Goal: Task Accomplishment & Management: Use online tool/utility

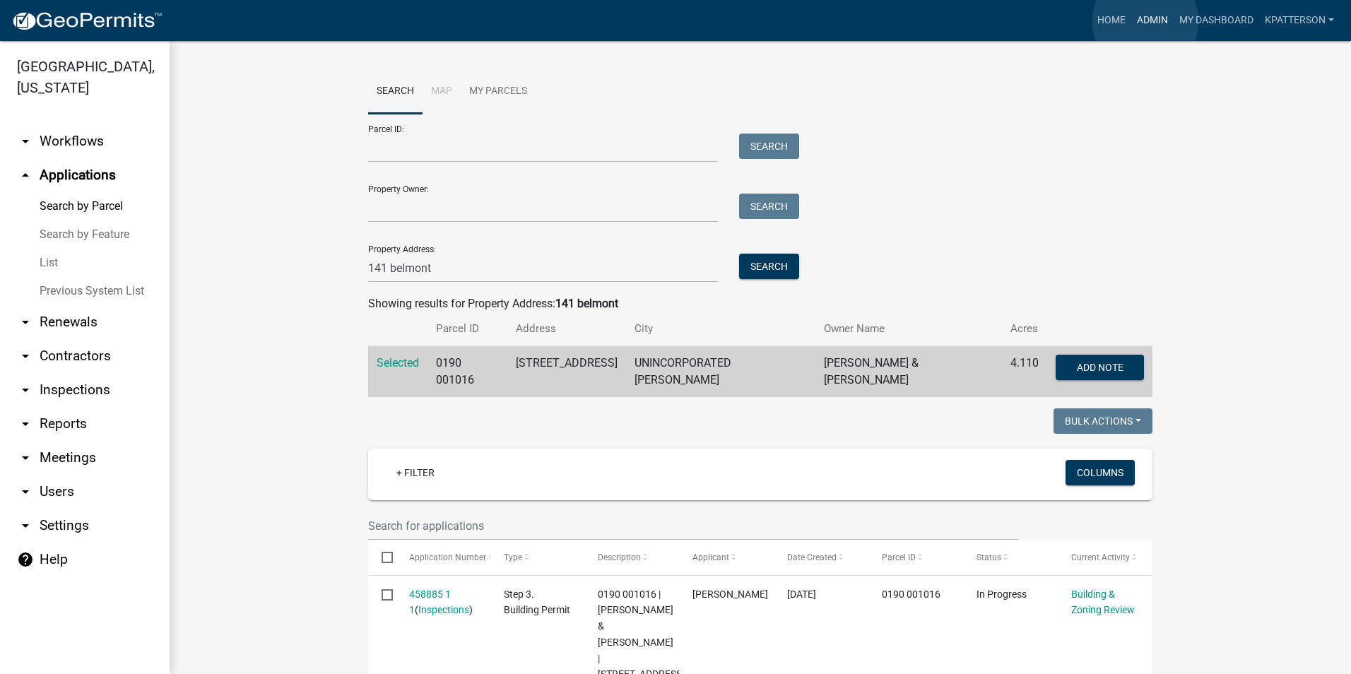
click at [1145, 22] on link "Admin" at bounding box center [1152, 20] width 42 height 27
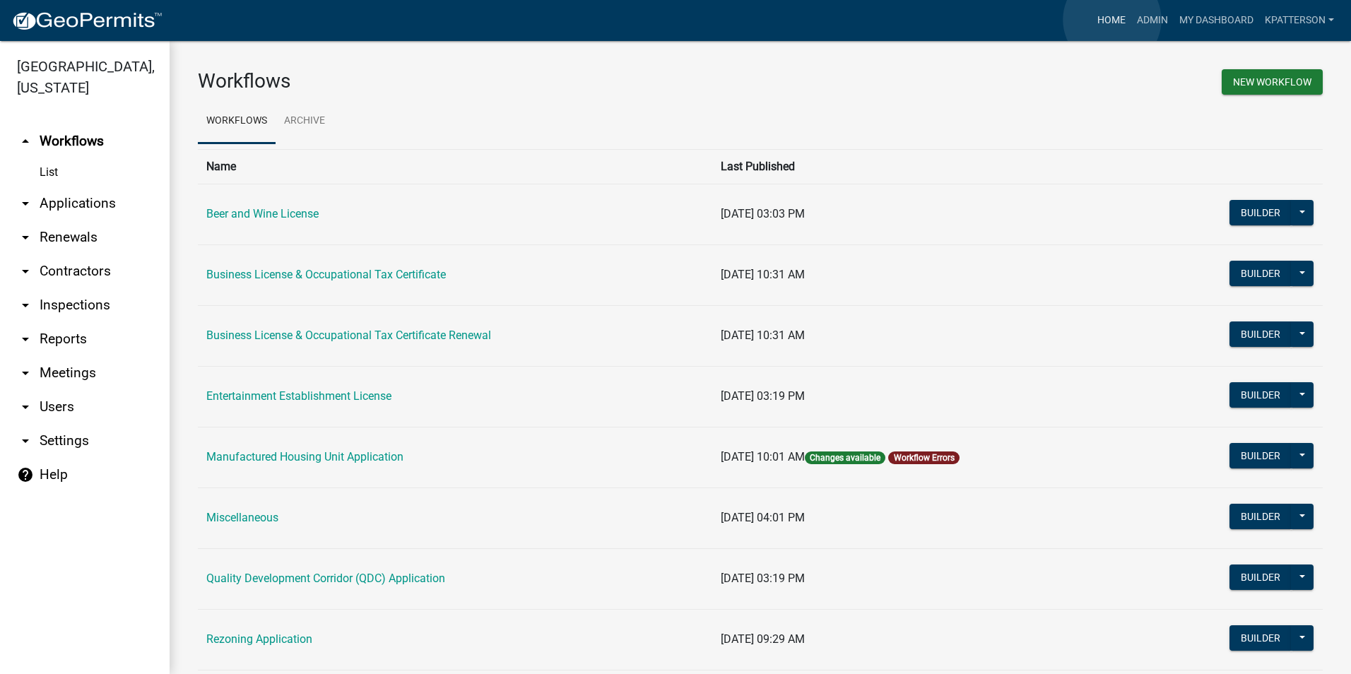
click at [1112, 20] on link "Home" at bounding box center [1112, 20] width 40 height 27
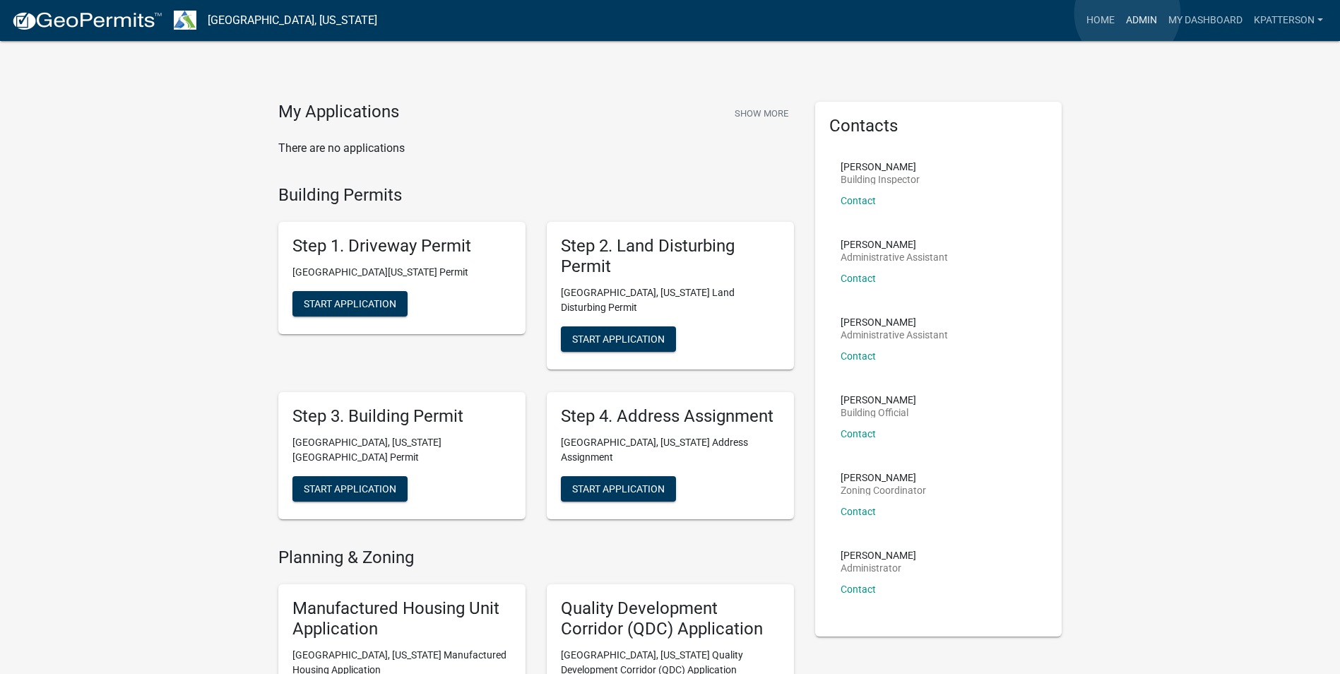
click at [1128, 13] on link "Admin" at bounding box center [1142, 20] width 42 height 27
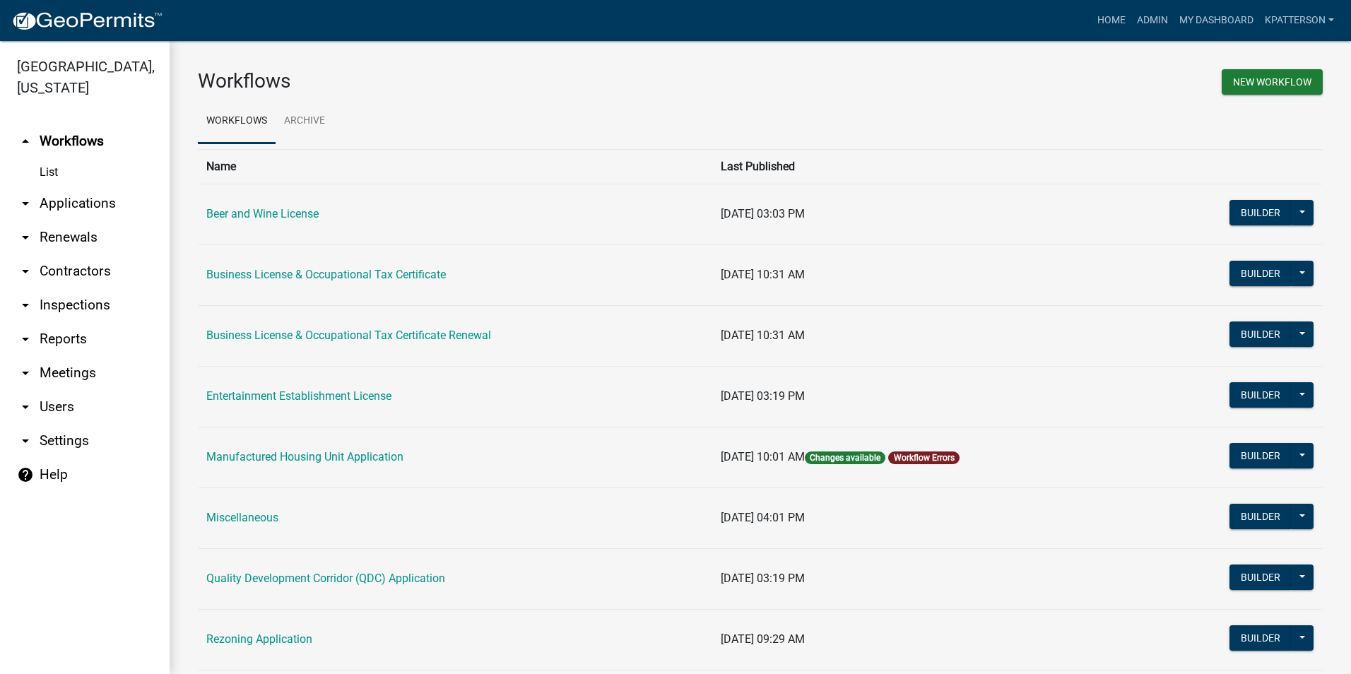
click at [81, 187] on link "arrow_drop_down Applications" at bounding box center [85, 204] width 170 height 34
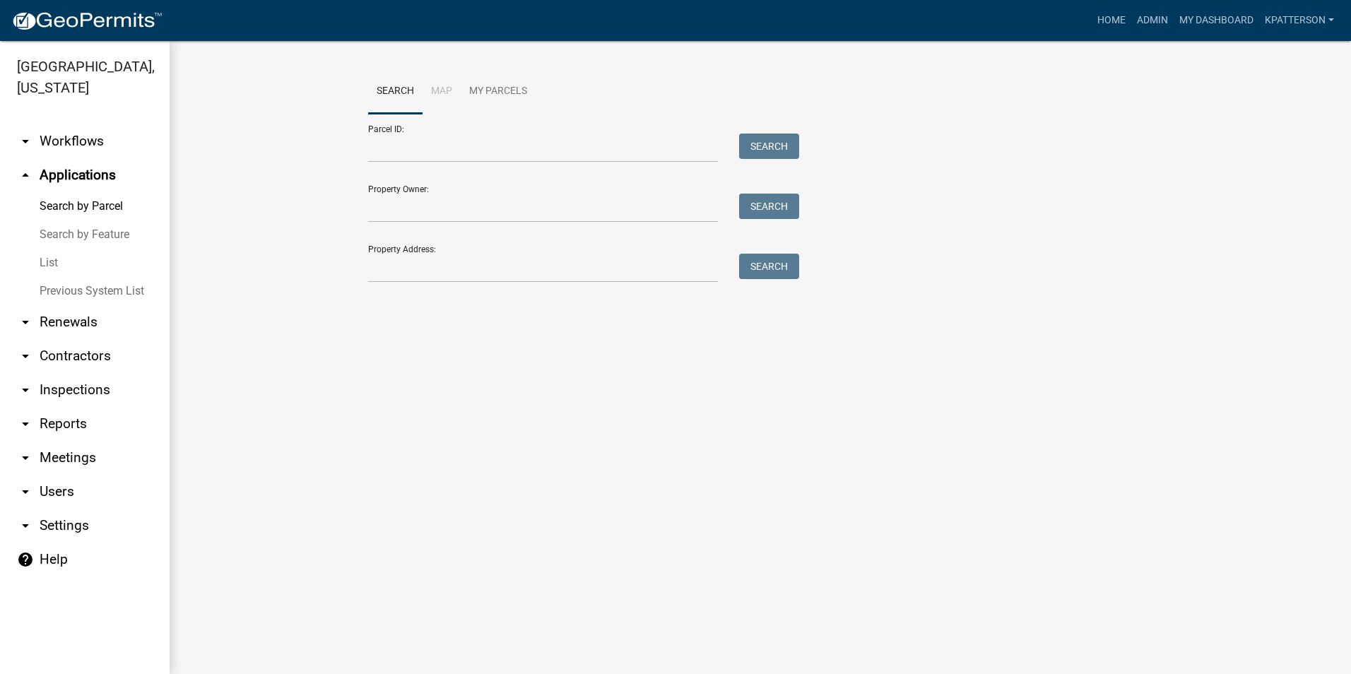
click at [53, 124] on link "arrow_drop_down Workflows" at bounding box center [85, 141] width 170 height 34
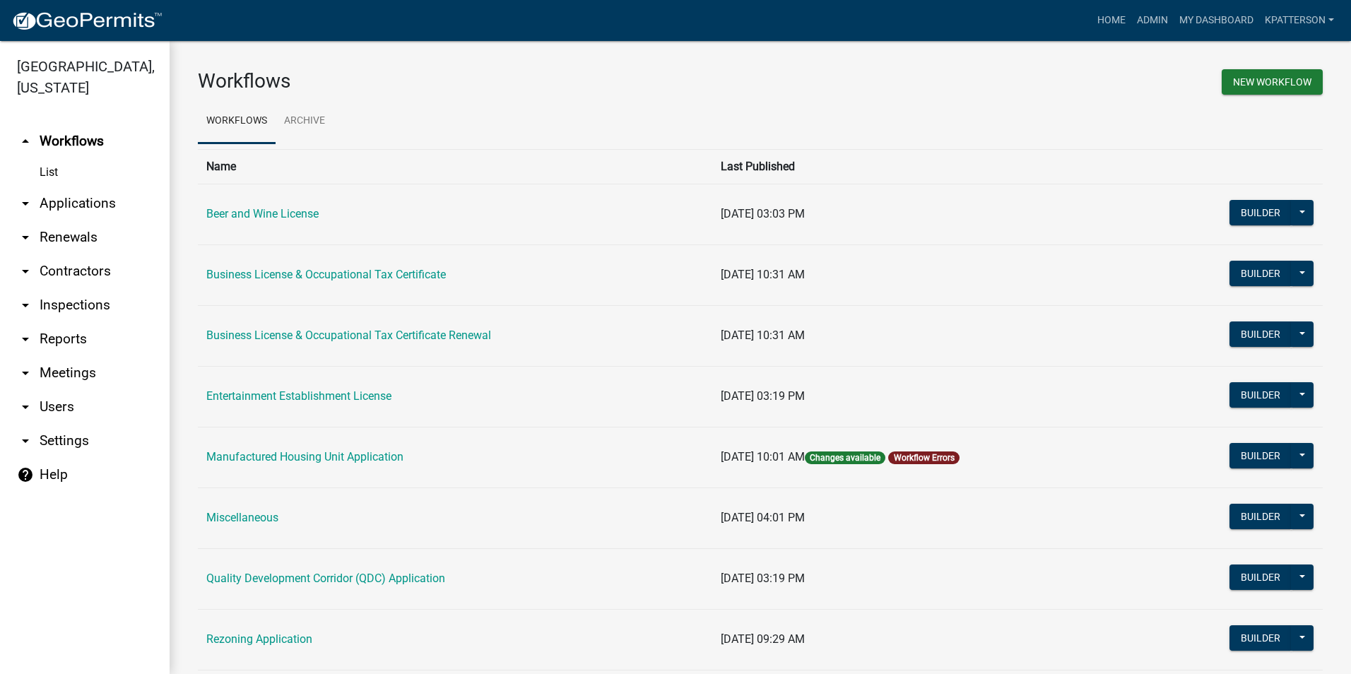
click at [44, 187] on link "arrow_drop_down Applications" at bounding box center [85, 204] width 170 height 34
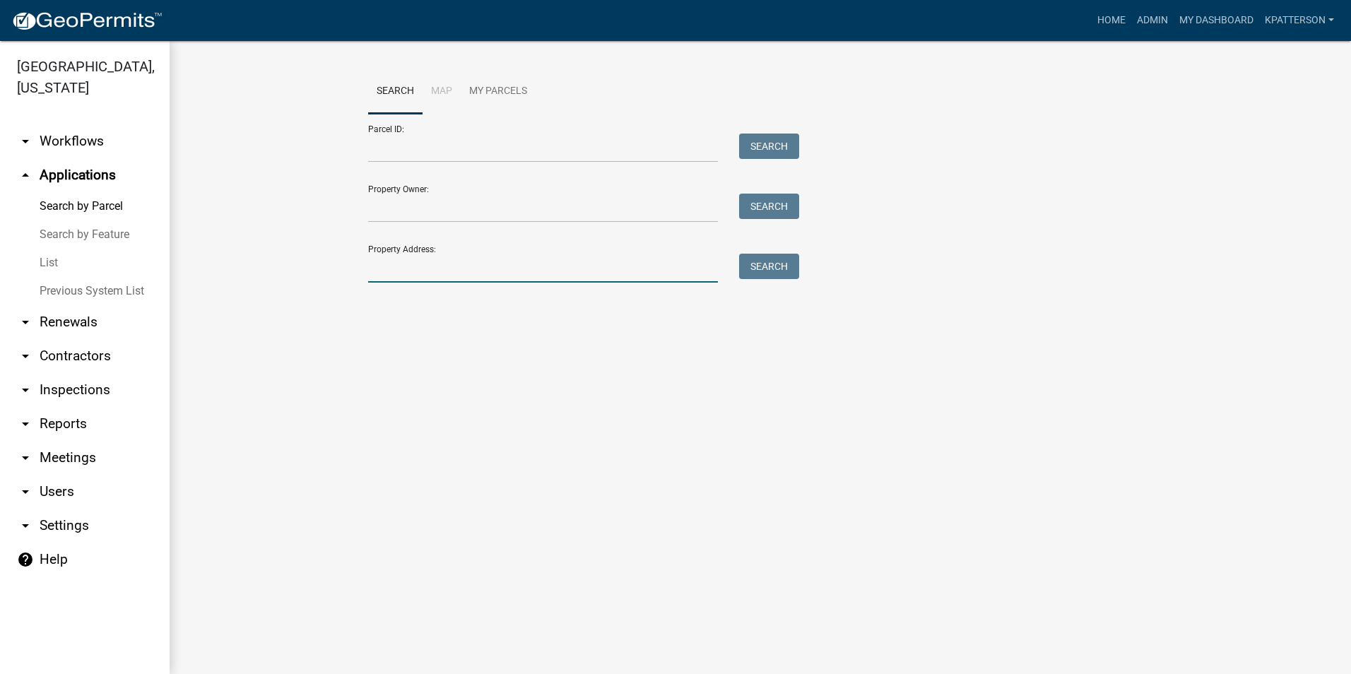
click at [545, 274] on input "Property Address:" at bounding box center [543, 268] width 350 height 29
type input "[STREET_ADDRESS][PERSON_NAME]"
click at [774, 261] on button "Search" at bounding box center [769, 266] width 60 height 25
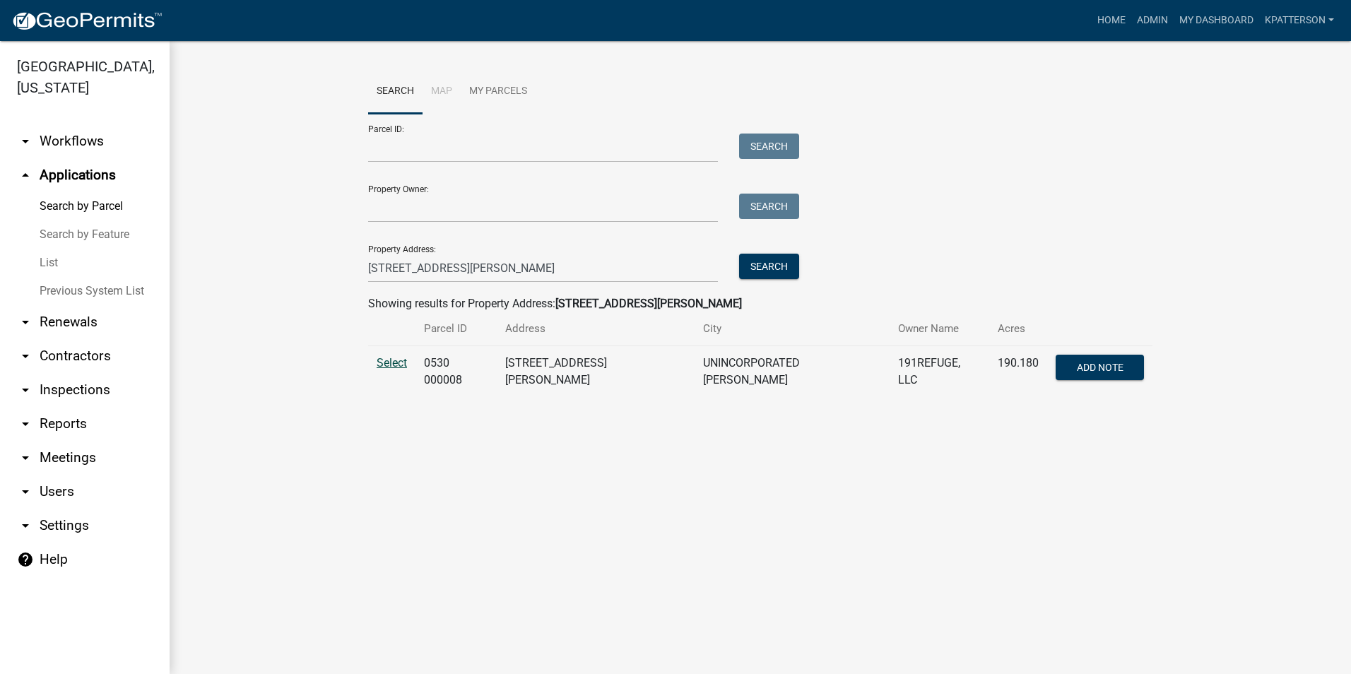
click at [383, 363] on span "Select" at bounding box center [392, 362] width 30 height 13
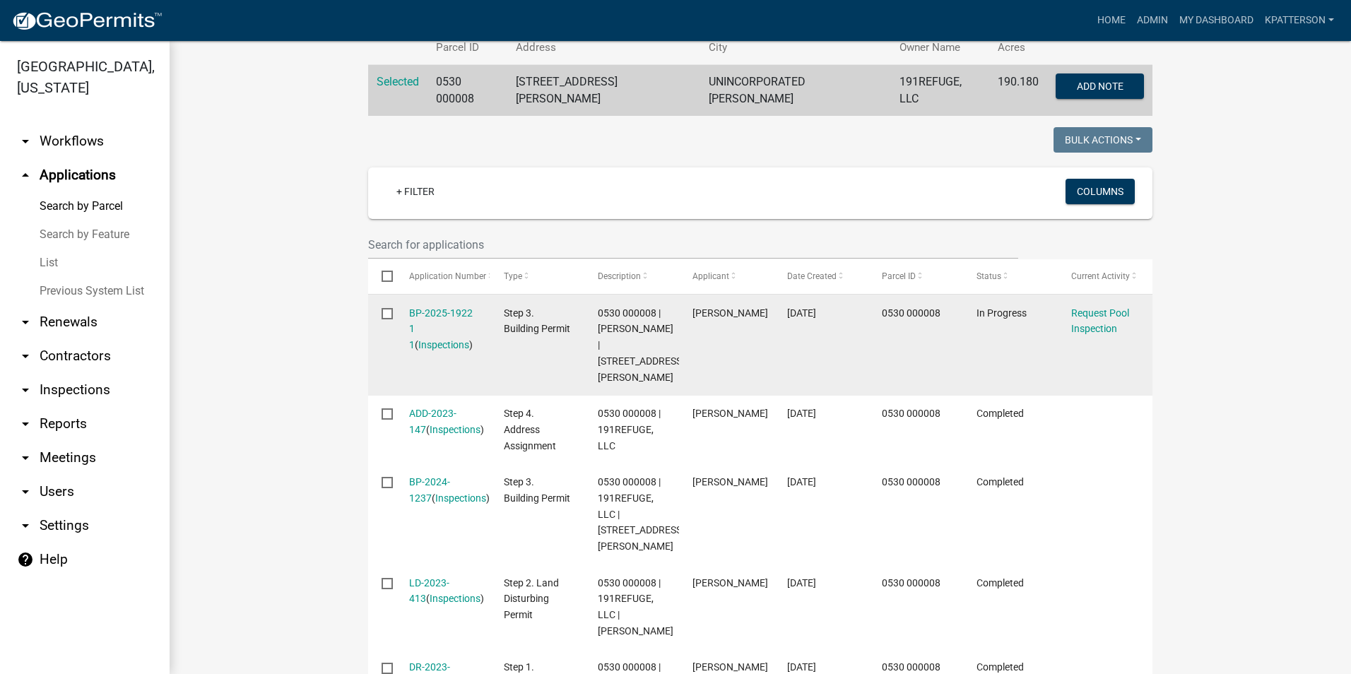
scroll to position [283, 0]
click at [432, 309] on link "BP-2025-1922 1 1" at bounding box center [441, 328] width 64 height 44
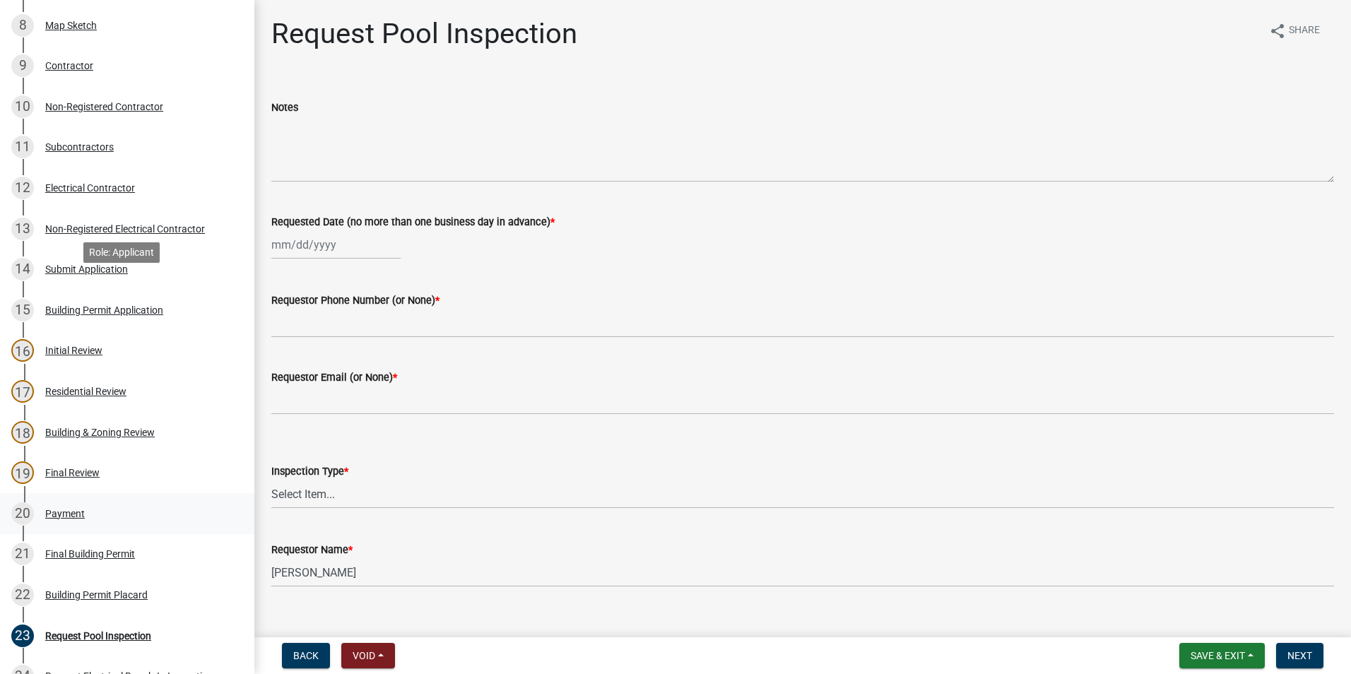
scroll to position [495, 0]
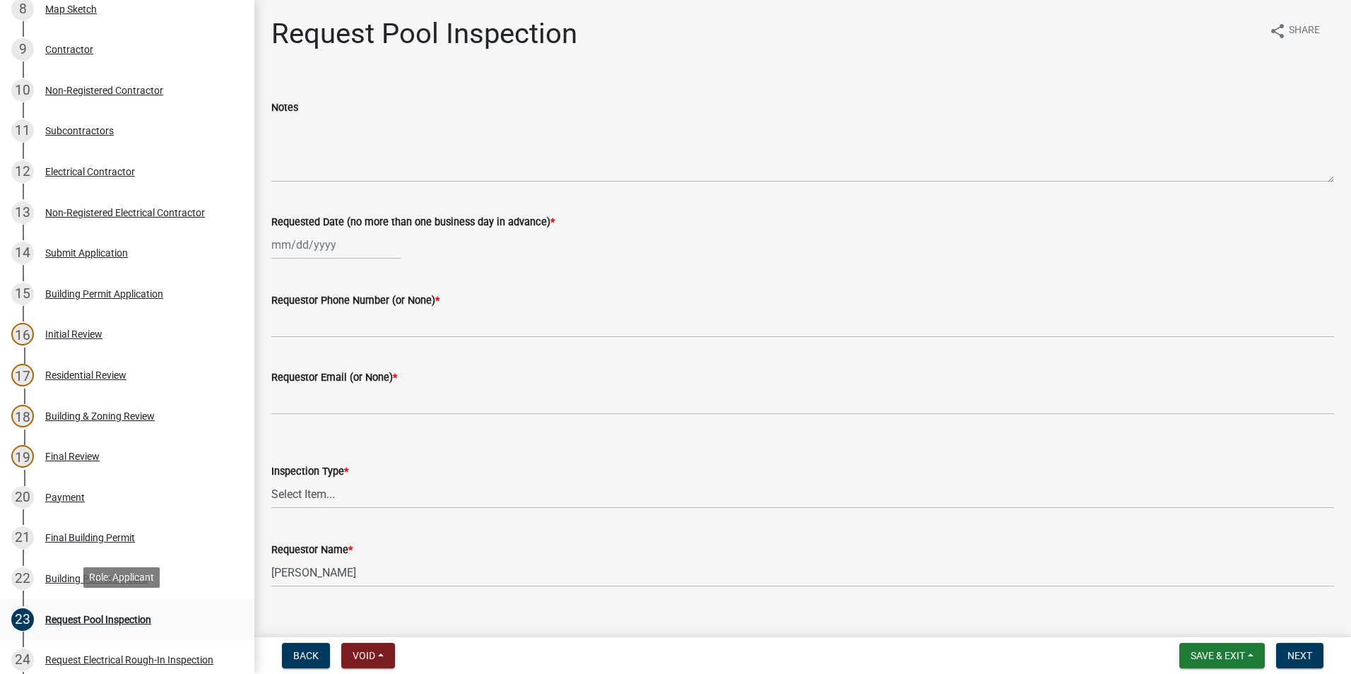
click at [112, 603] on link "23 Request Pool Inspection" at bounding box center [127, 619] width 254 height 41
click at [125, 620] on div "Request Pool Inspection" at bounding box center [98, 620] width 106 height 10
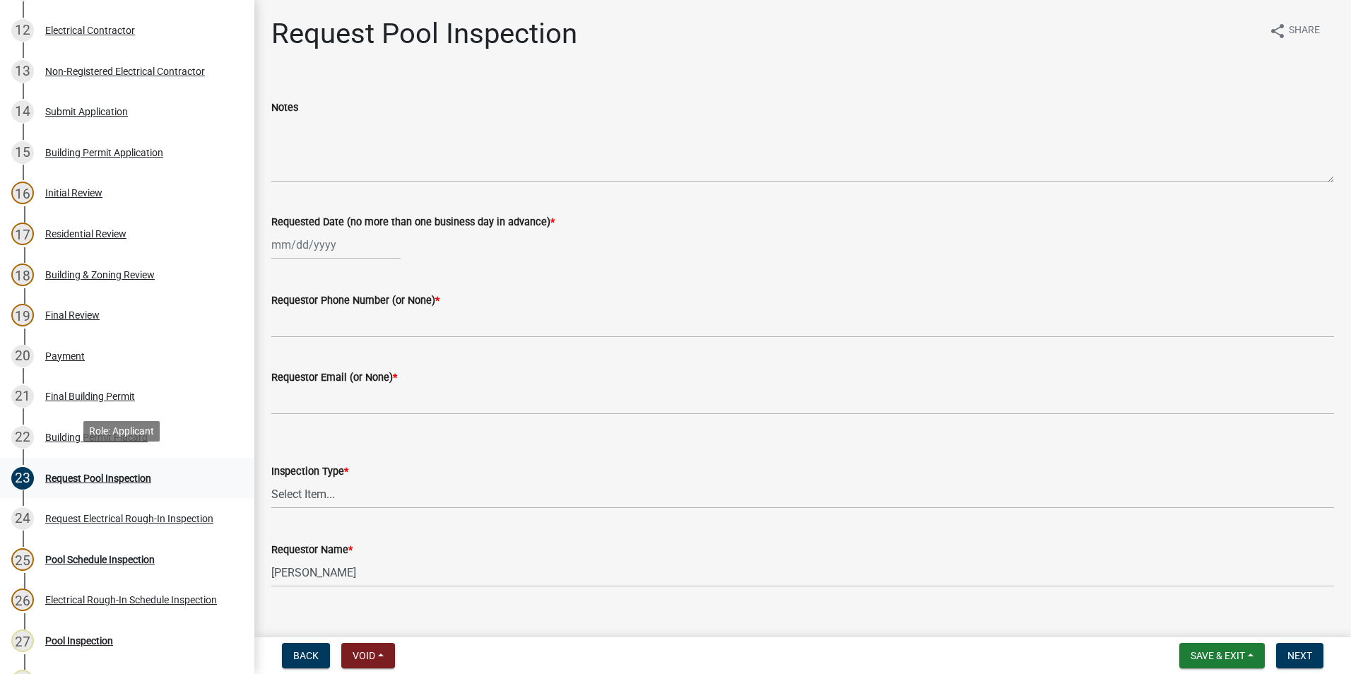
scroll to position [707, 0]
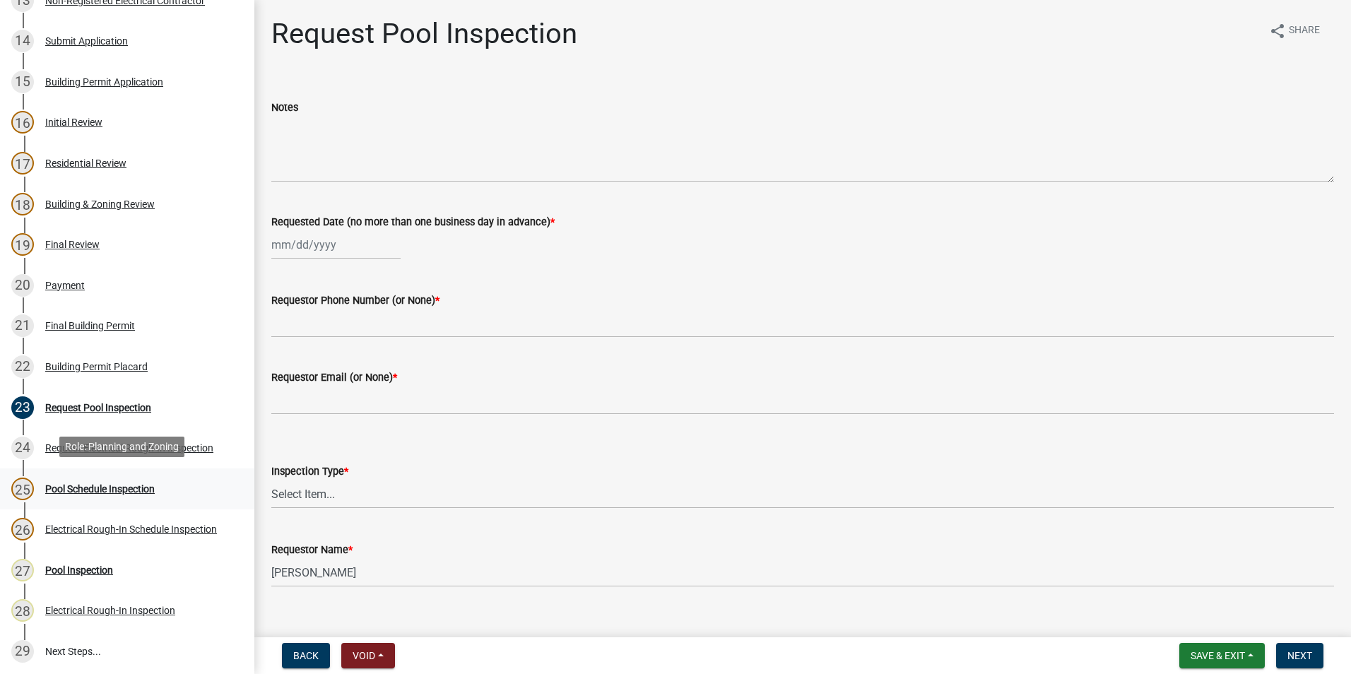
click at [51, 484] on div "Pool Schedule Inspection" at bounding box center [100, 489] width 110 height 10
click at [59, 575] on div "27 Pool Inspection" at bounding box center [121, 570] width 220 height 23
click at [71, 410] on div "23 Request Pool Inspection" at bounding box center [121, 407] width 220 height 23
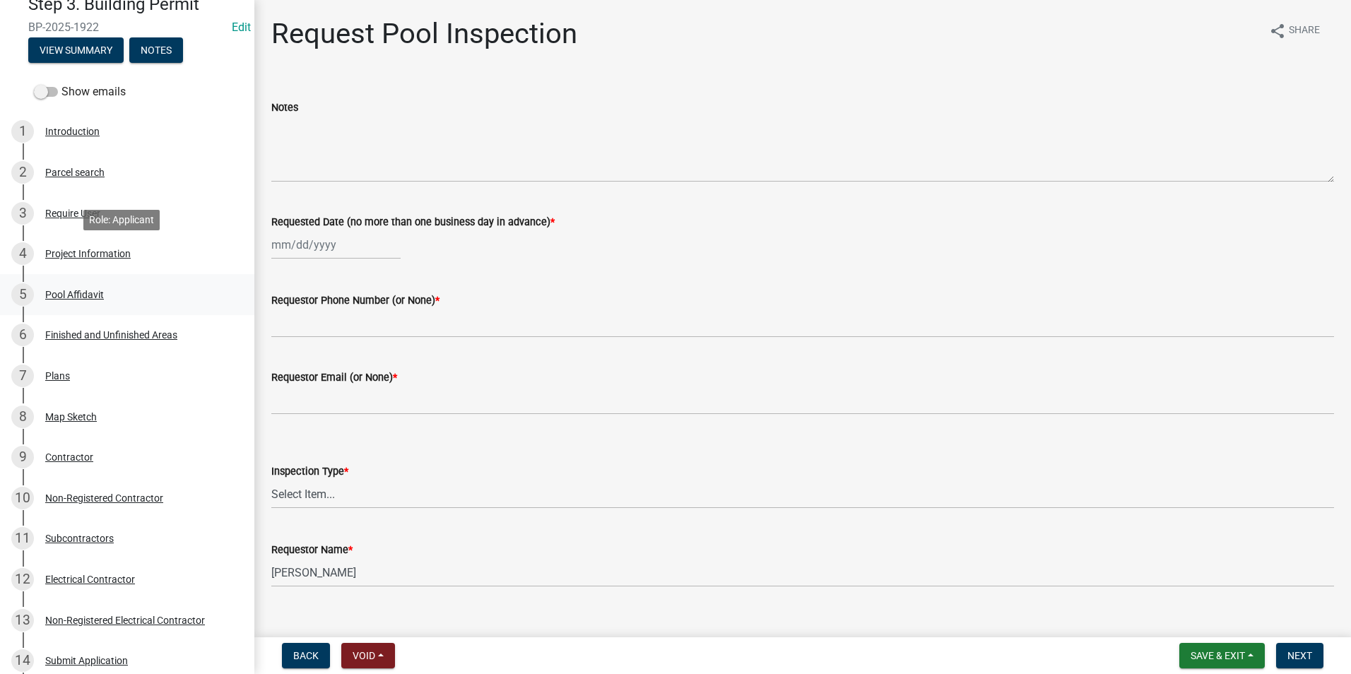
scroll to position [71, 0]
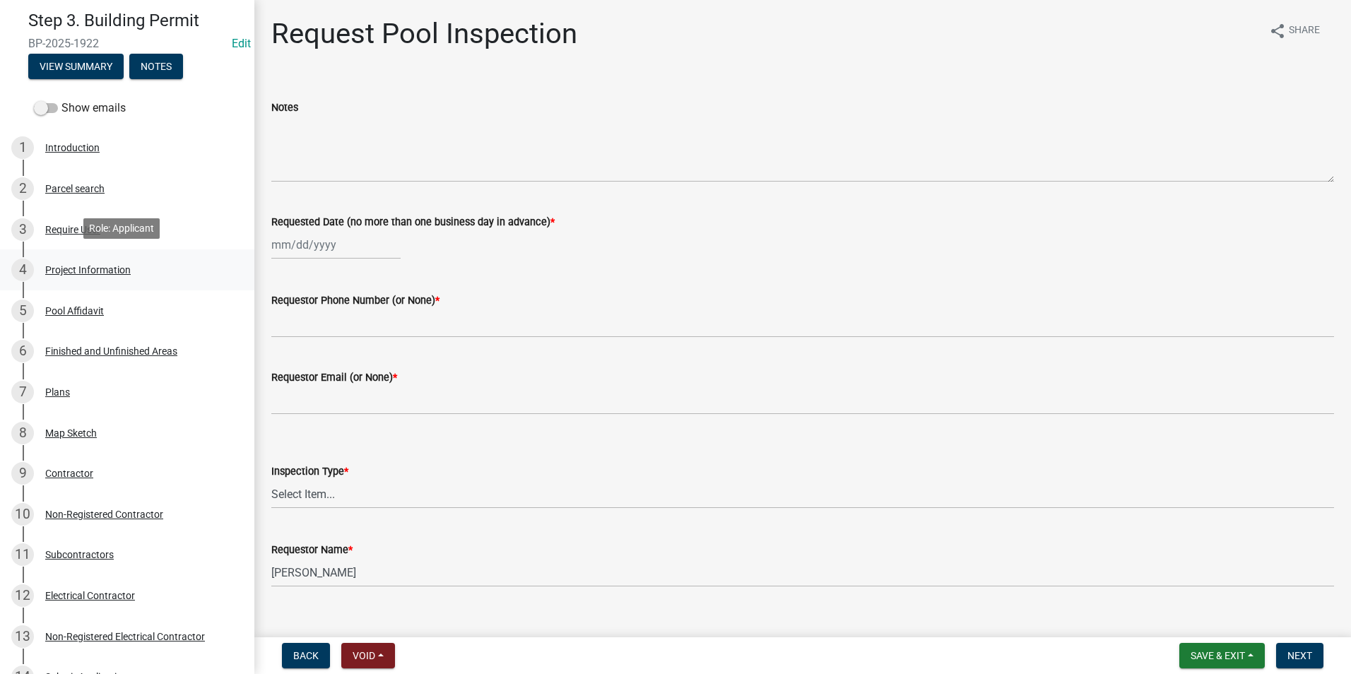
click at [111, 266] on div "Project Information" at bounding box center [87, 270] width 85 height 10
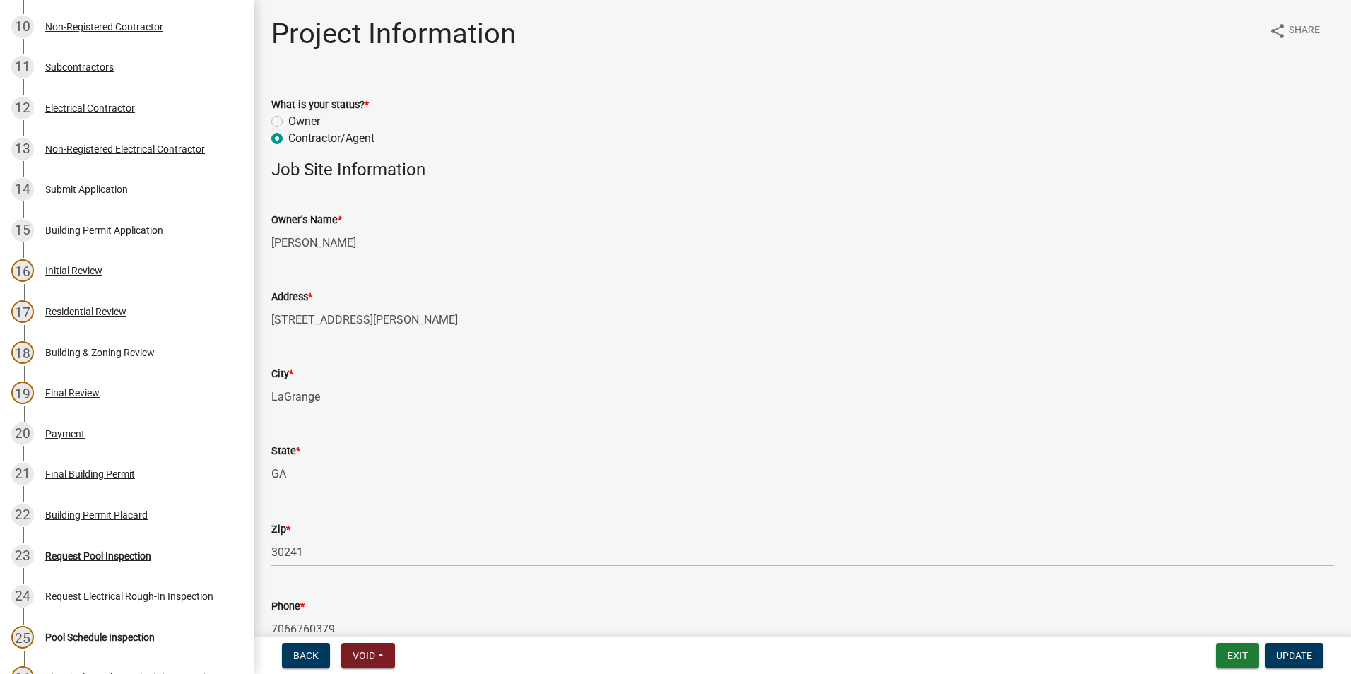
scroll to position [565, 0]
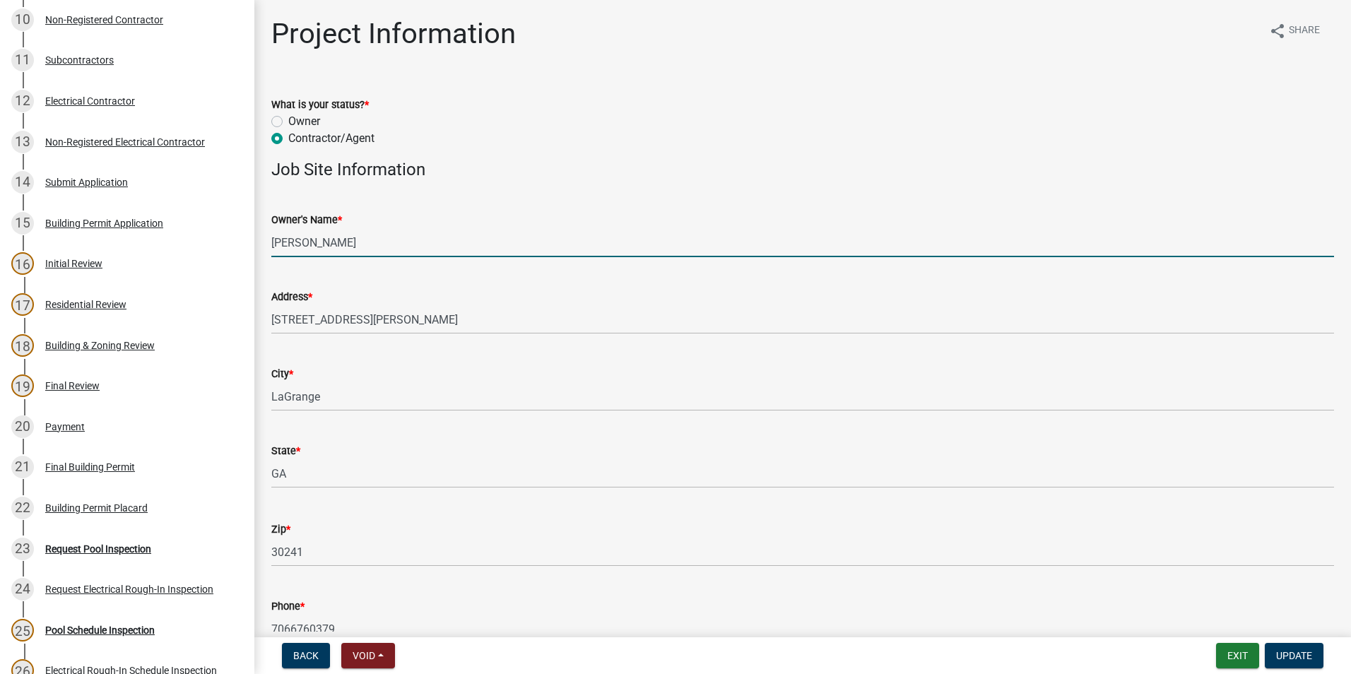
click at [350, 242] on input "[PERSON_NAME]" at bounding box center [802, 242] width 1063 height 29
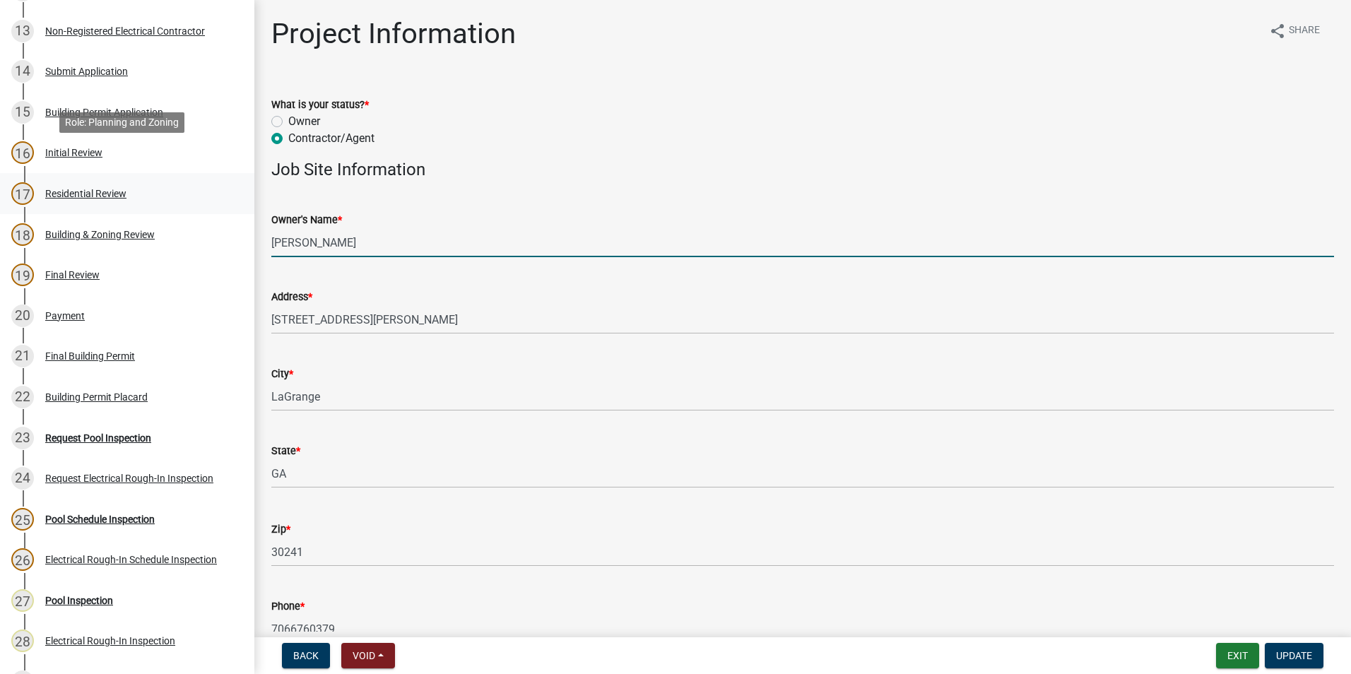
scroll to position [707, 0]
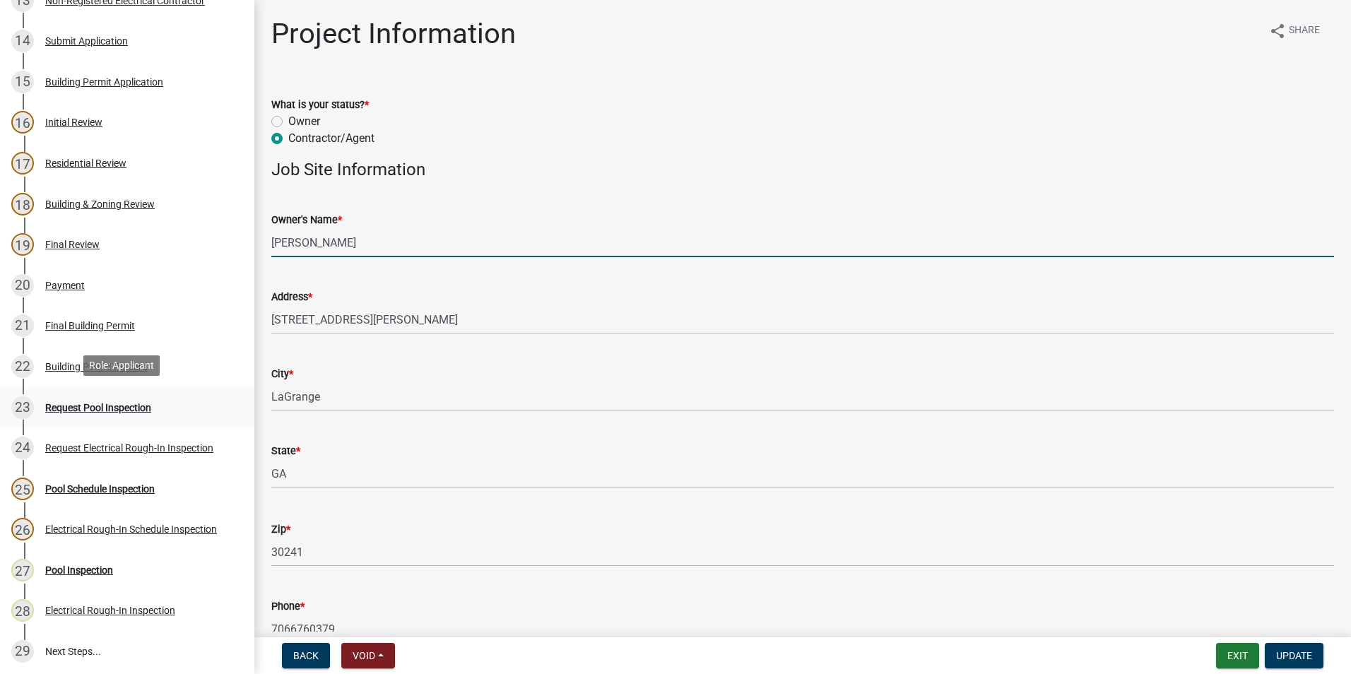
click at [170, 399] on div "23 Request Pool Inspection" at bounding box center [121, 407] width 220 height 23
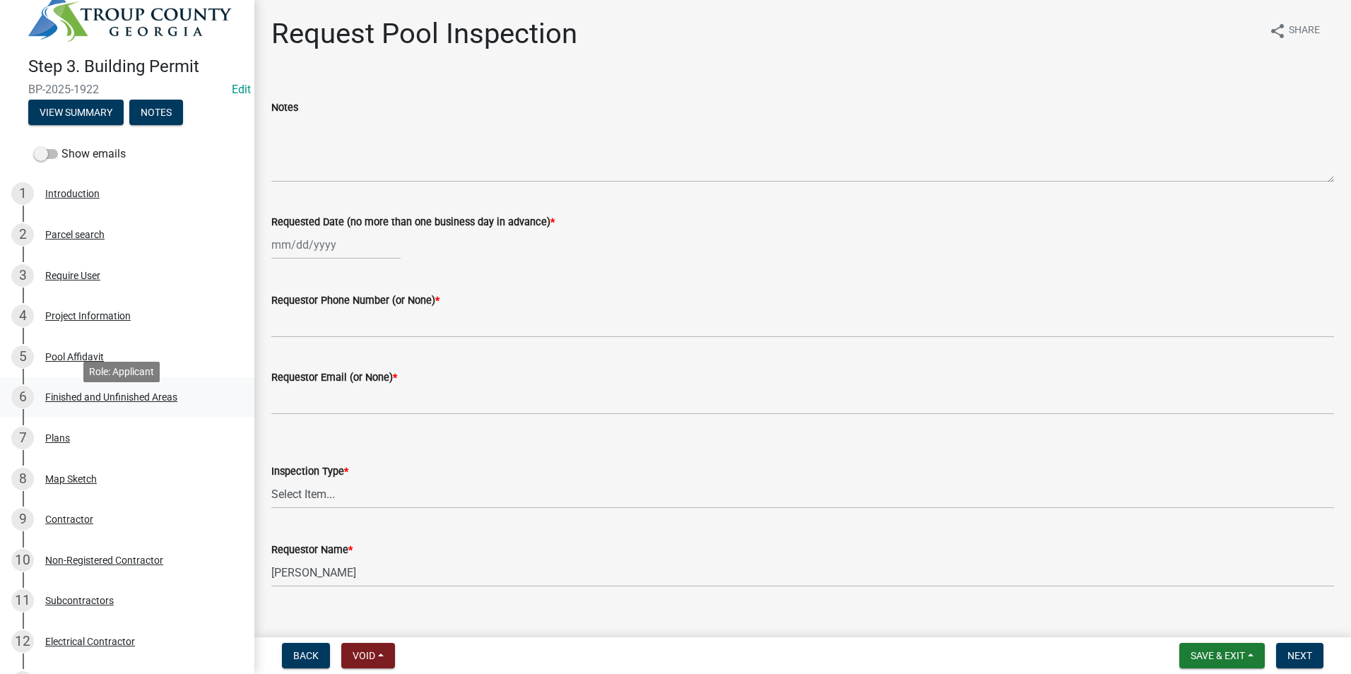
scroll to position [0, 0]
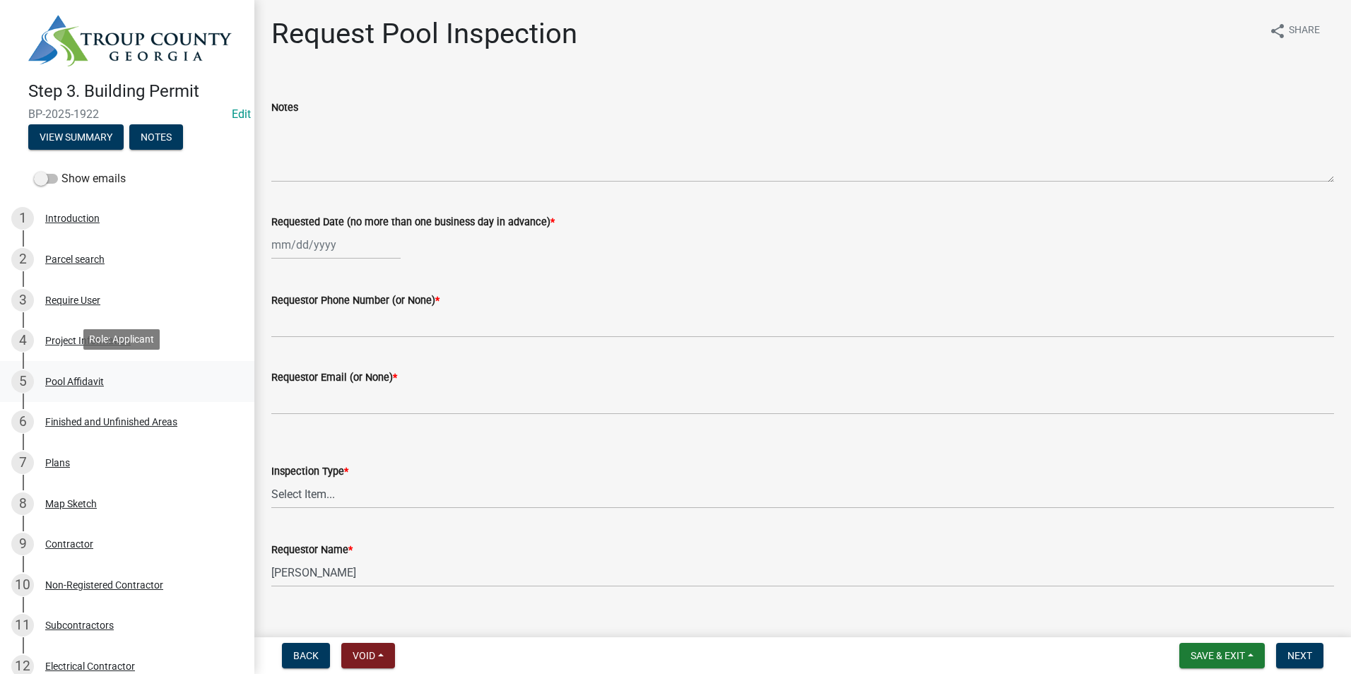
click at [127, 365] on link "5 Pool Affidavit" at bounding box center [127, 381] width 254 height 41
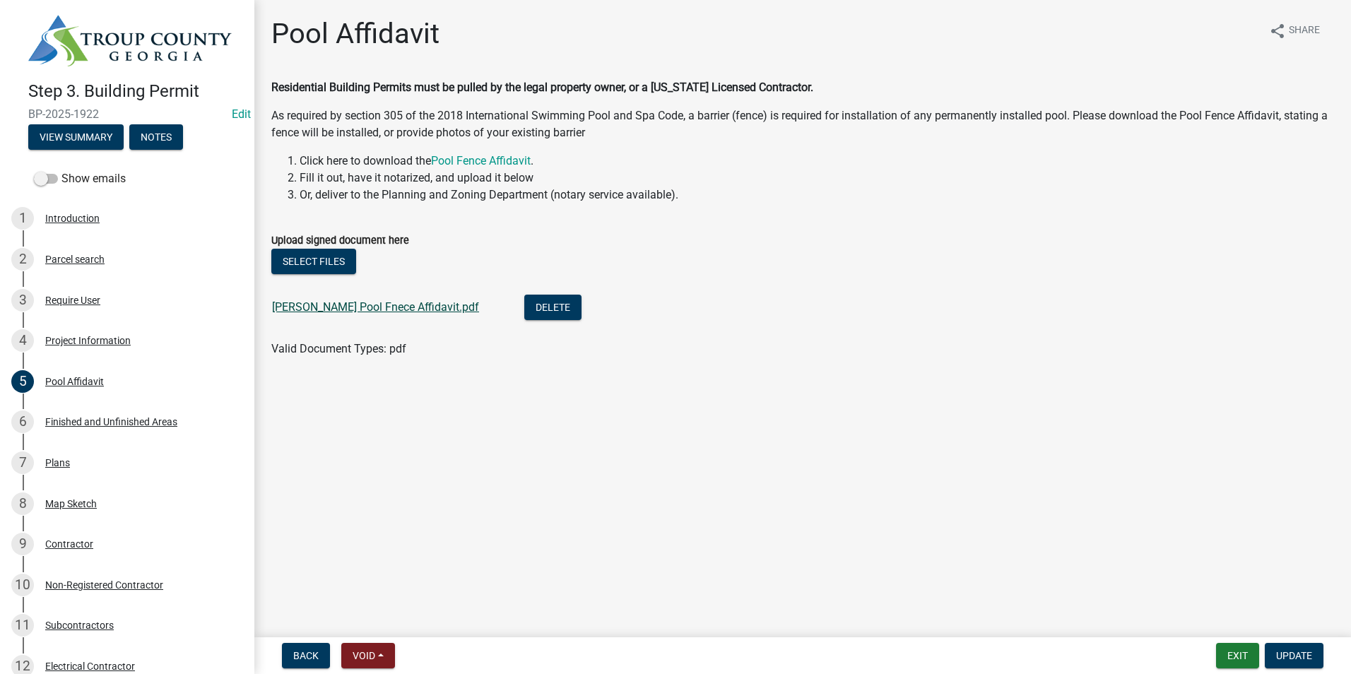
click at [377, 313] on link "[PERSON_NAME] Pool Fnece Affidavit.pdf" at bounding box center [375, 306] width 207 height 13
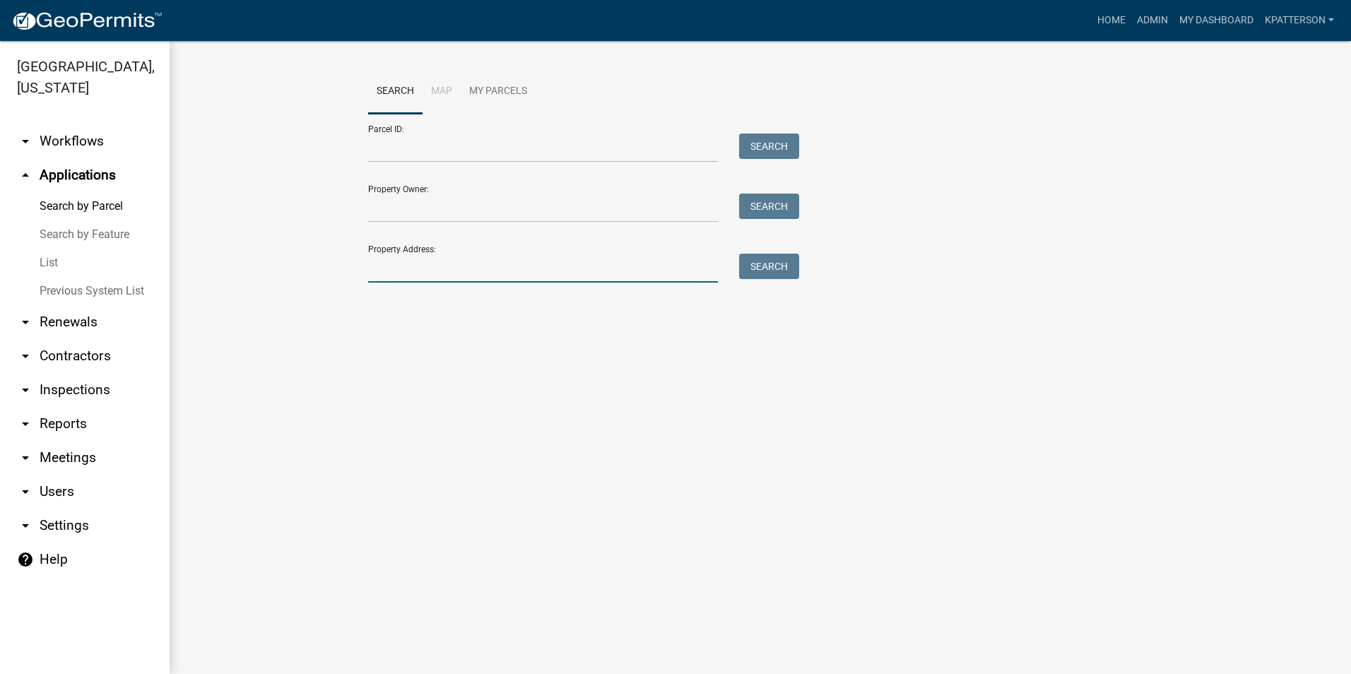
click at [398, 266] on input "Property Address:" at bounding box center [543, 268] width 350 height 29
type input "[STREET_ADDRESS][PERSON_NAME]"
click at [762, 273] on button "Search" at bounding box center [769, 266] width 60 height 25
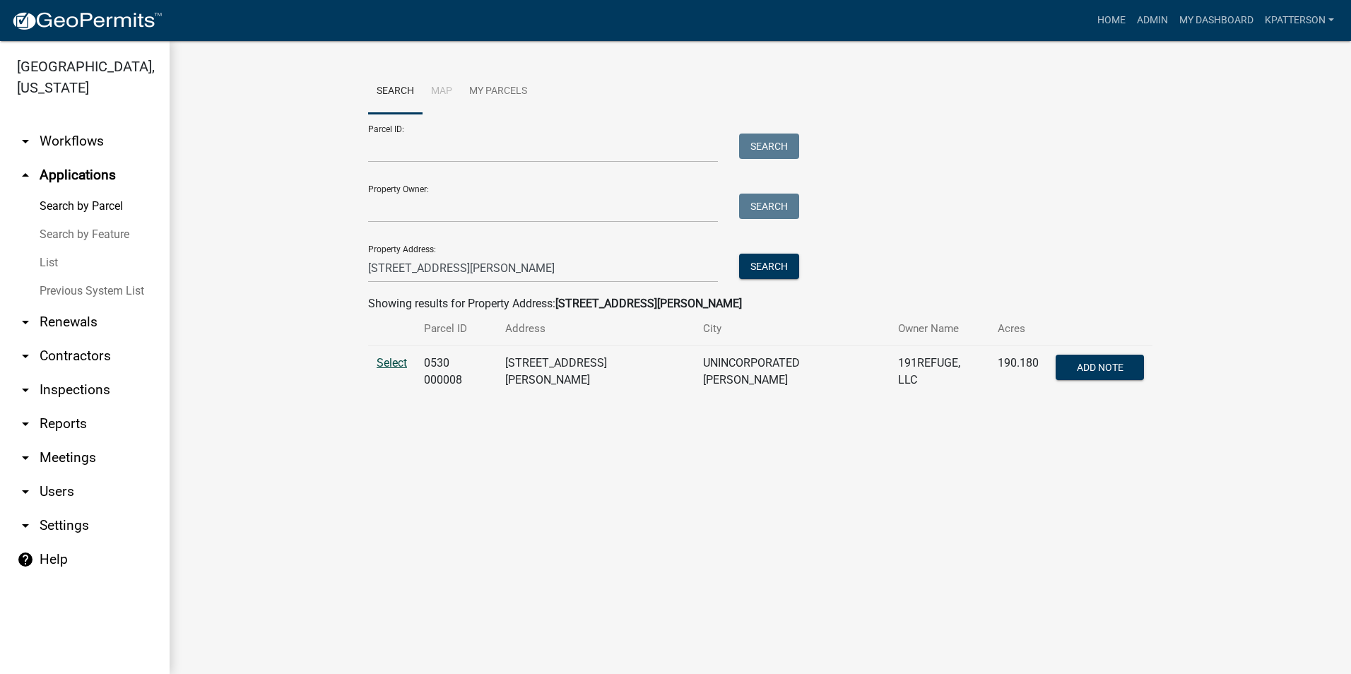
click at [388, 366] on span "Select" at bounding box center [392, 362] width 30 height 13
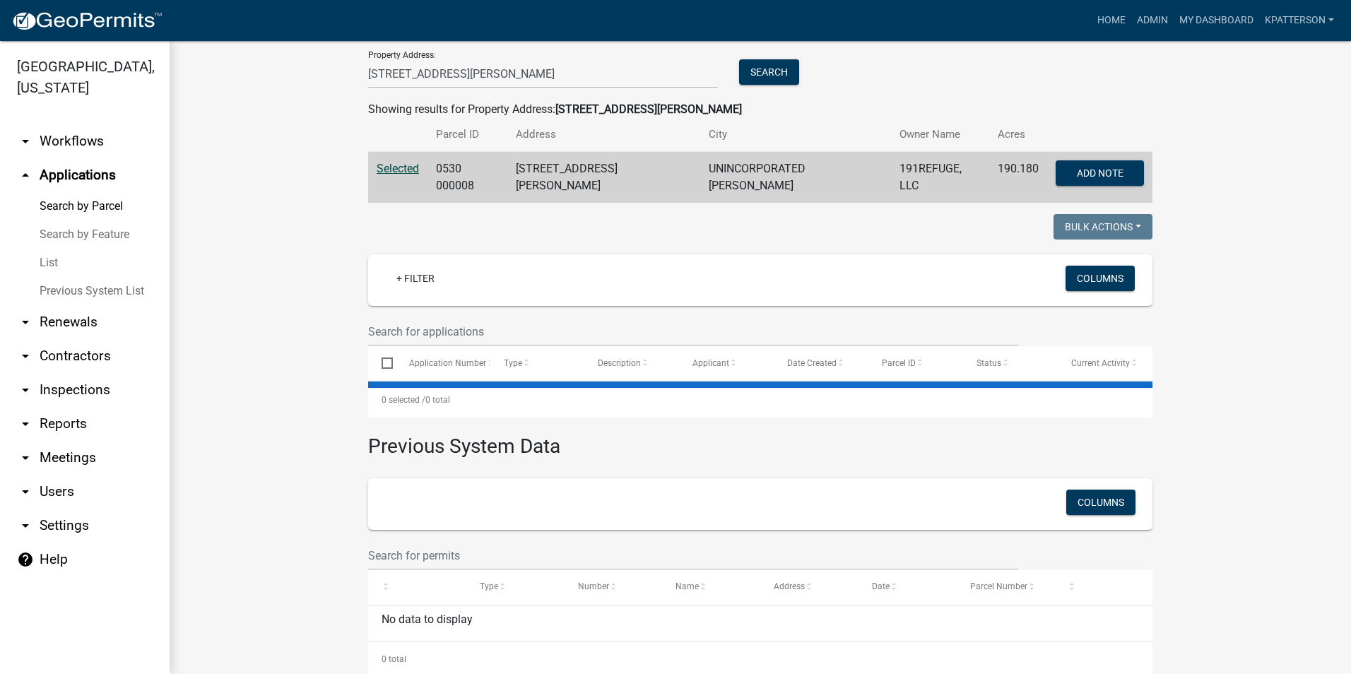
scroll to position [212, 0]
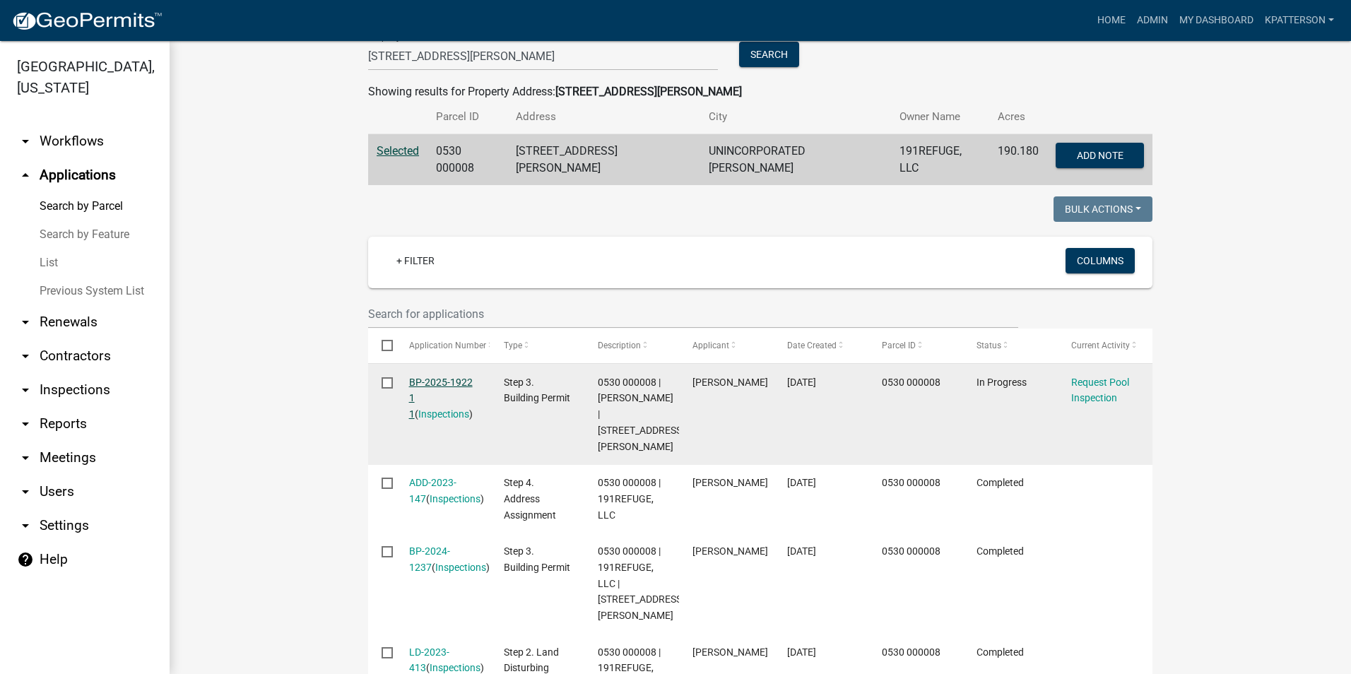
click at [455, 377] on link "BP-2025-1922 1 1" at bounding box center [441, 399] width 64 height 44
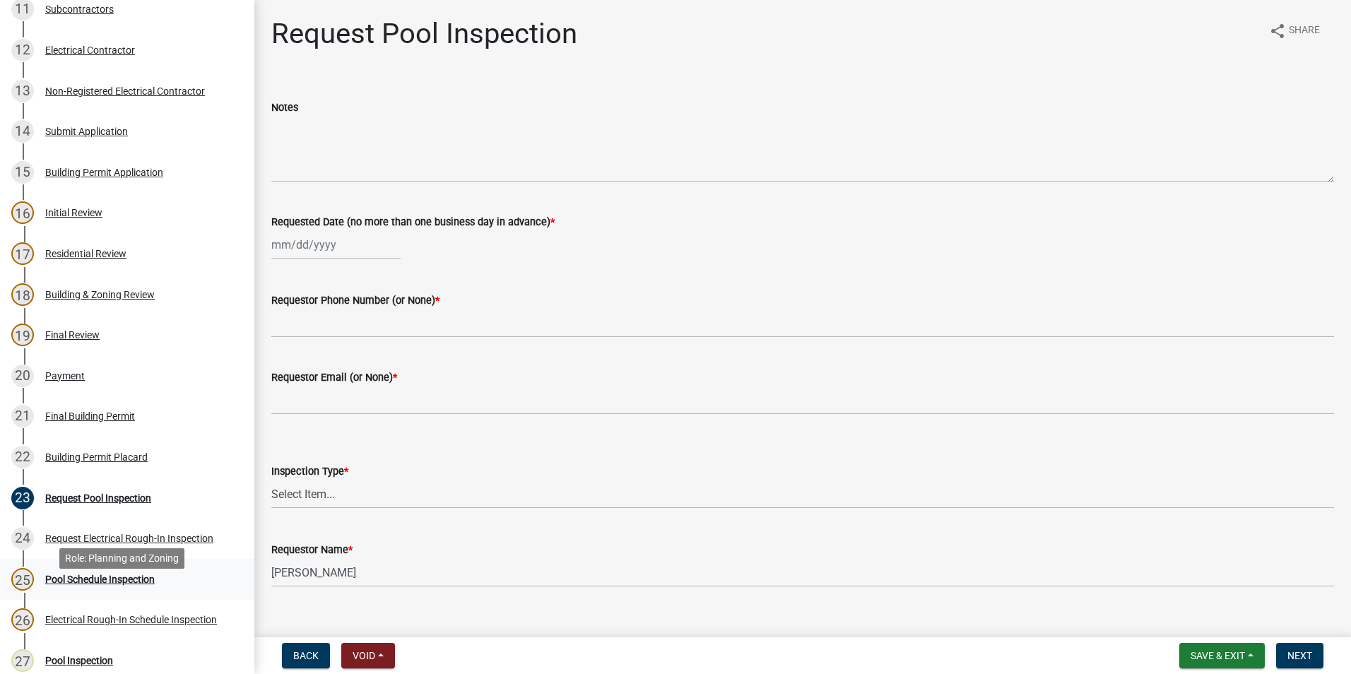
scroll to position [636, 0]
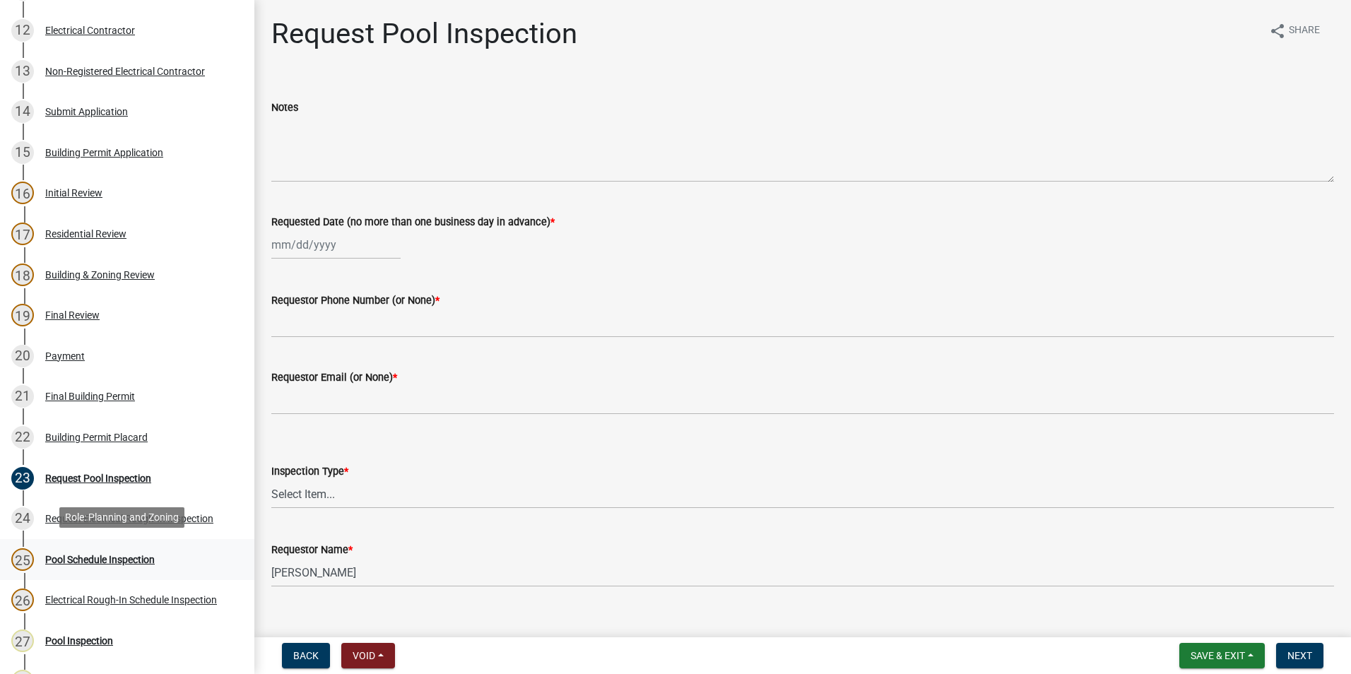
click at [123, 558] on div "Pool Schedule Inspection" at bounding box center [100, 560] width 110 height 10
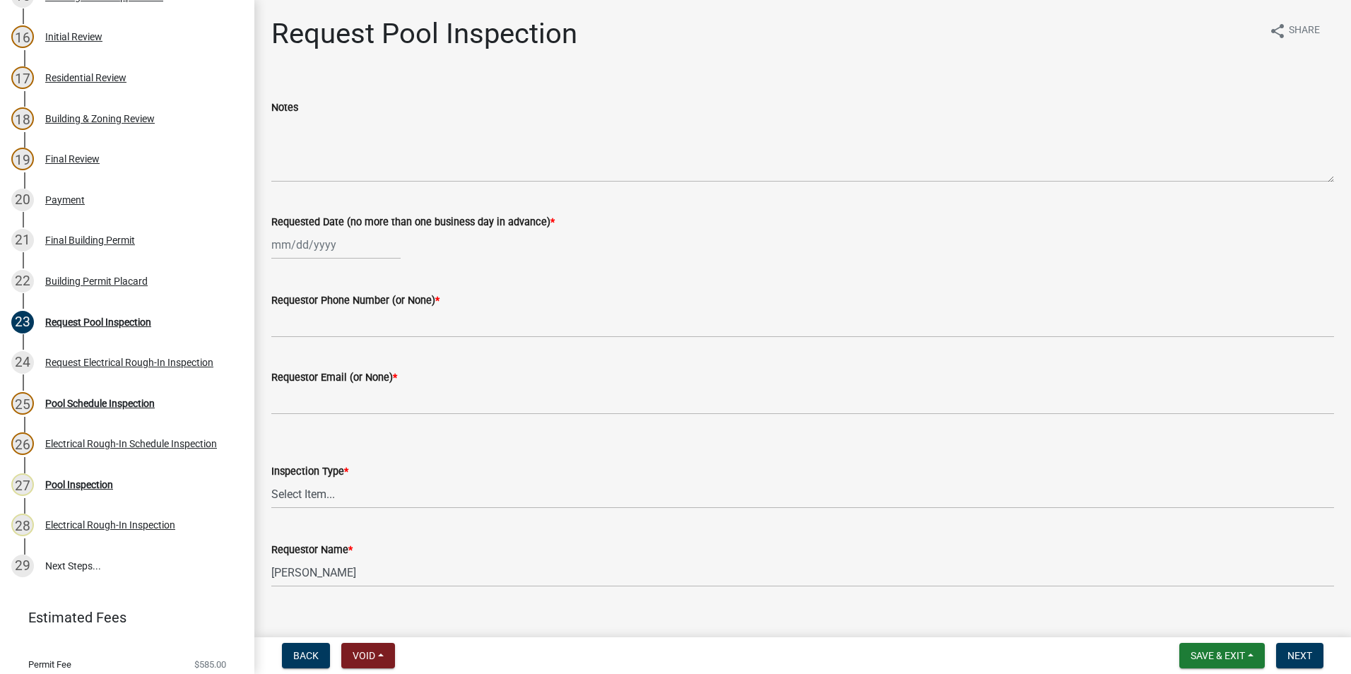
scroll to position [833, 0]
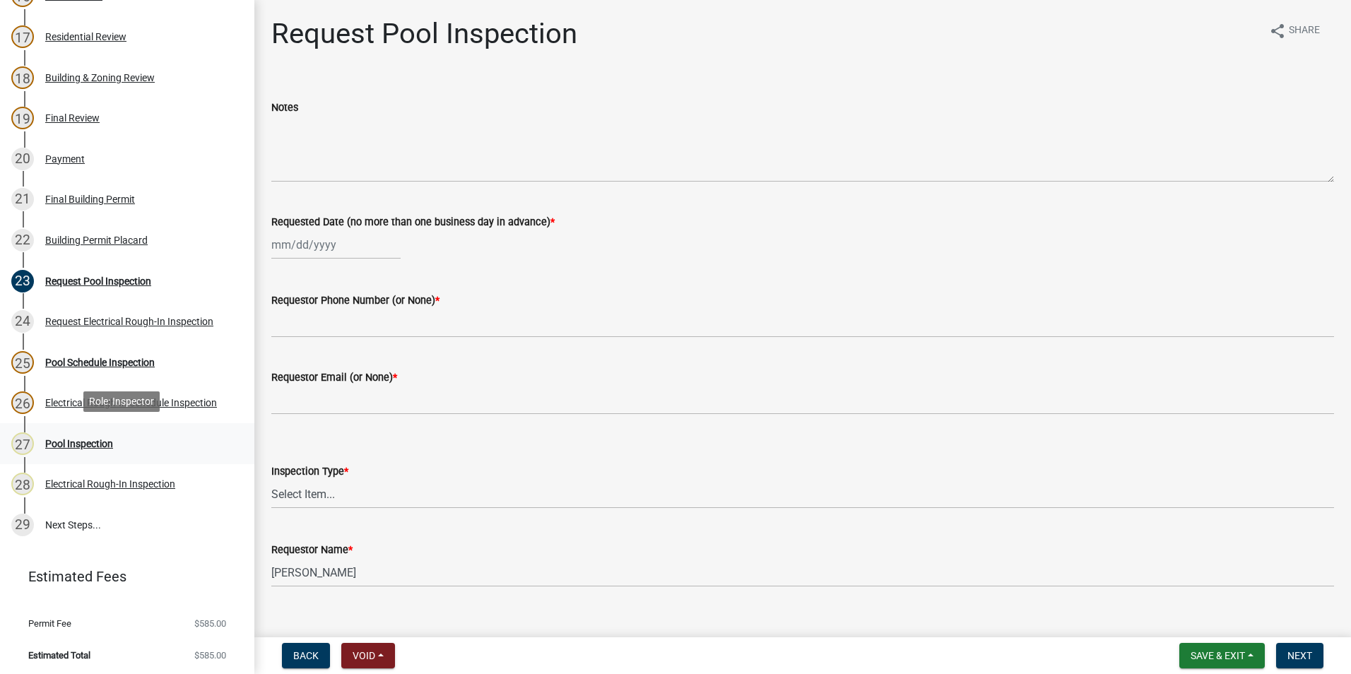
click at [97, 439] on div "Pool Inspection" at bounding box center [79, 444] width 68 height 10
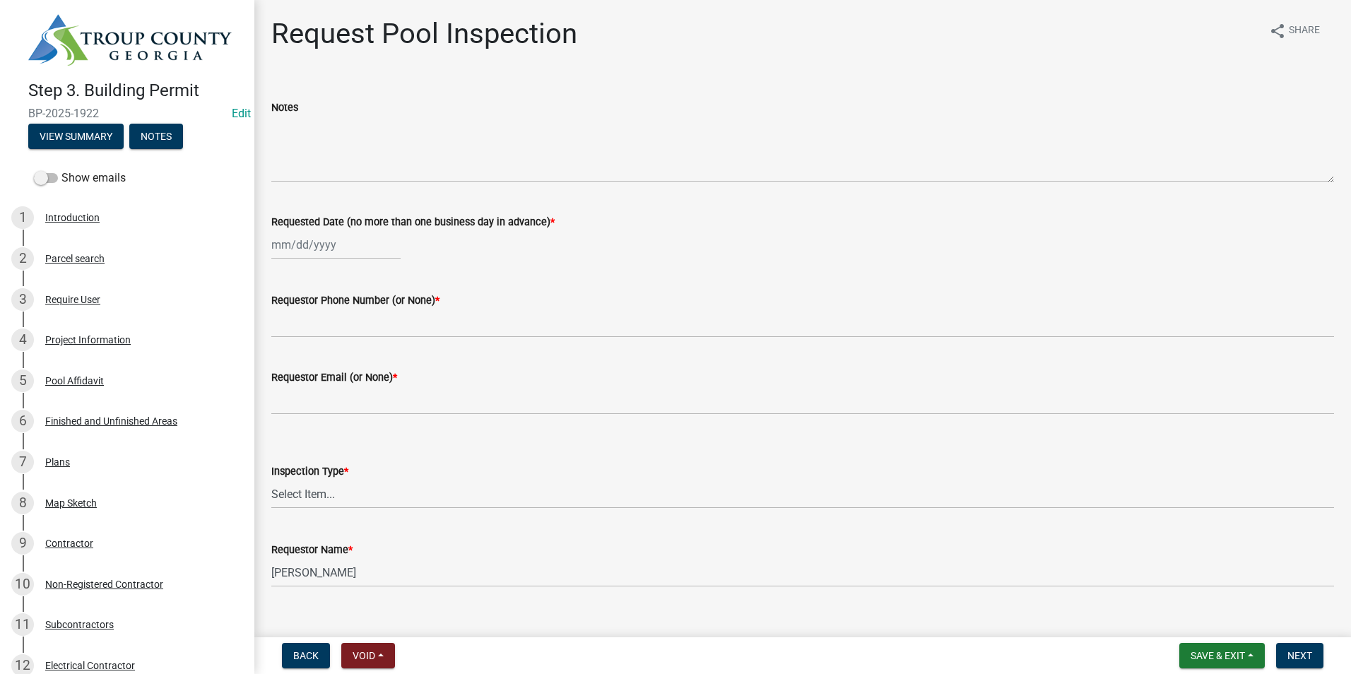
scroll to position [0, 0]
click at [53, 174] on span at bounding box center [46, 179] width 24 height 10
click at [61, 170] on input "Show emails" at bounding box center [61, 170] width 0 height 0
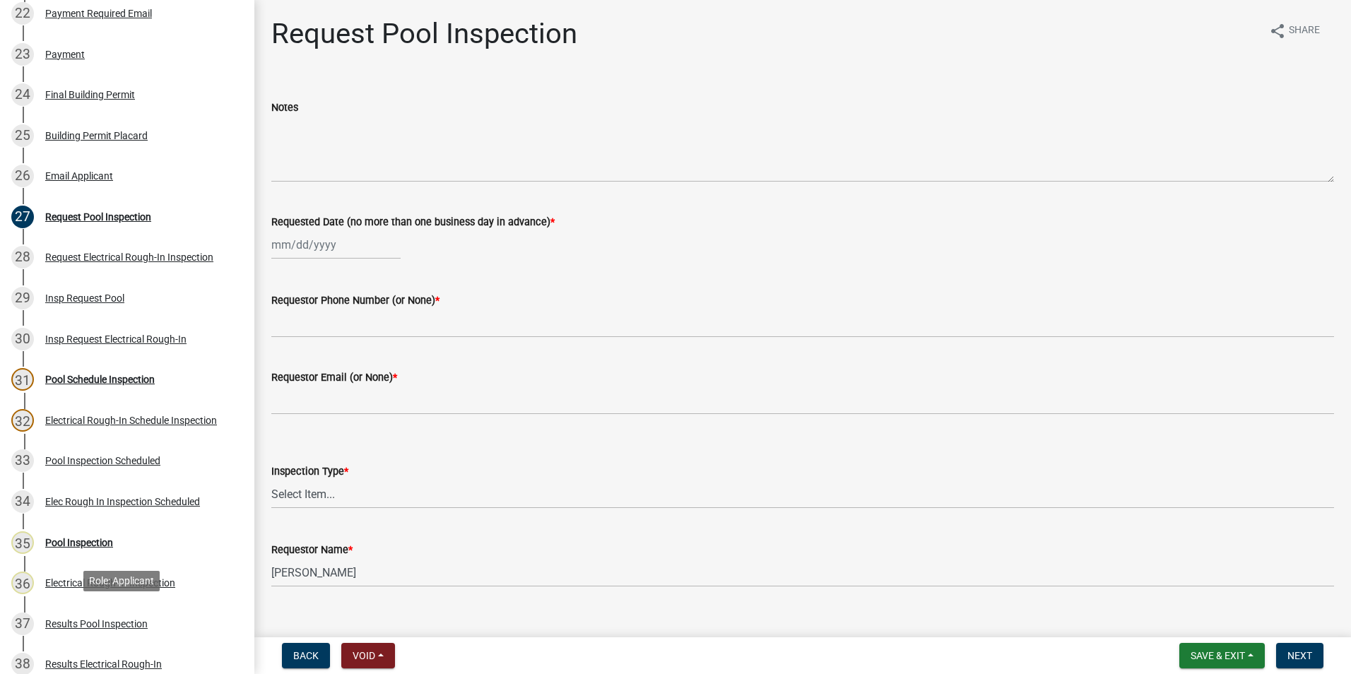
scroll to position [1201, 0]
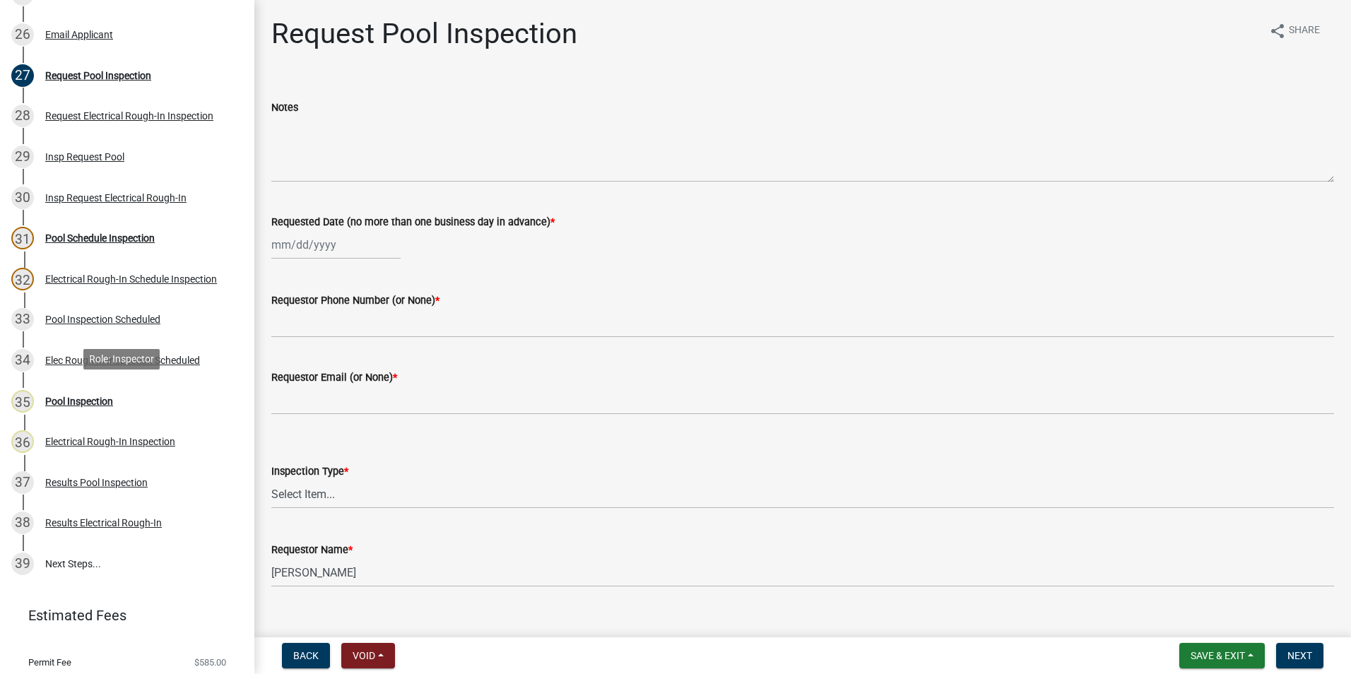
click at [137, 398] on div "35 Pool Inspection" at bounding box center [121, 401] width 220 height 23
click at [104, 408] on div "35 Pool Inspection" at bounding box center [121, 401] width 220 height 23
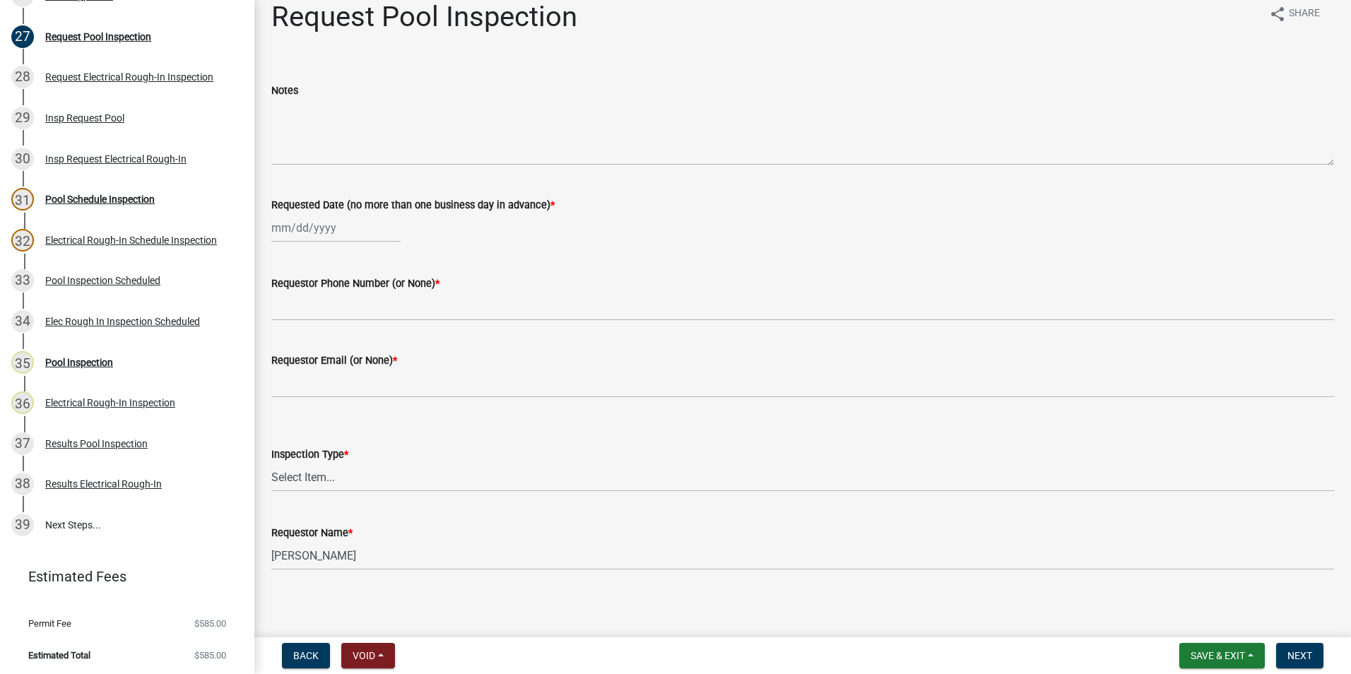
scroll to position [22, 0]
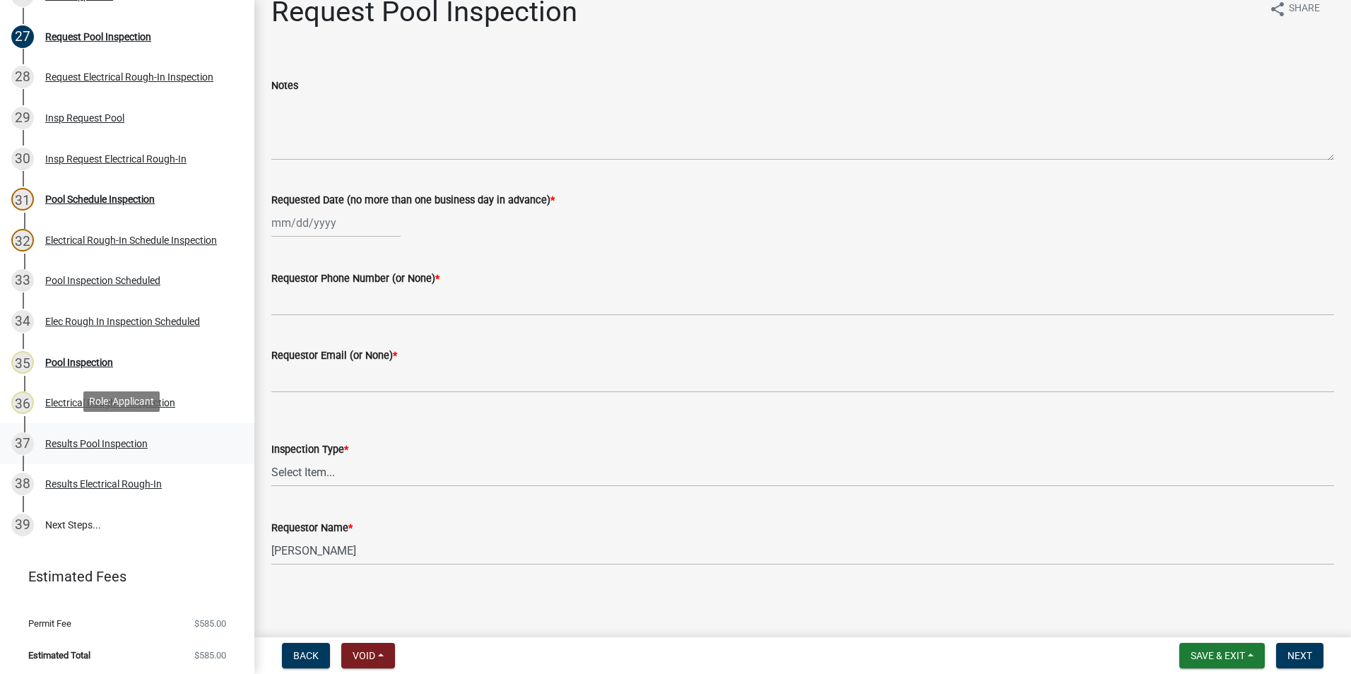
click at [84, 439] on div "Results Pool Inspection" at bounding box center [96, 444] width 102 height 10
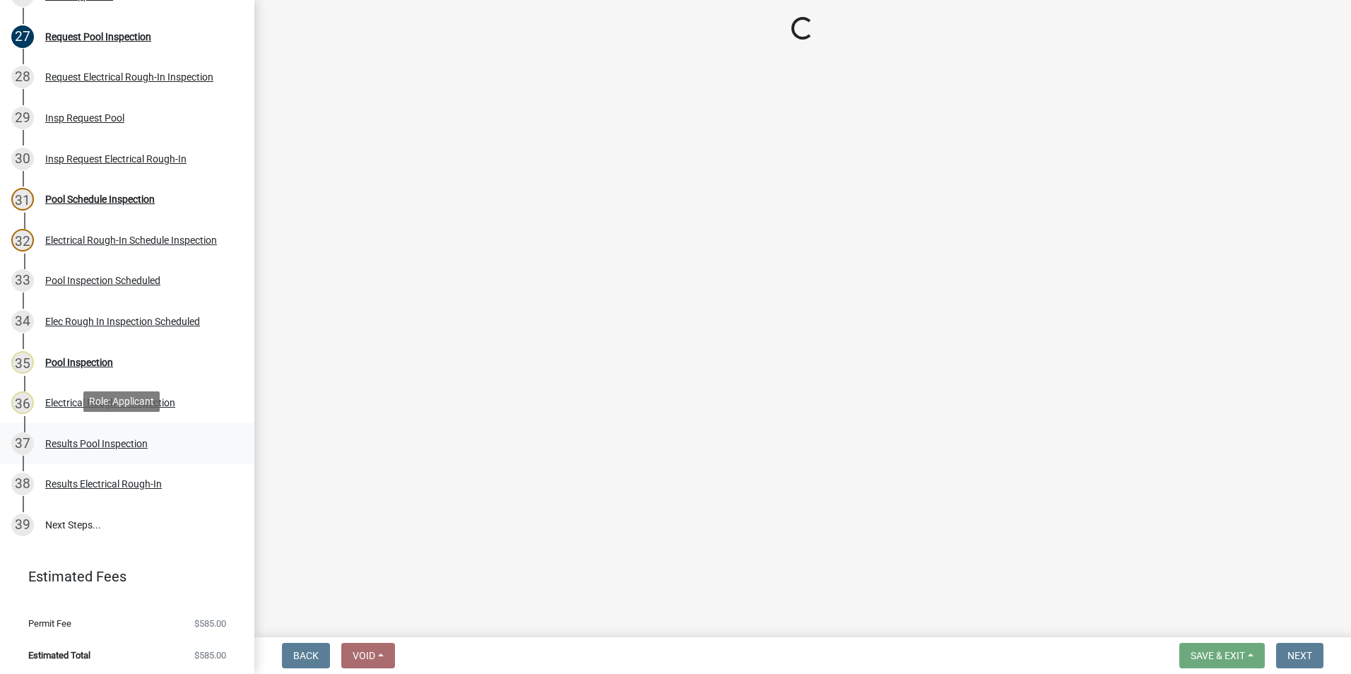
scroll to position [0, 0]
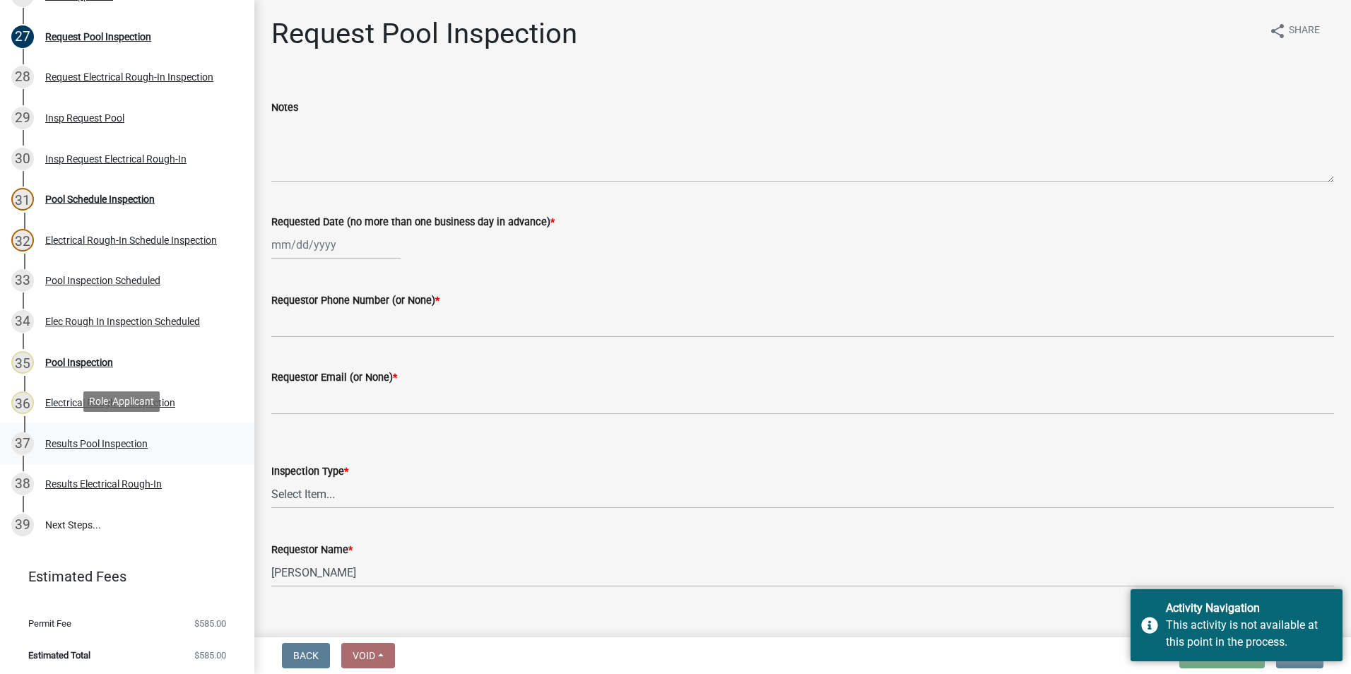
click at [105, 440] on div "Results Pool Inspection" at bounding box center [96, 444] width 102 height 10
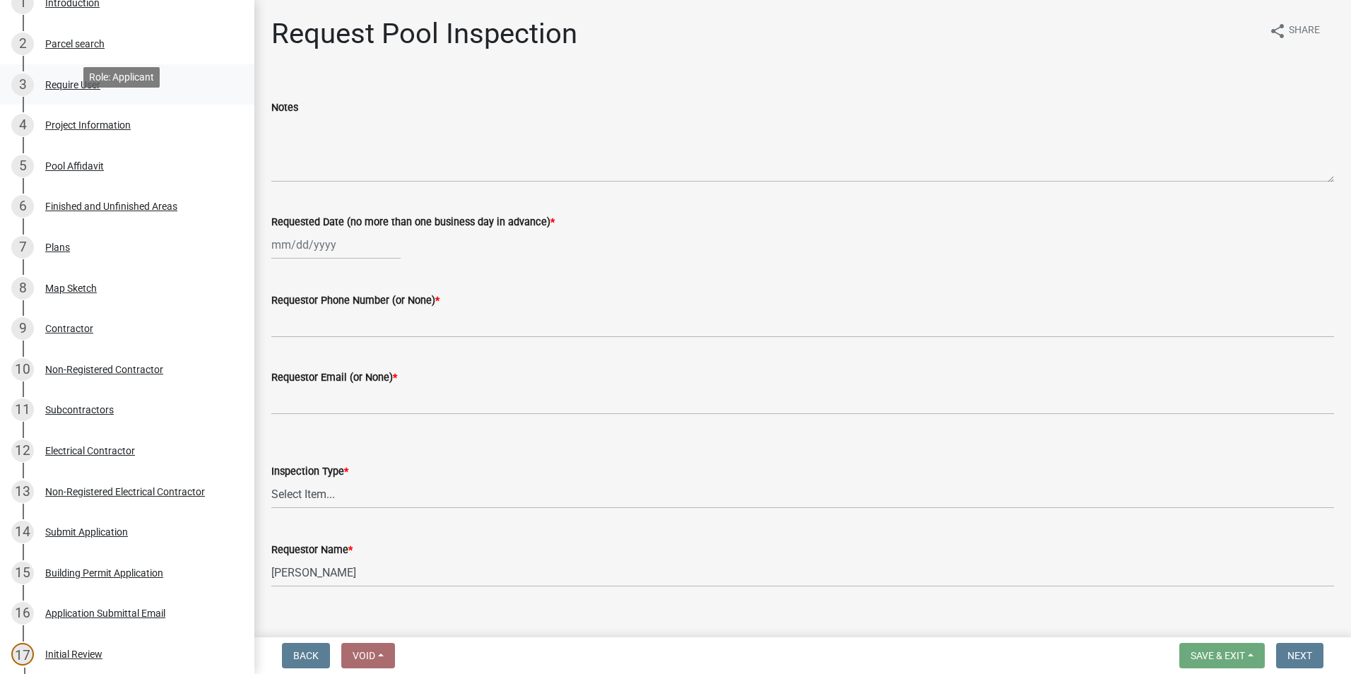
scroll to position [180, 0]
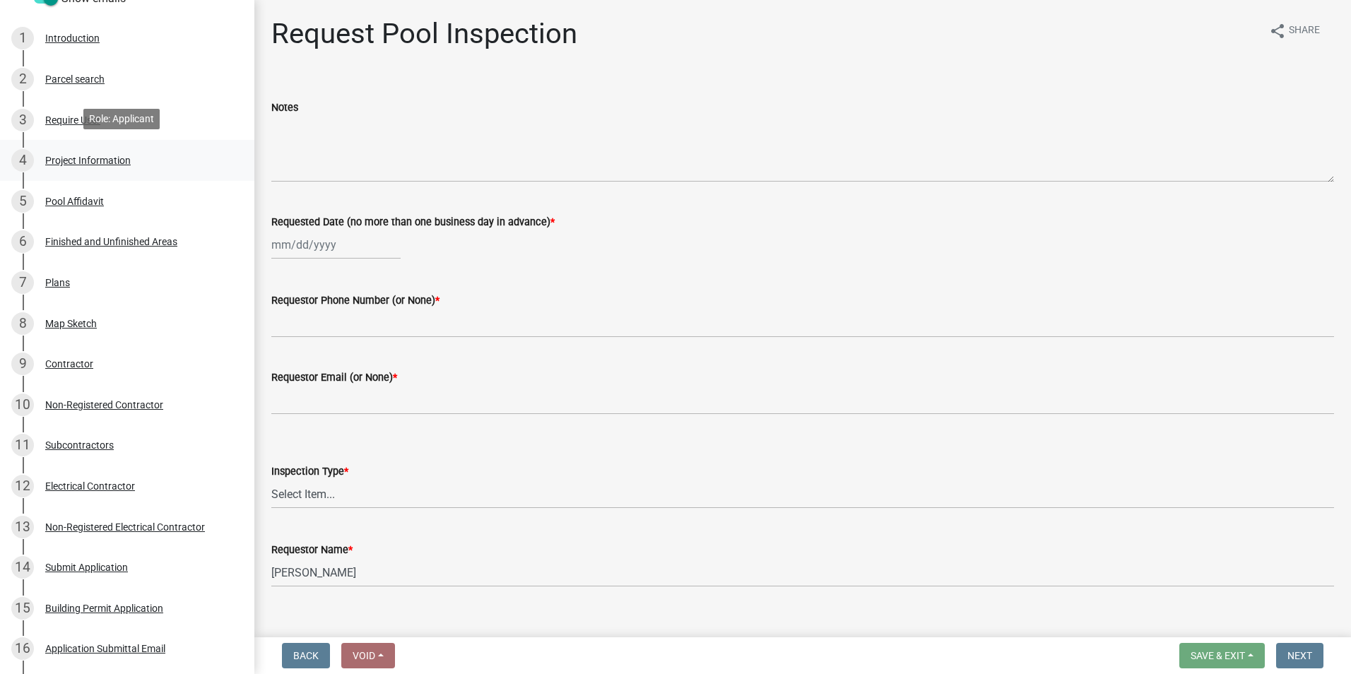
click at [146, 149] on div "4 Project Information" at bounding box center [121, 160] width 220 height 23
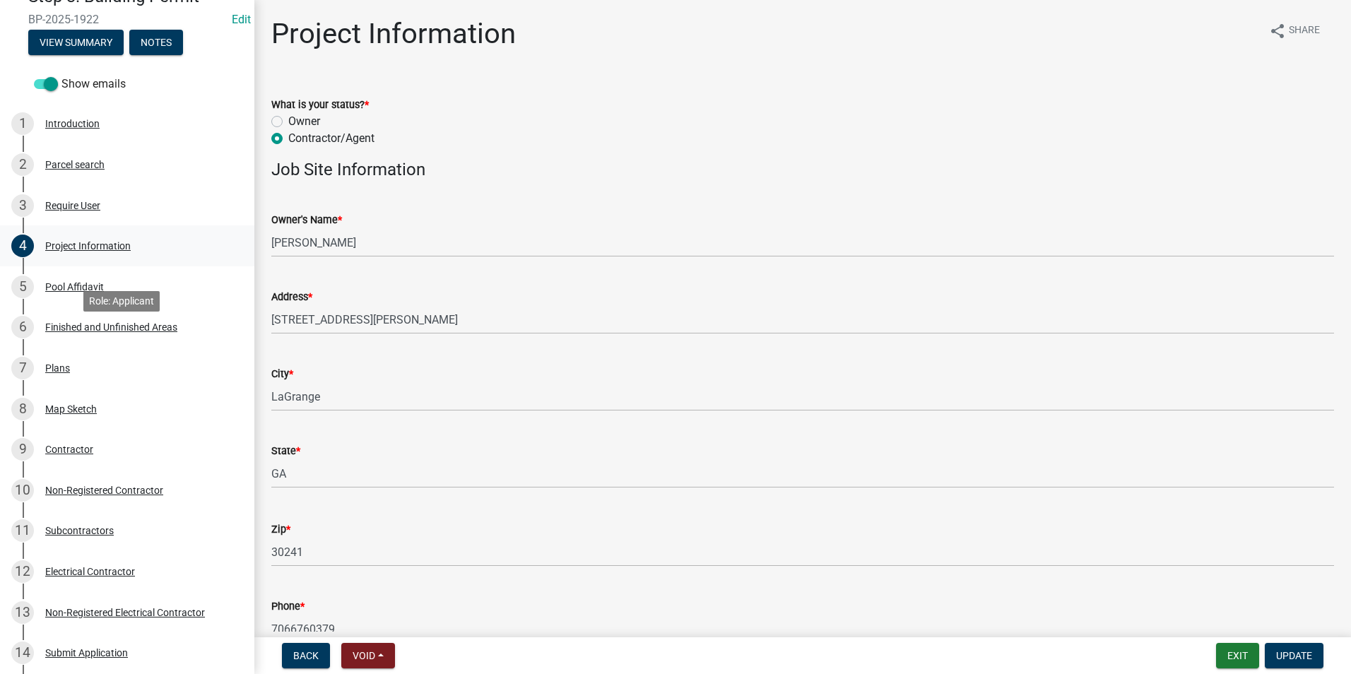
scroll to position [0, 0]
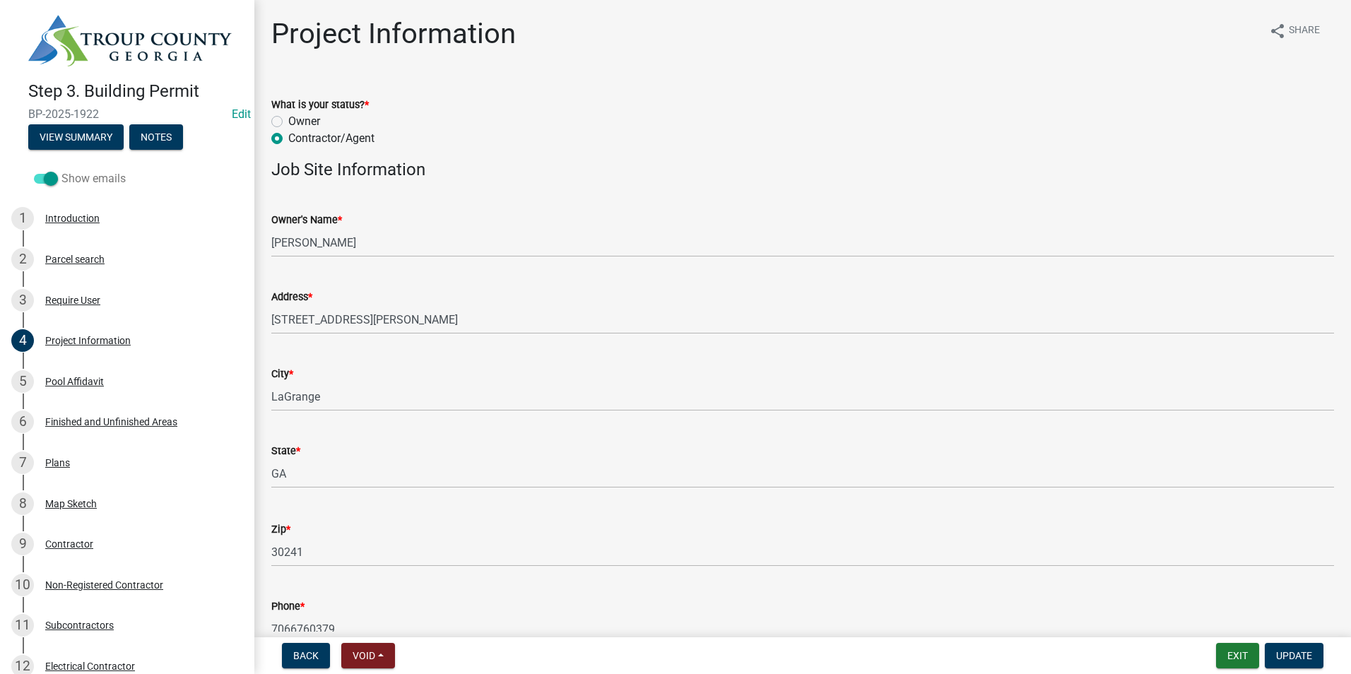
click at [47, 174] on span at bounding box center [46, 179] width 24 height 10
click at [61, 170] on input "Show emails" at bounding box center [61, 170] width 0 height 0
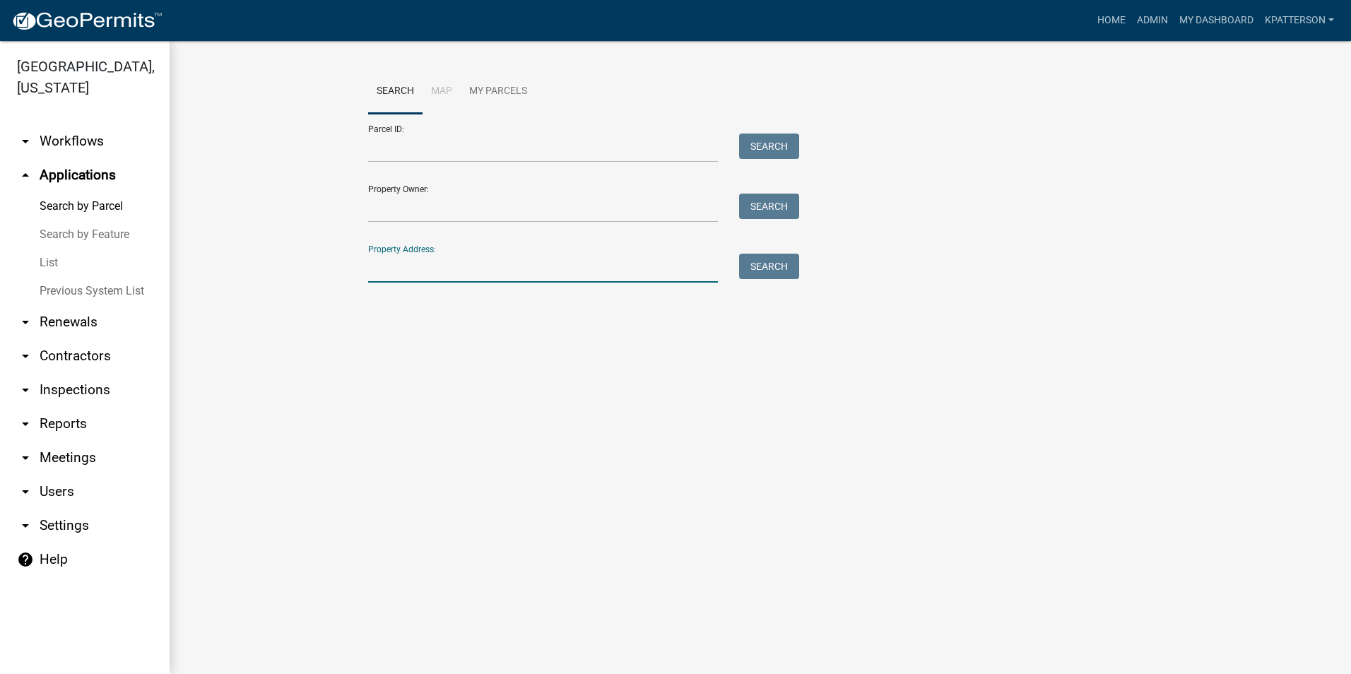
click at [425, 271] on input "Property Address:" at bounding box center [543, 268] width 350 height 29
click at [1115, 20] on link "Home" at bounding box center [1112, 20] width 40 height 27
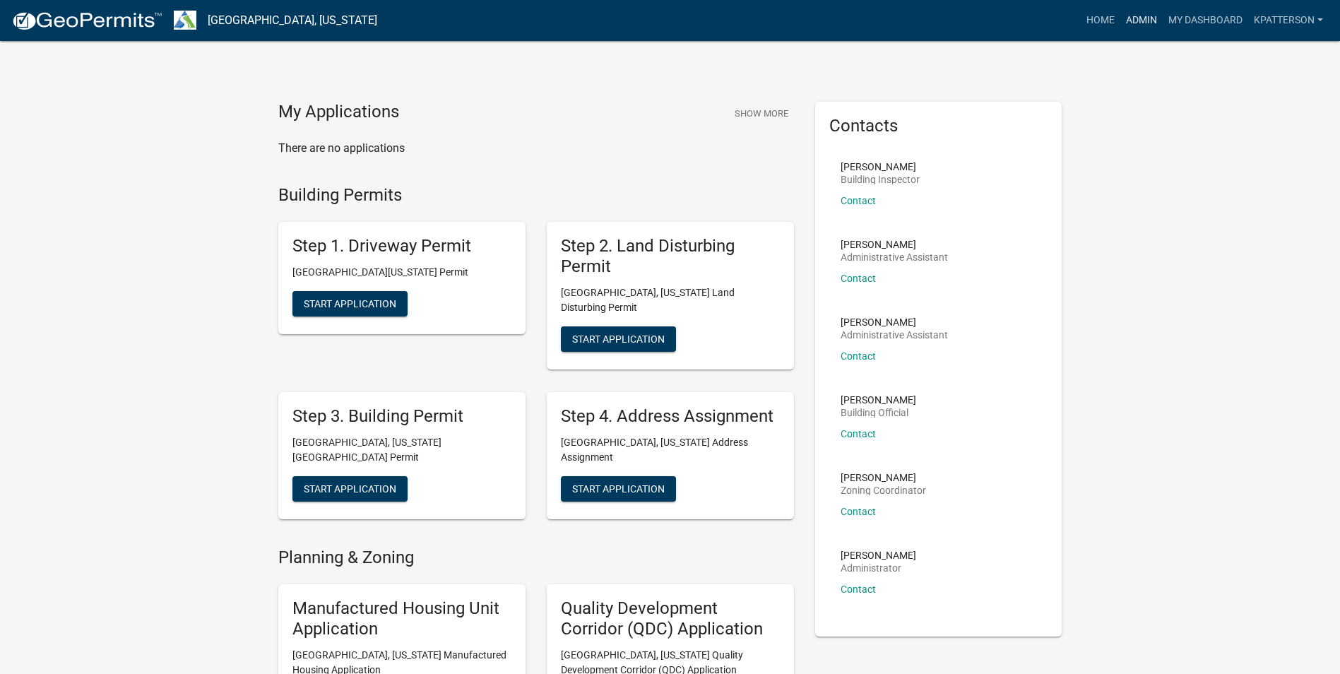
click at [1149, 18] on link "Admin" at bounding box center [1142, 20] width 42 height 27
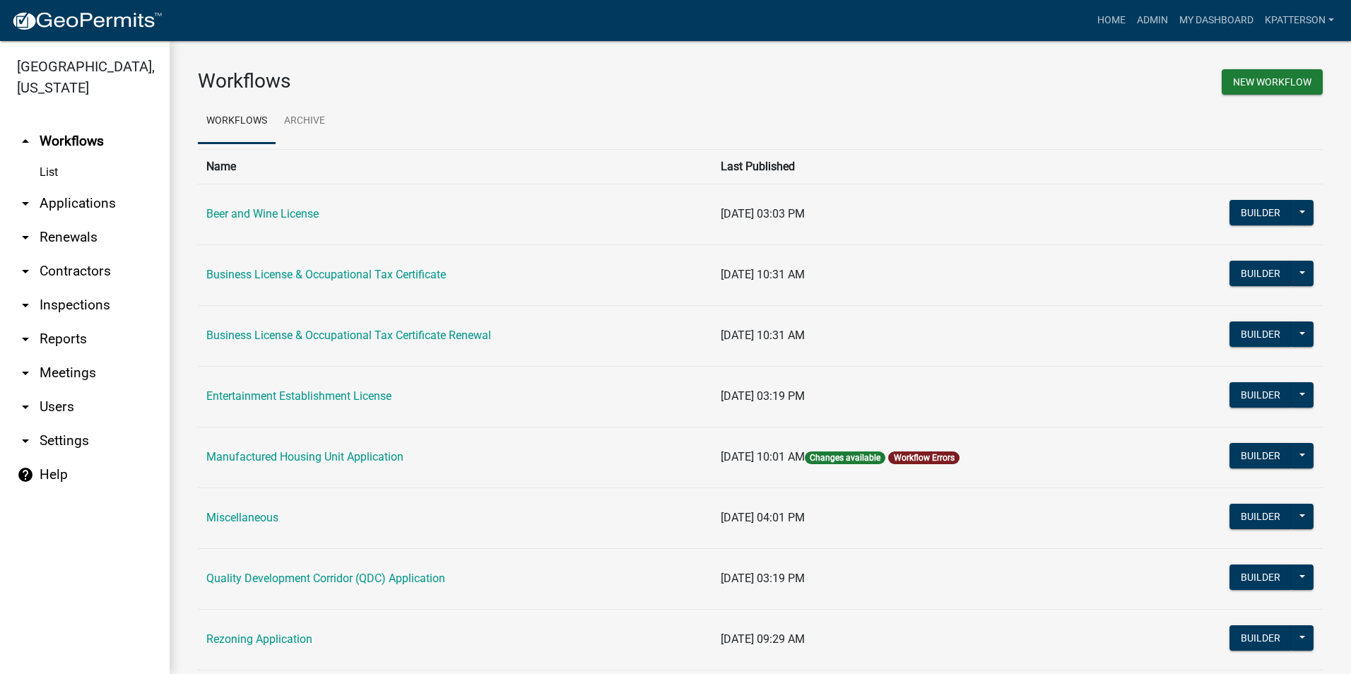
click at [92, 187] on link "arrow_drop_down Applications" at bounding box center [85, 204] width 170 height 34
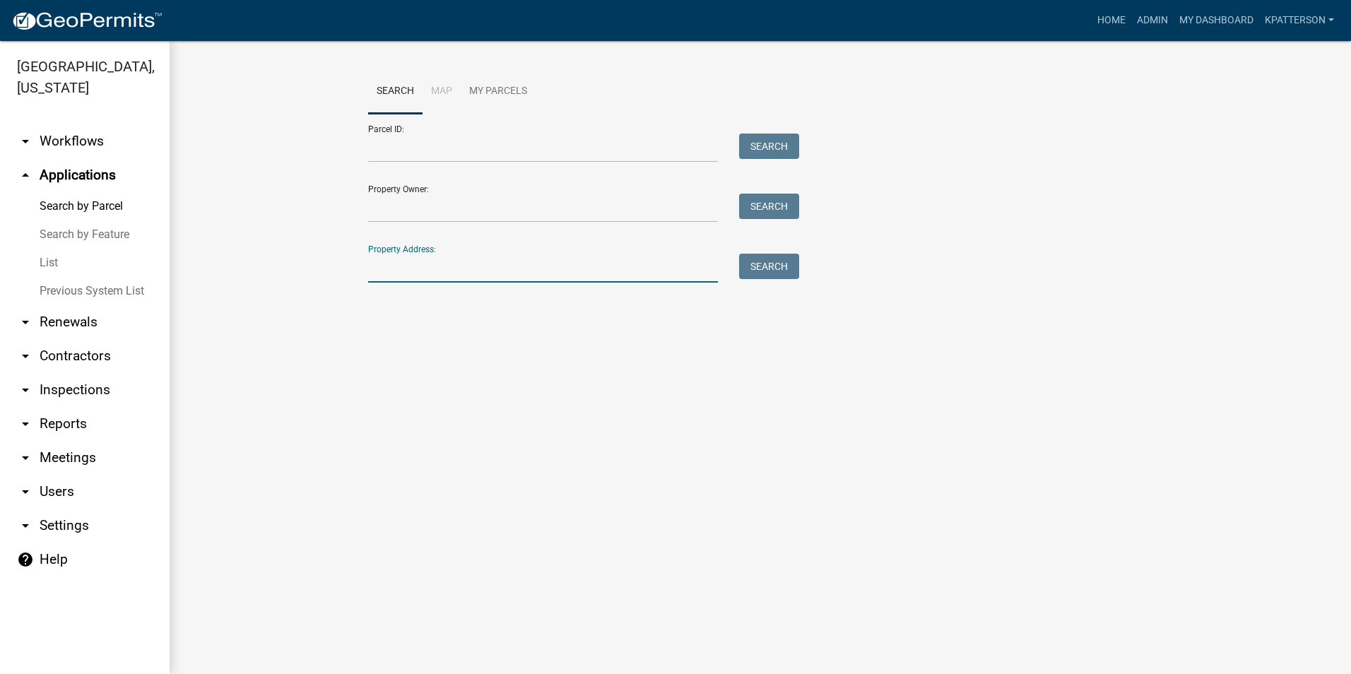
click at [466, 276] on input "Property Address:" at bounding box center [543, 268] width 350 height 29
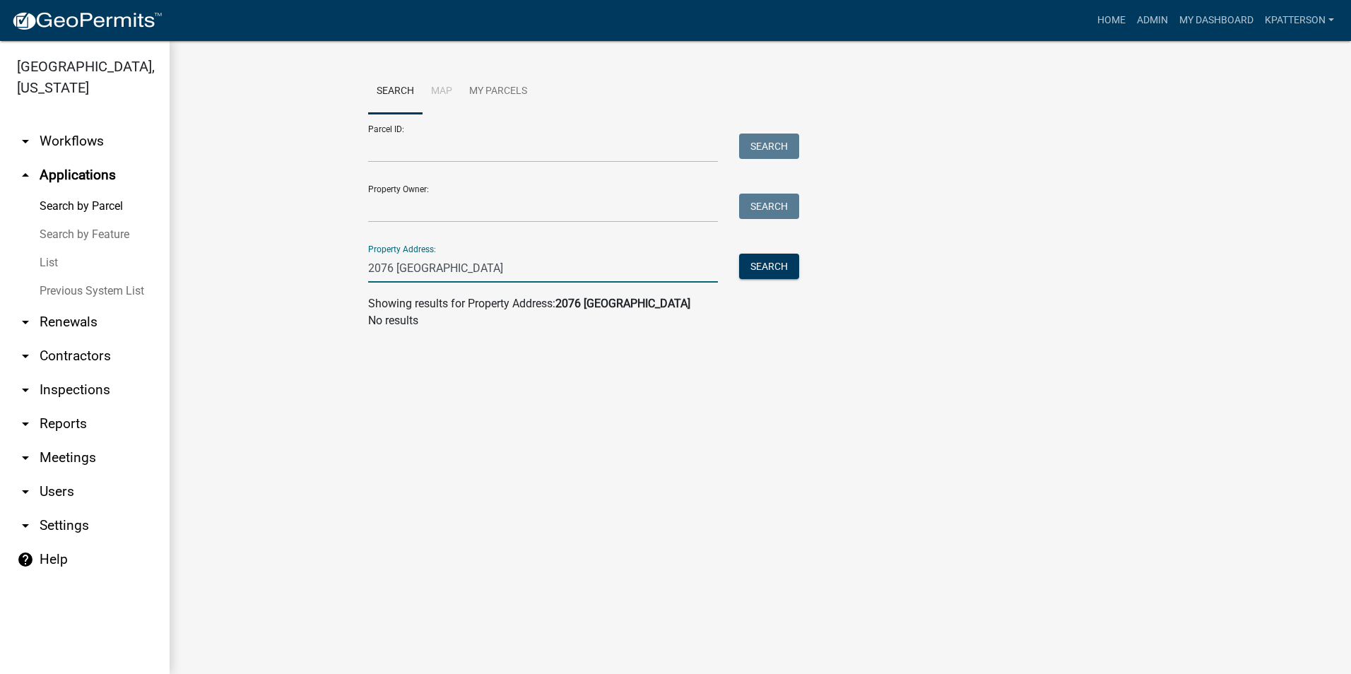
drag, startPoint x: 380, startPoint y: 266, endPoint x: 400, endPoint y: 277, distance: 22.8
click at [382, 269] on input "2076 [GEOGRAPHIC_DATA]" at bounding box center [543, 268] width 350 height 29
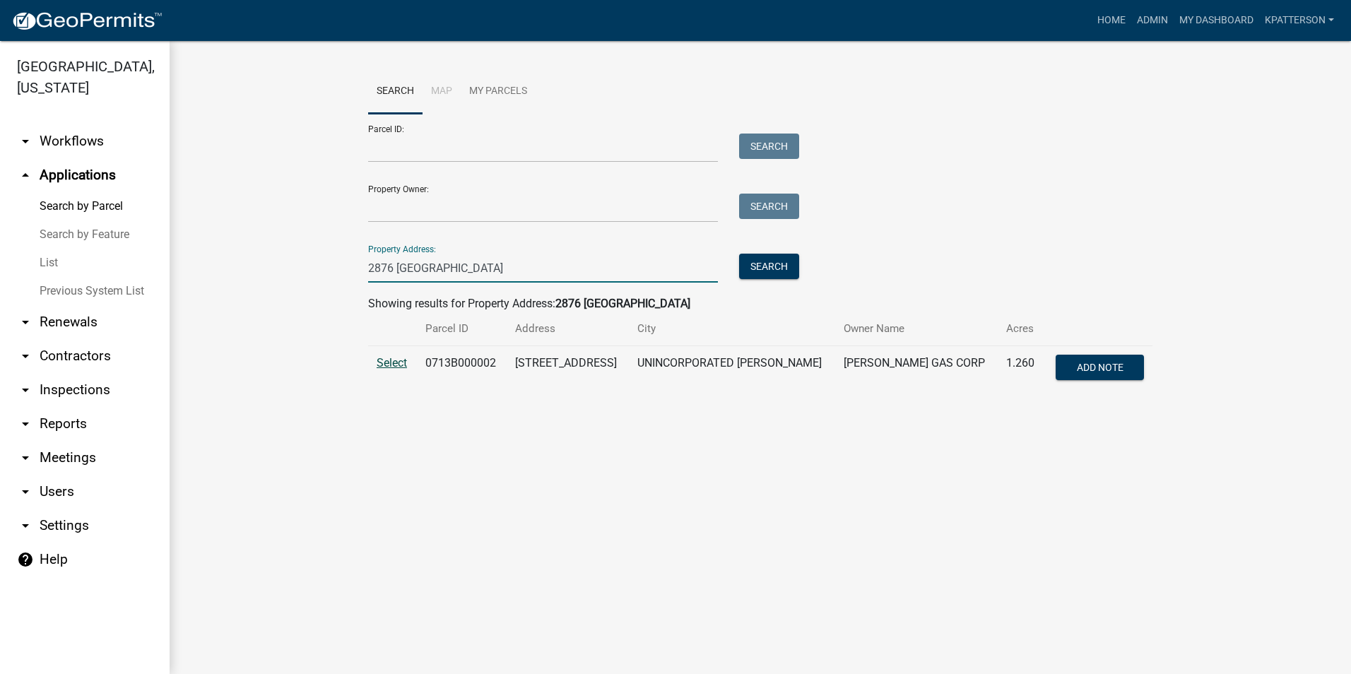
type input "2876 [GEOGRAPHIC_DATA]"
click at [396, 365] on span "Select" at bounding box center [392, 362] width 30 height 13
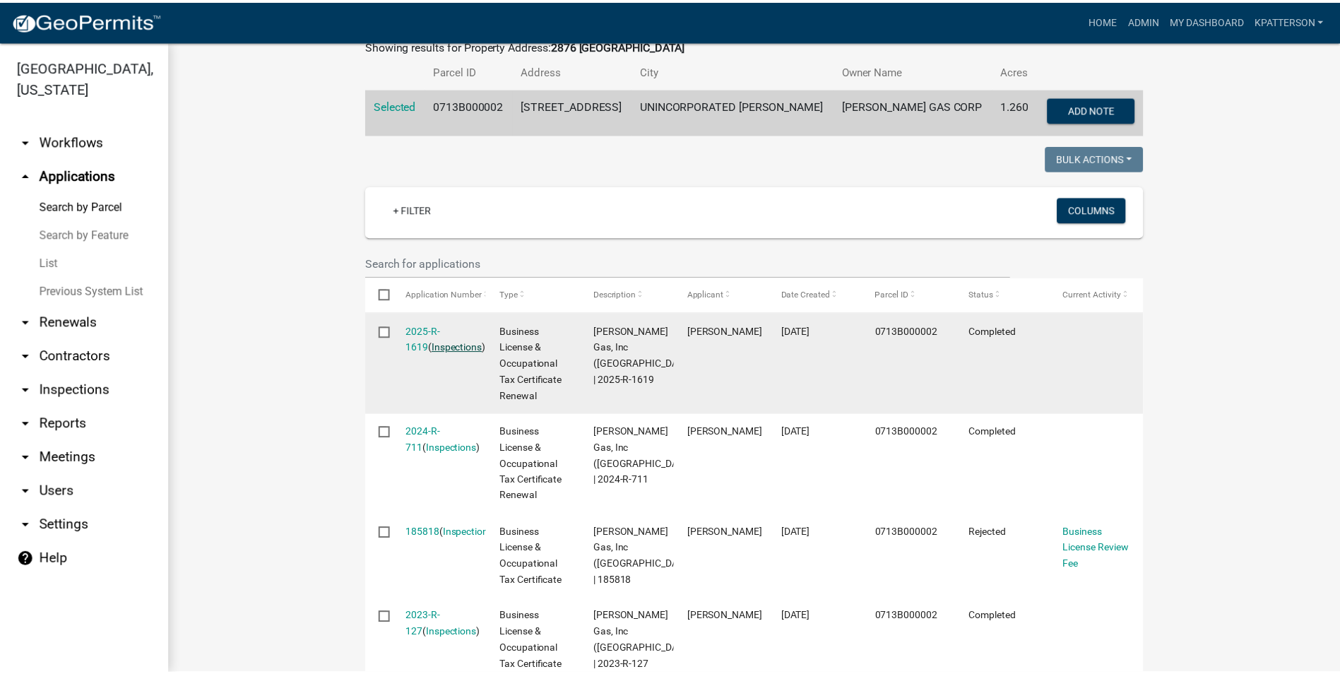
scroll to position [283, 0]
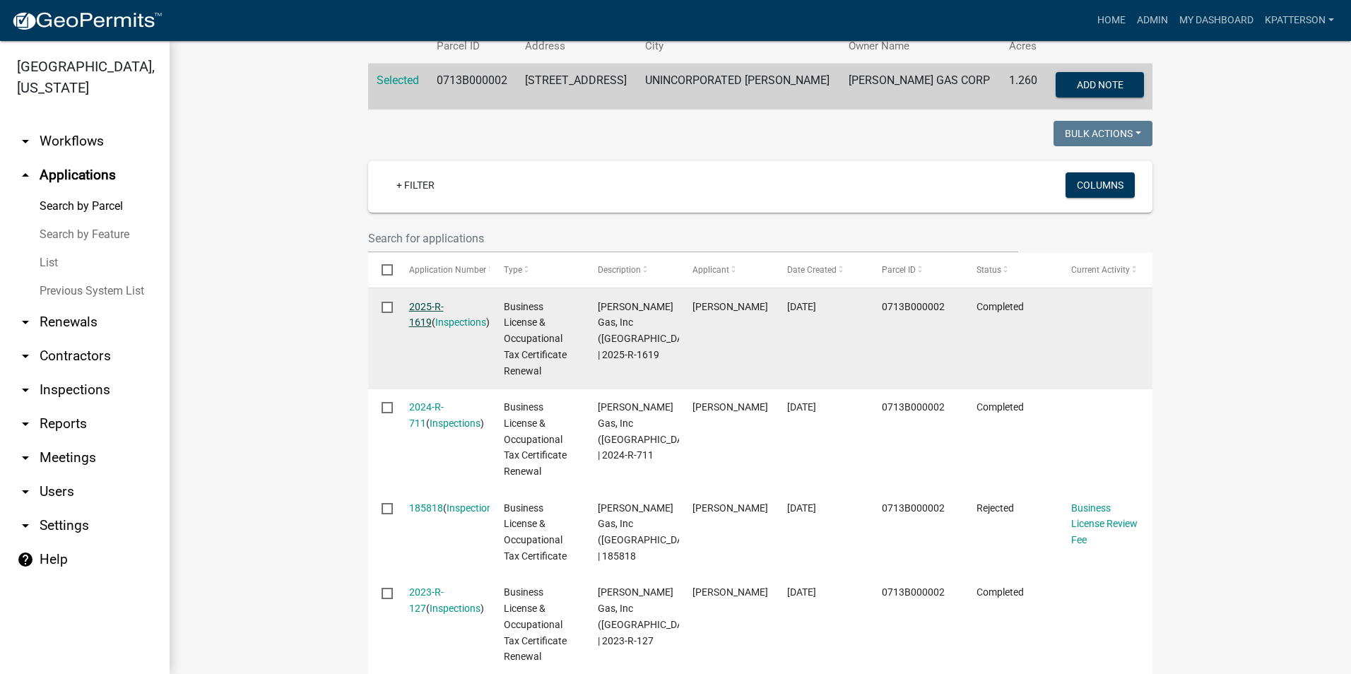
click at [419, 307] on link "2025-R-1619" at bounding box center [426, 315] width 35 height 28
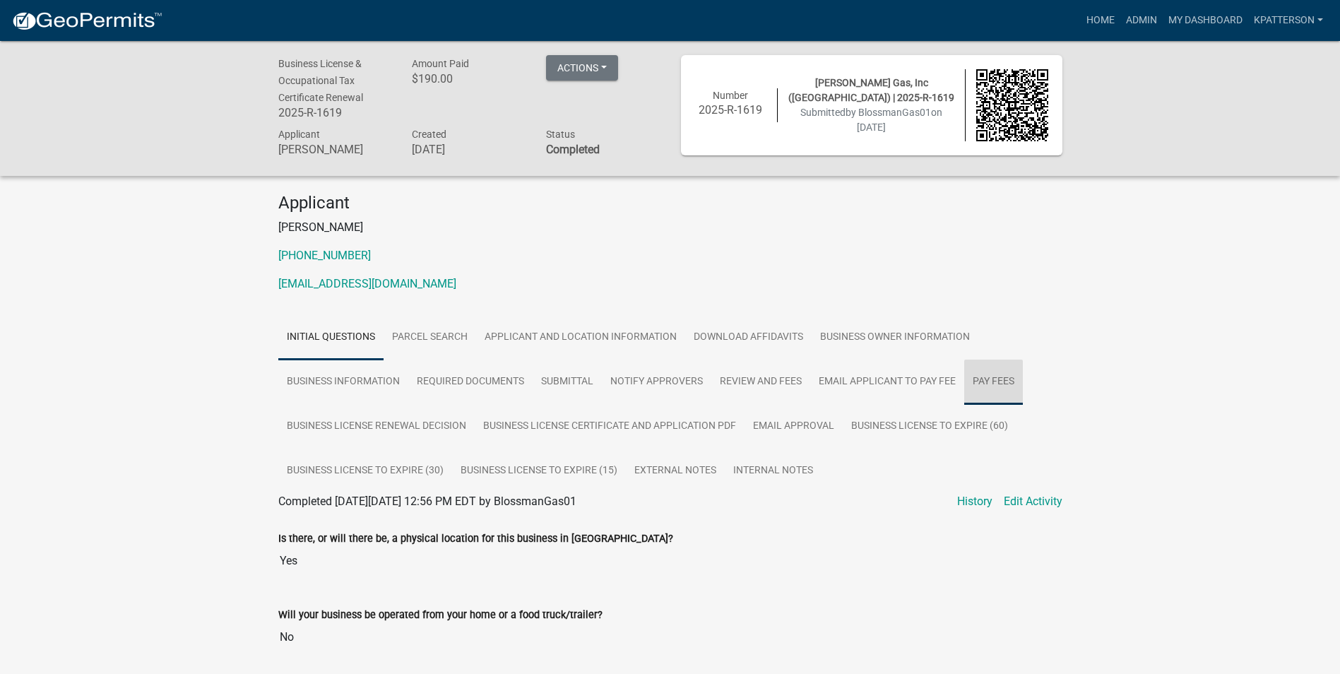
click at [992, 382] on link "Pay Fees" at bounding box center [993, 382] width 59 height 45
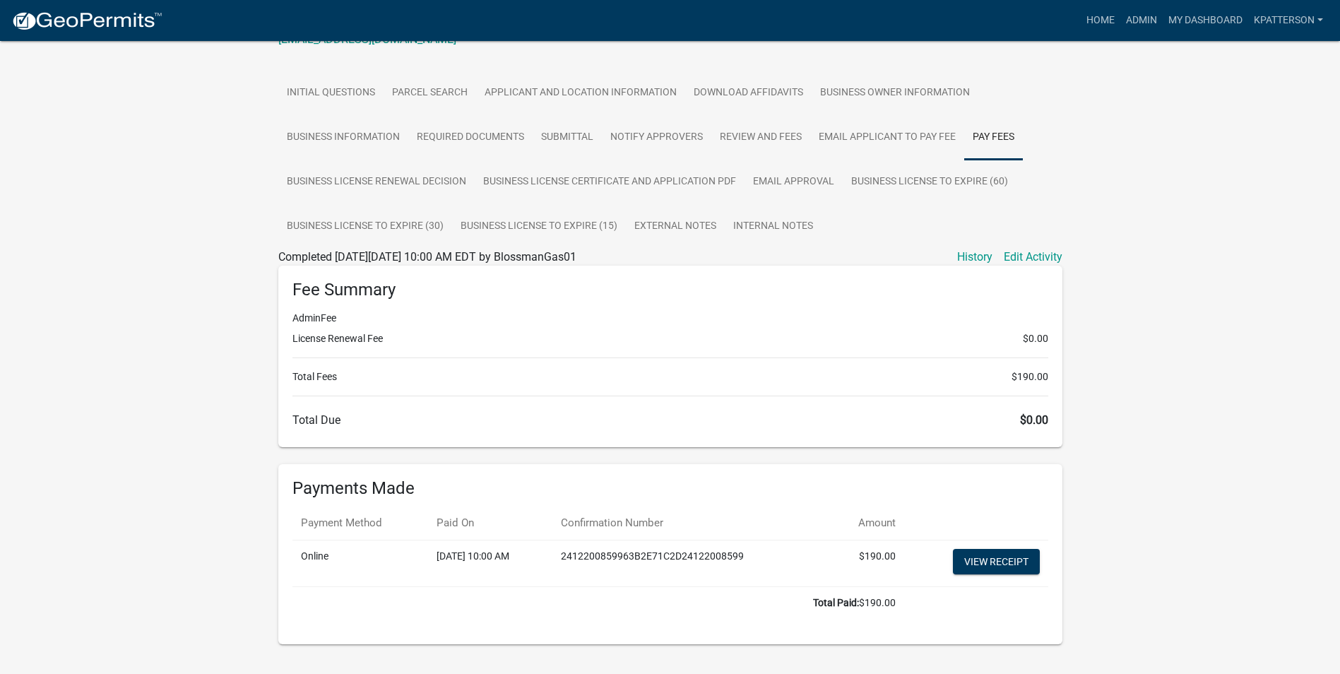
scroll to position [274, 0]
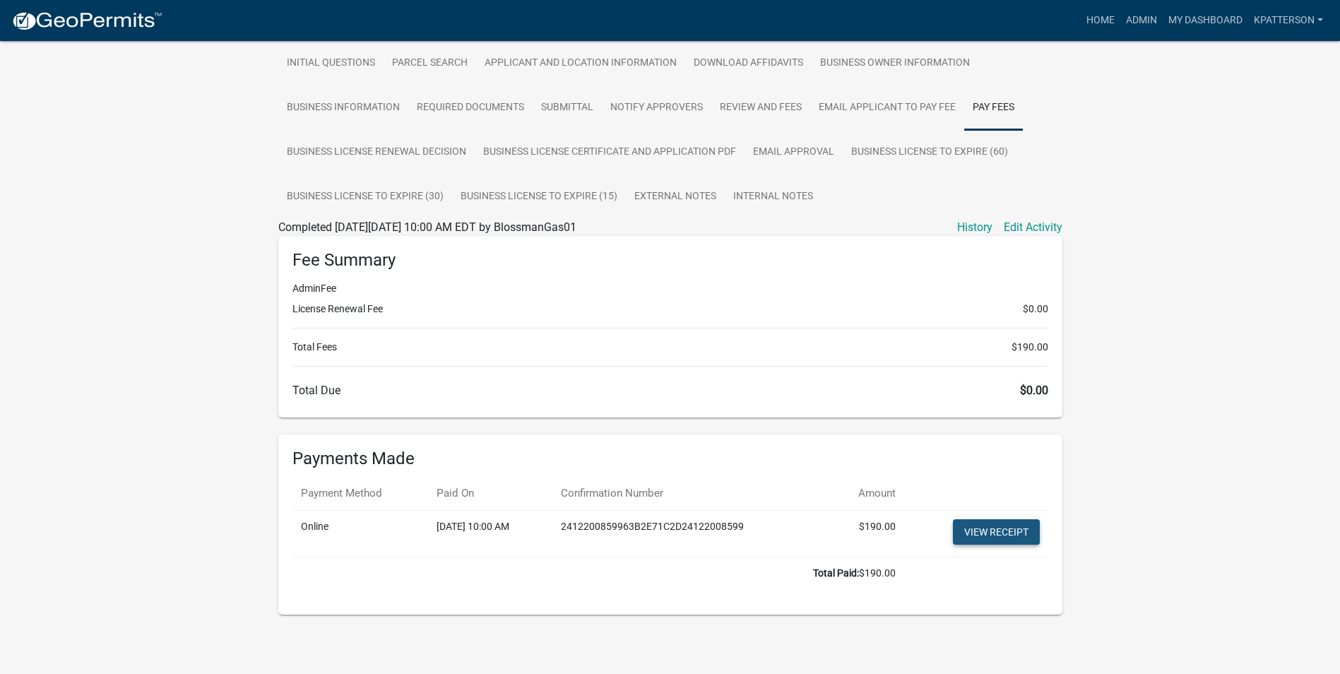
click at [1010, 527] on link "View receipt" at bounding box center [996, 531] width 87 height 25
click at [899, 63] on link "Business Owner Information" at bounding box center [895, 63] width 167 height 45
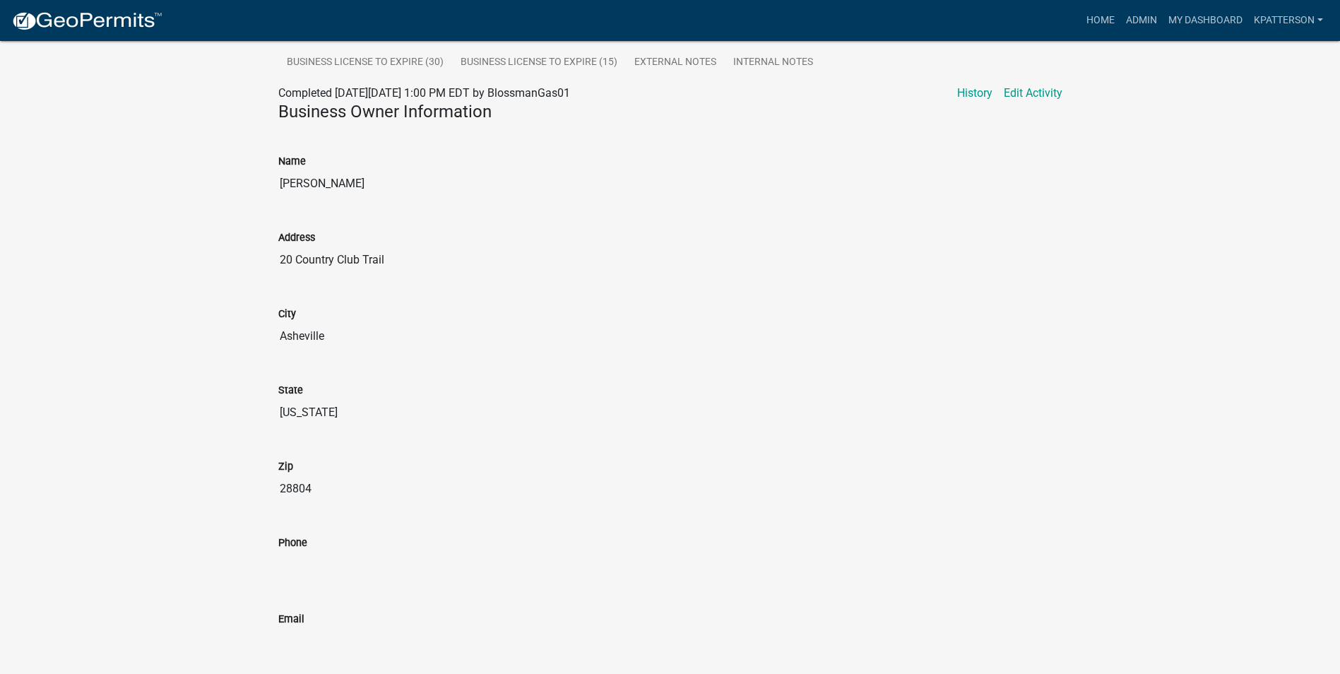
scroll to position [178, 0]
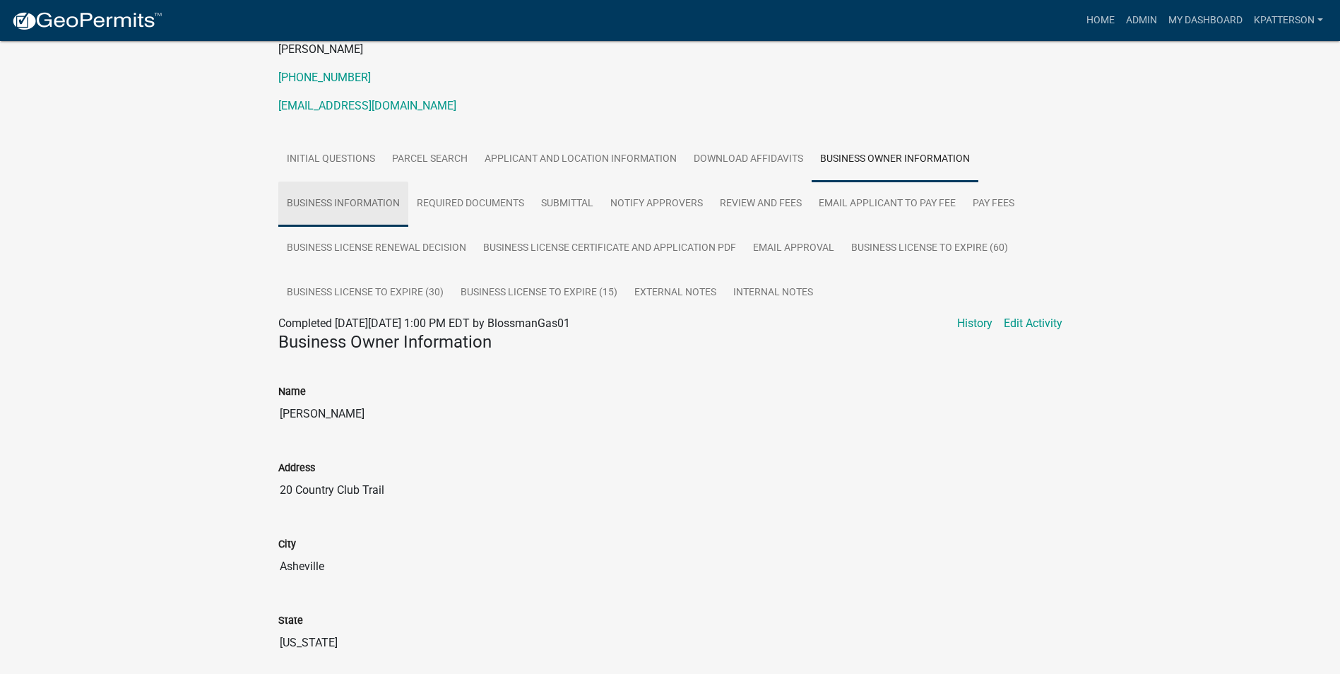
click at [350, 207] on link "Business Information" at bounding box center [343, 204] width 130 height 45
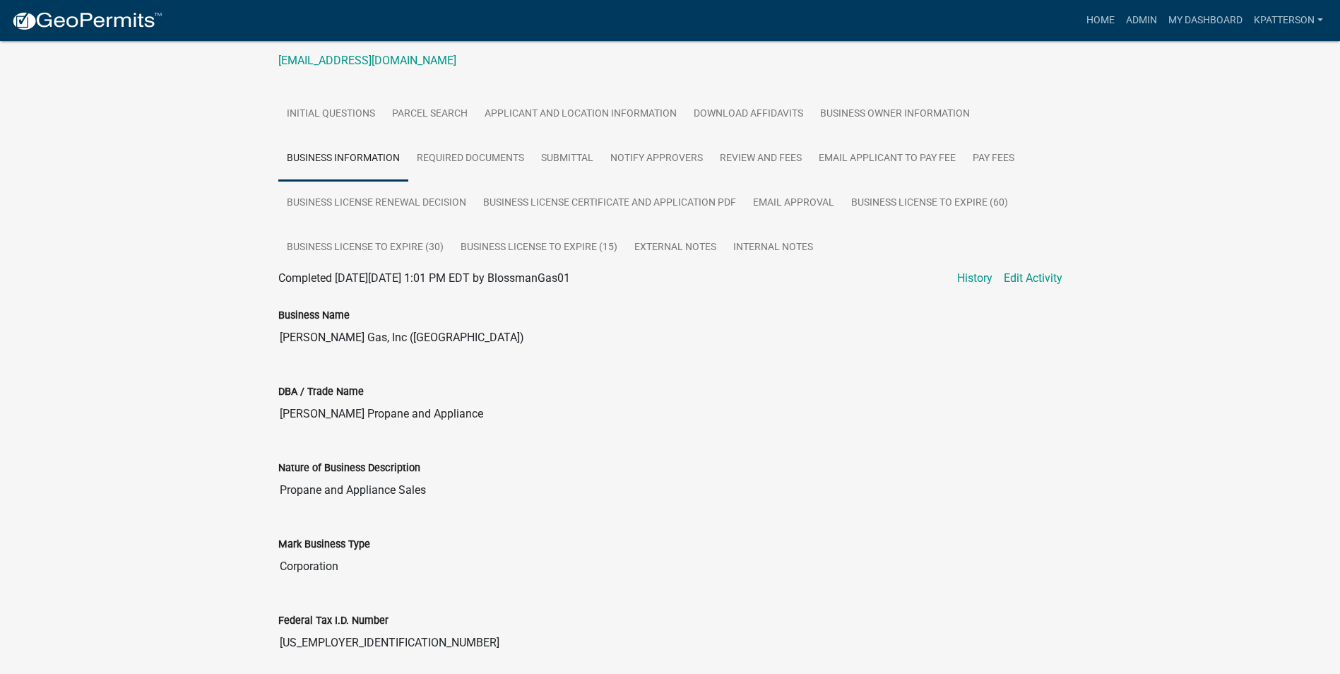
scroll to position [249, 0]
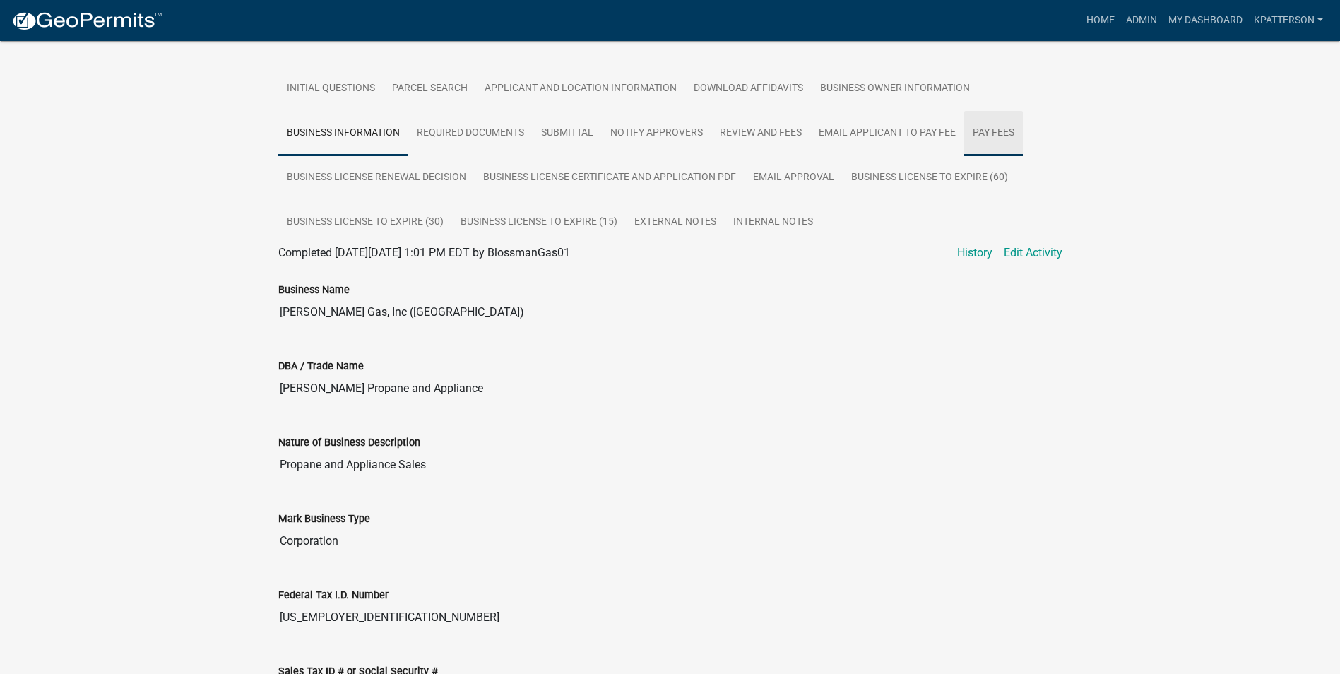
click at [986, 129] on link "Pay Fees" at bounding box center [993, 133] width 59 height 45
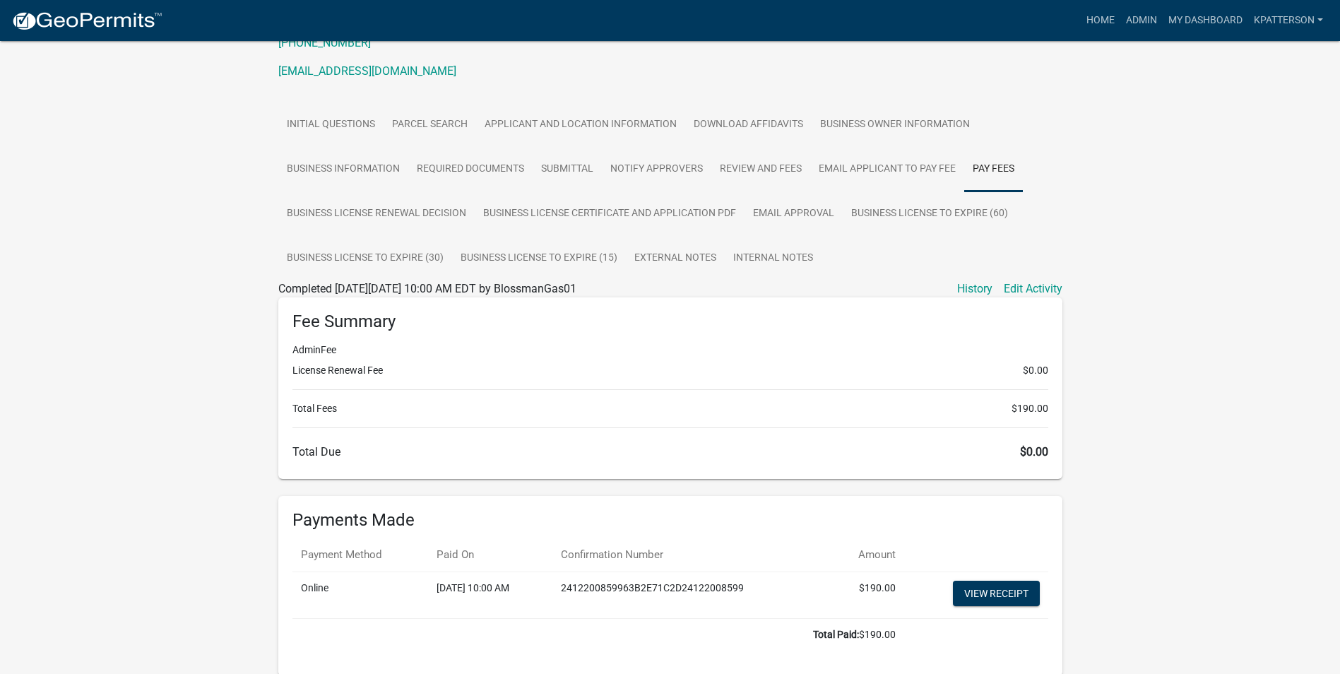
scroll to position [178, 0]
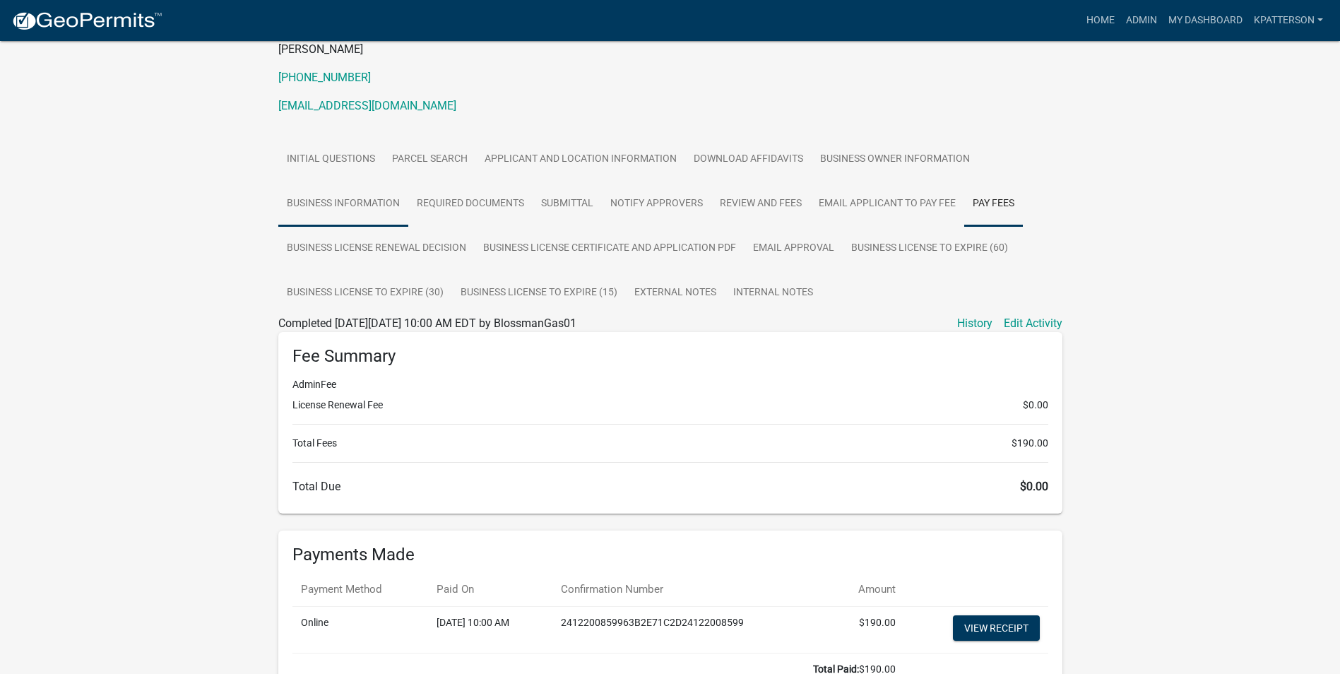
click at [320, 219] on link "Business Information" at bounding box center [343, 204] width 130 height 45
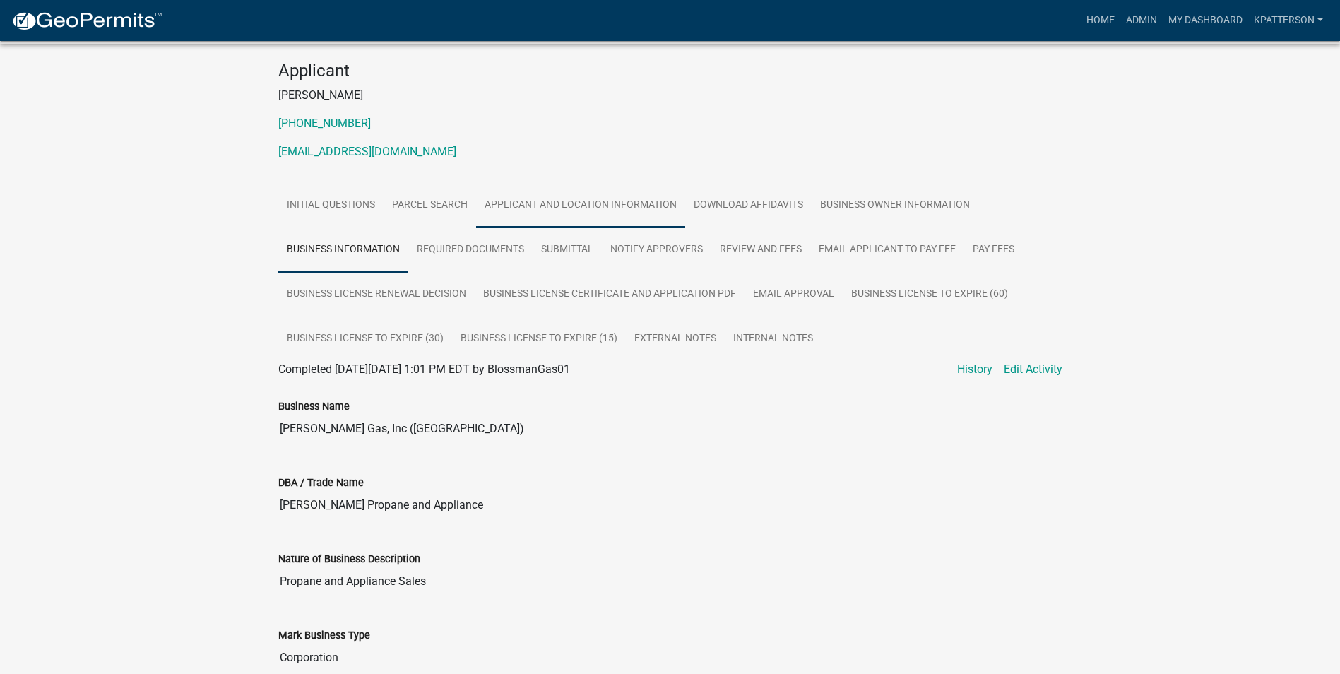
scroll to position [107, 0]
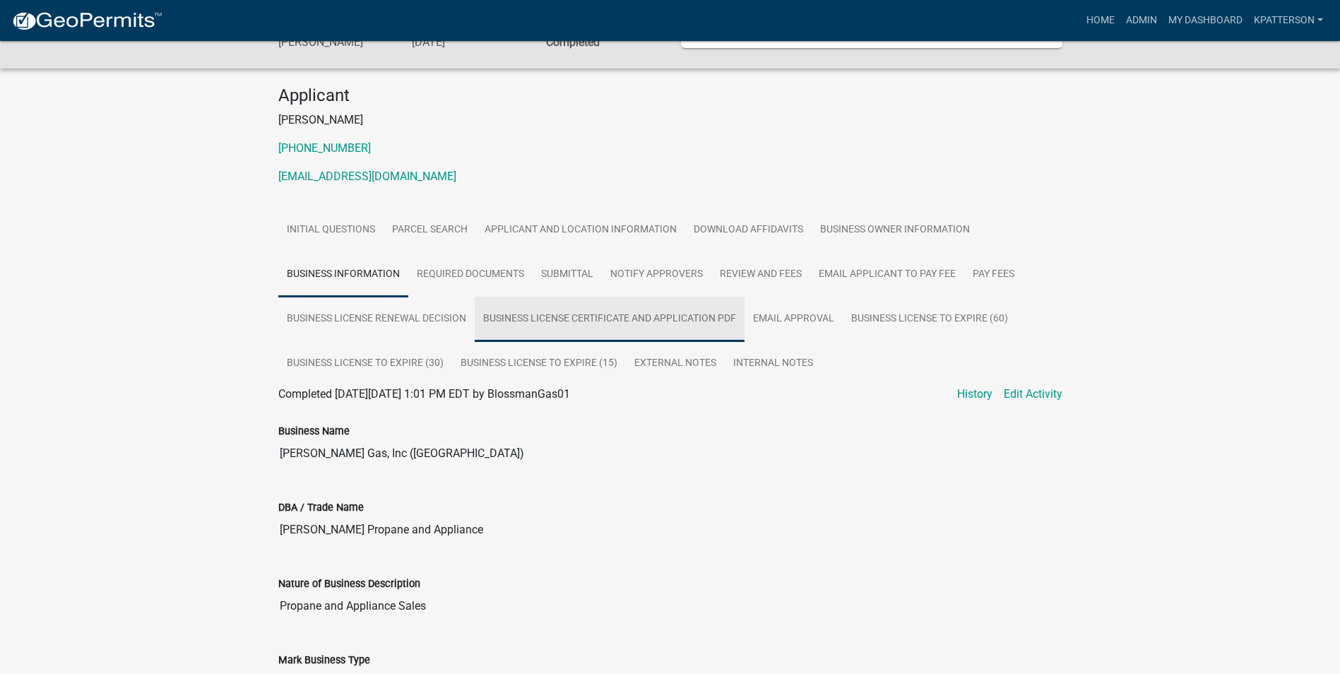
click at [545, 313] on link "Business License Certificate And Application PDF" at bounding box center [610, 319] width 270 height 45
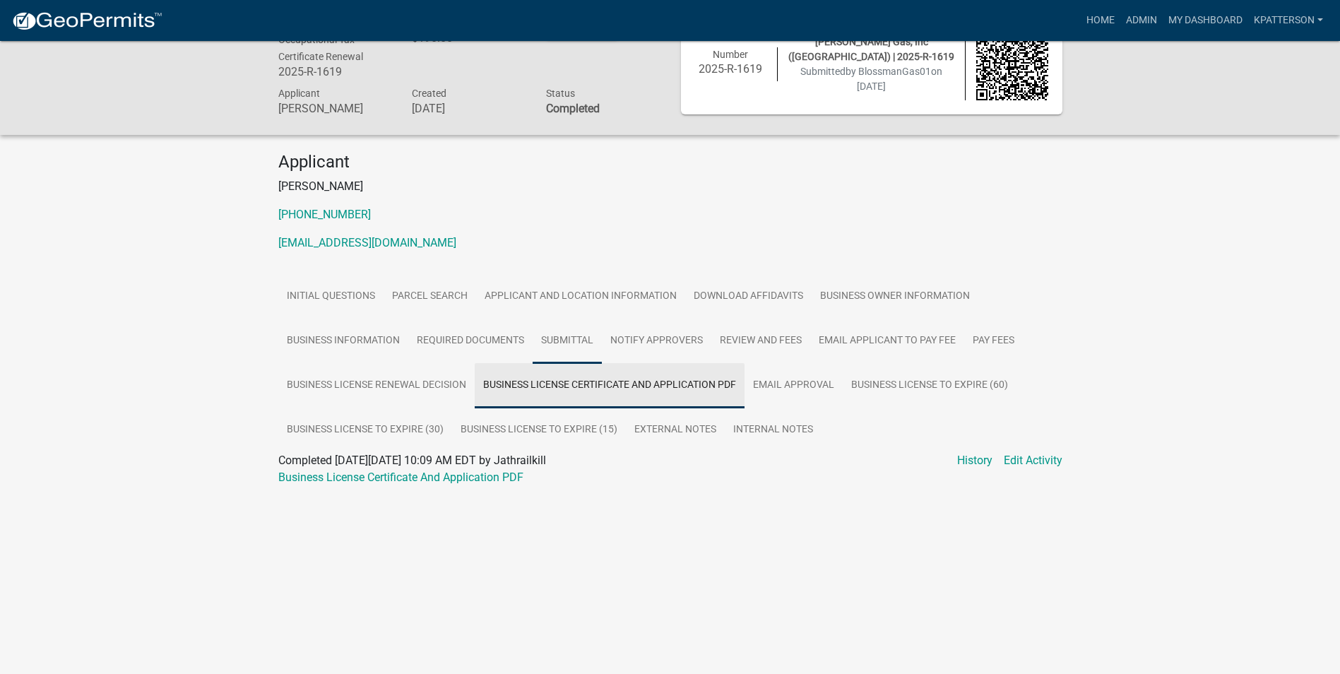
scroll to position [41, 0]
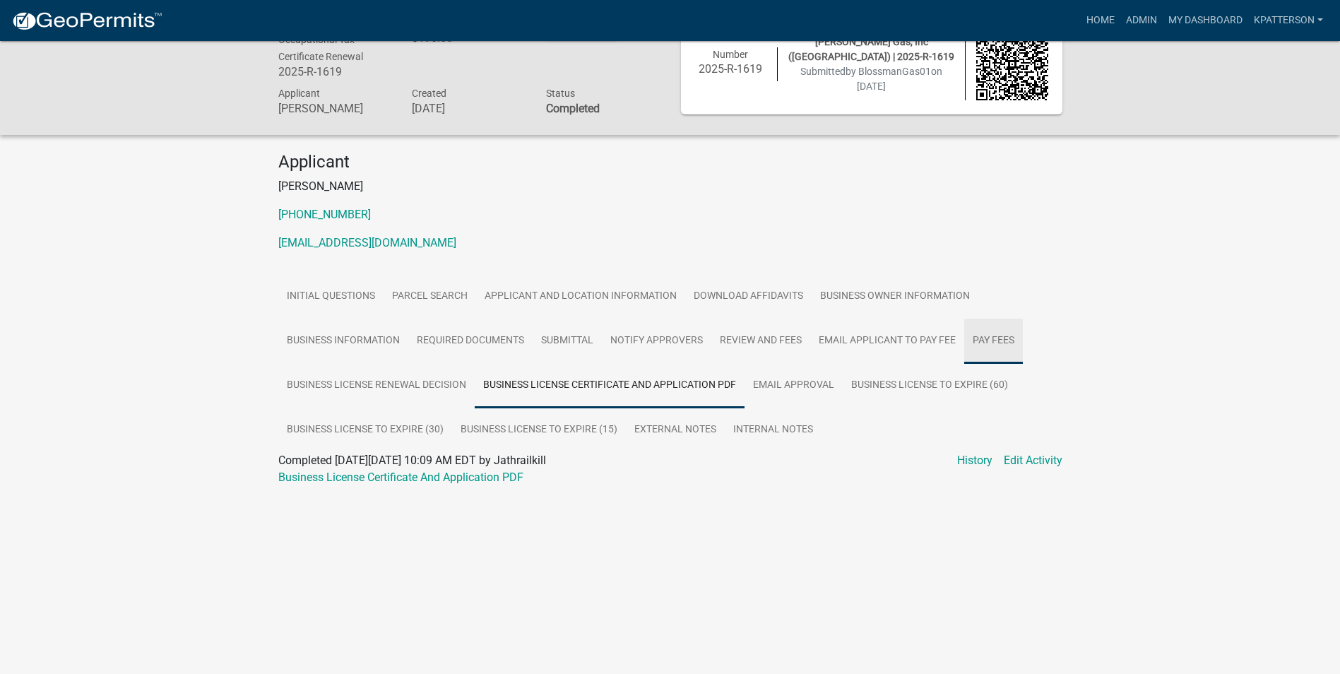
click at [975, 350] on link "Pay Fees" at bounding box center [993, 341] width 59 height 45
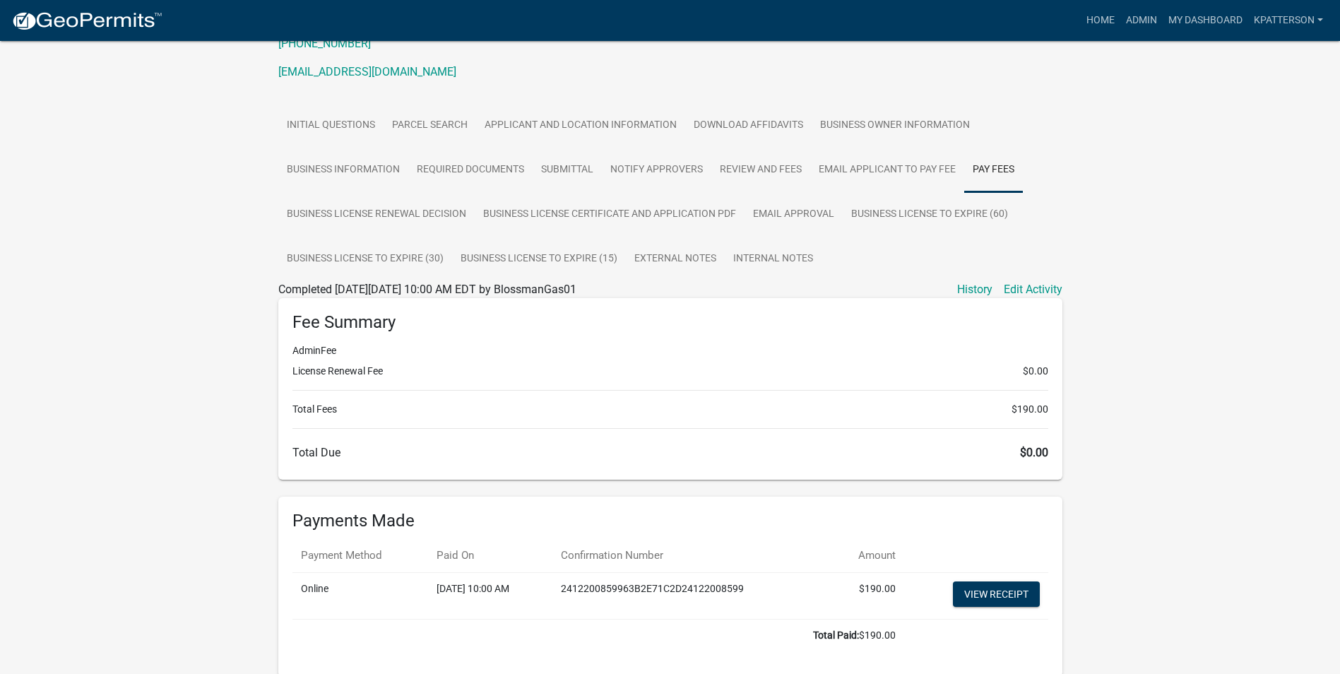
scroll to position [274, 0]
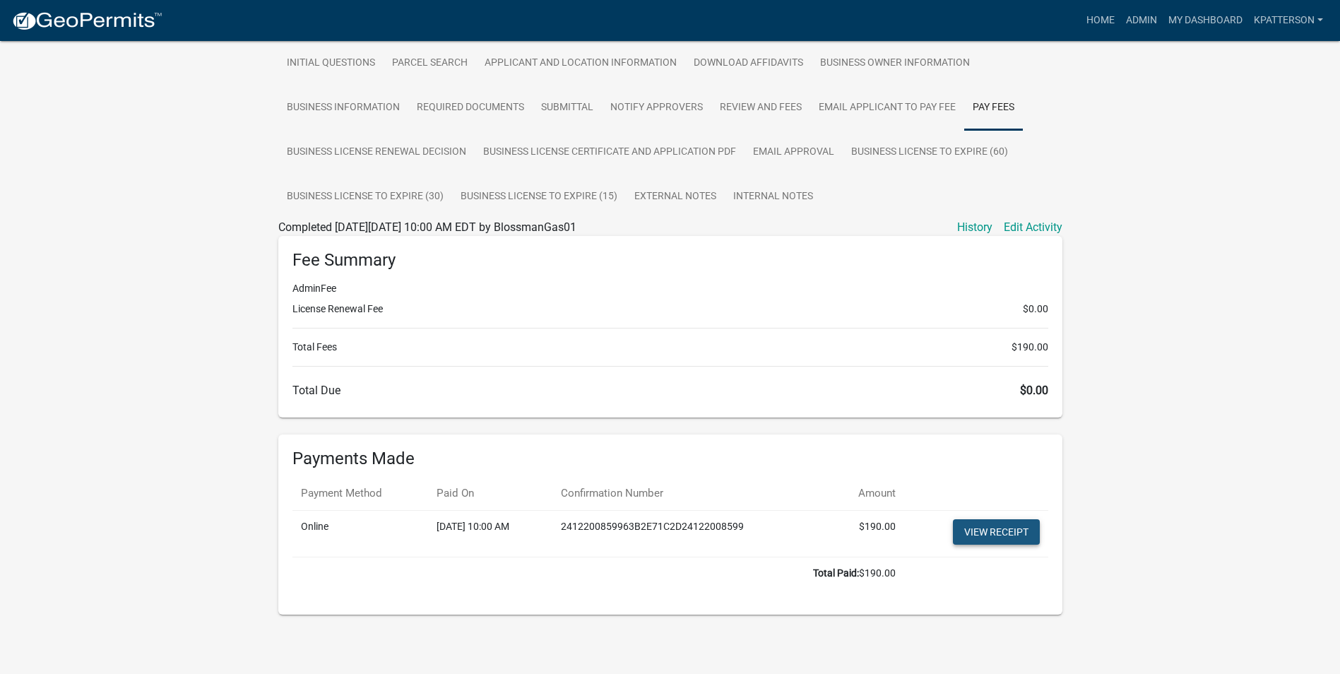
click at [1009, 538] on link "View receipt" at bounding box center [996, 531] width 87 height 25
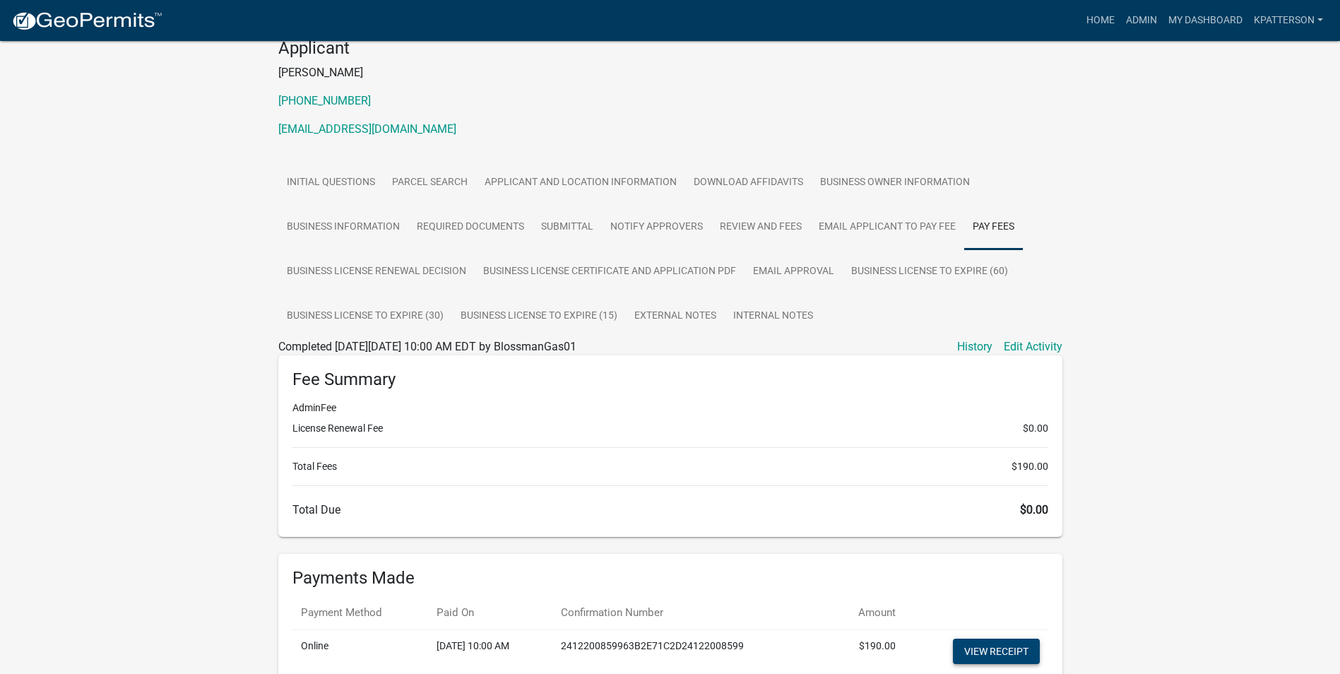
scroll to position [133, 0]
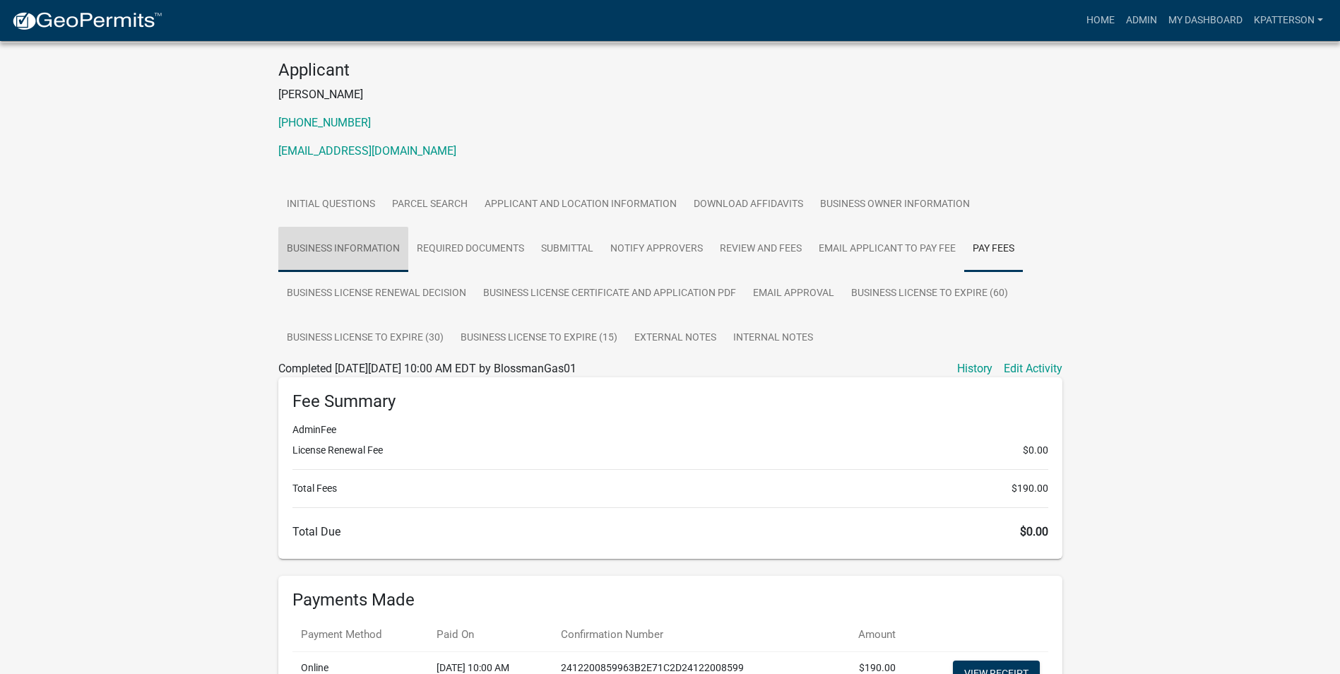
click at [396, 252] on link "Business Information" at bounding box center [343, 249] width 130 height 45
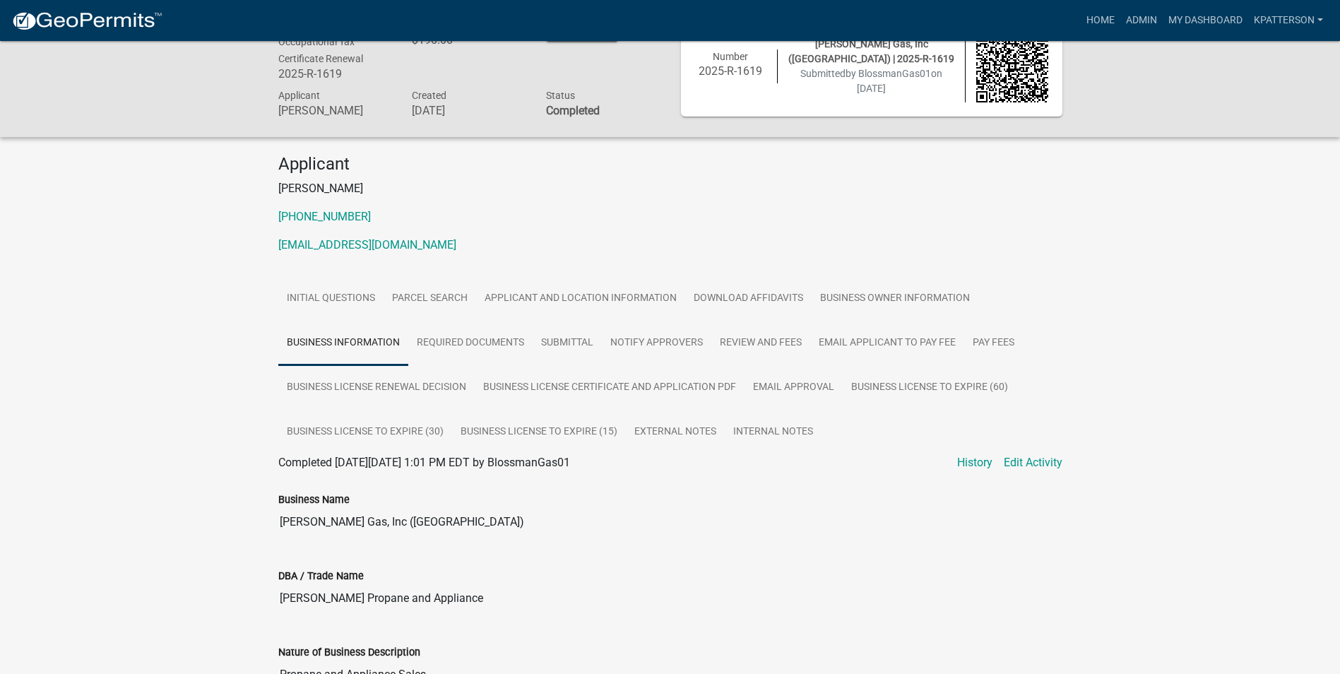
scroll to position [31, 0]
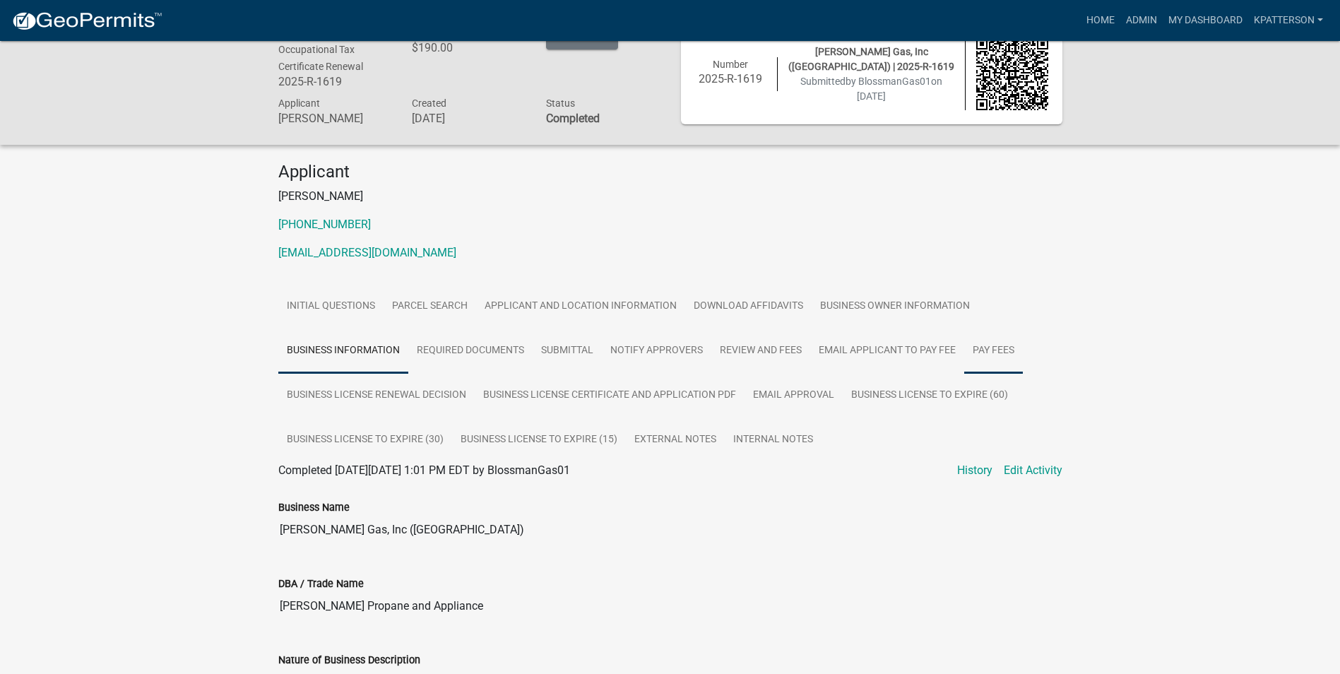
click at [971, 350] on link "Pay Fees" at bounding box center [993, 351] width 59 height 45
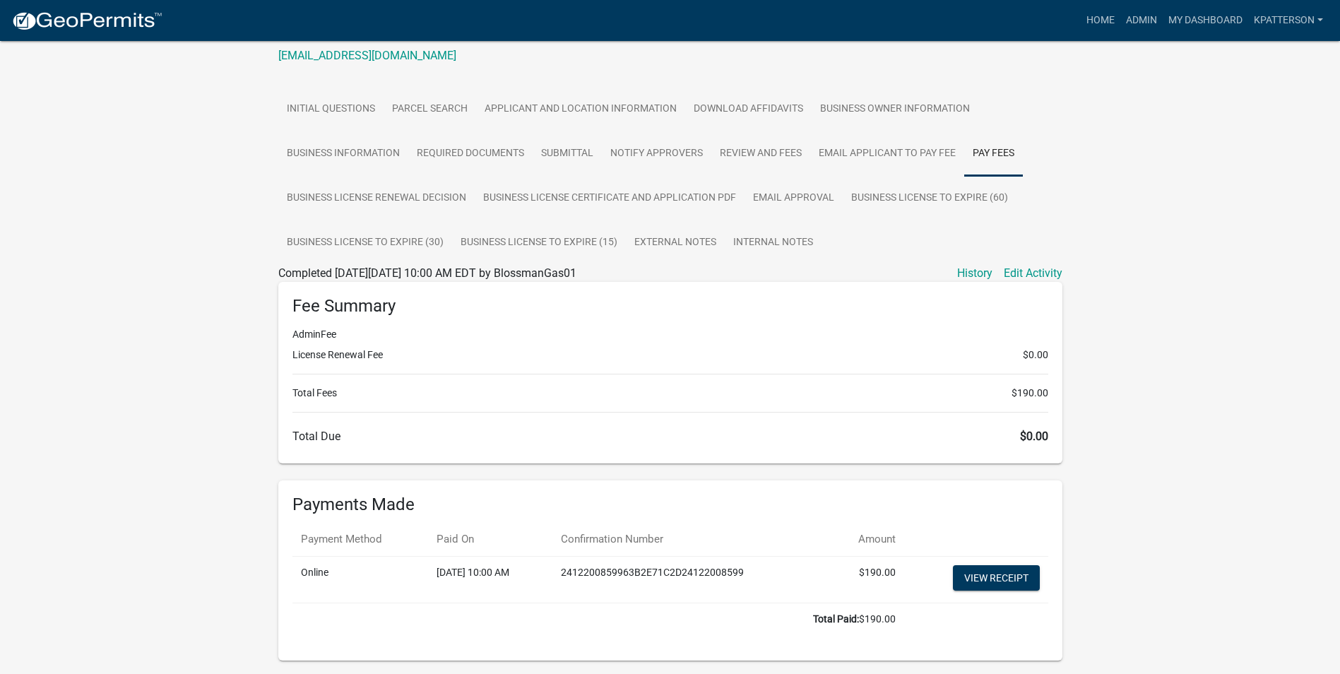
scroll to position [243, 0]
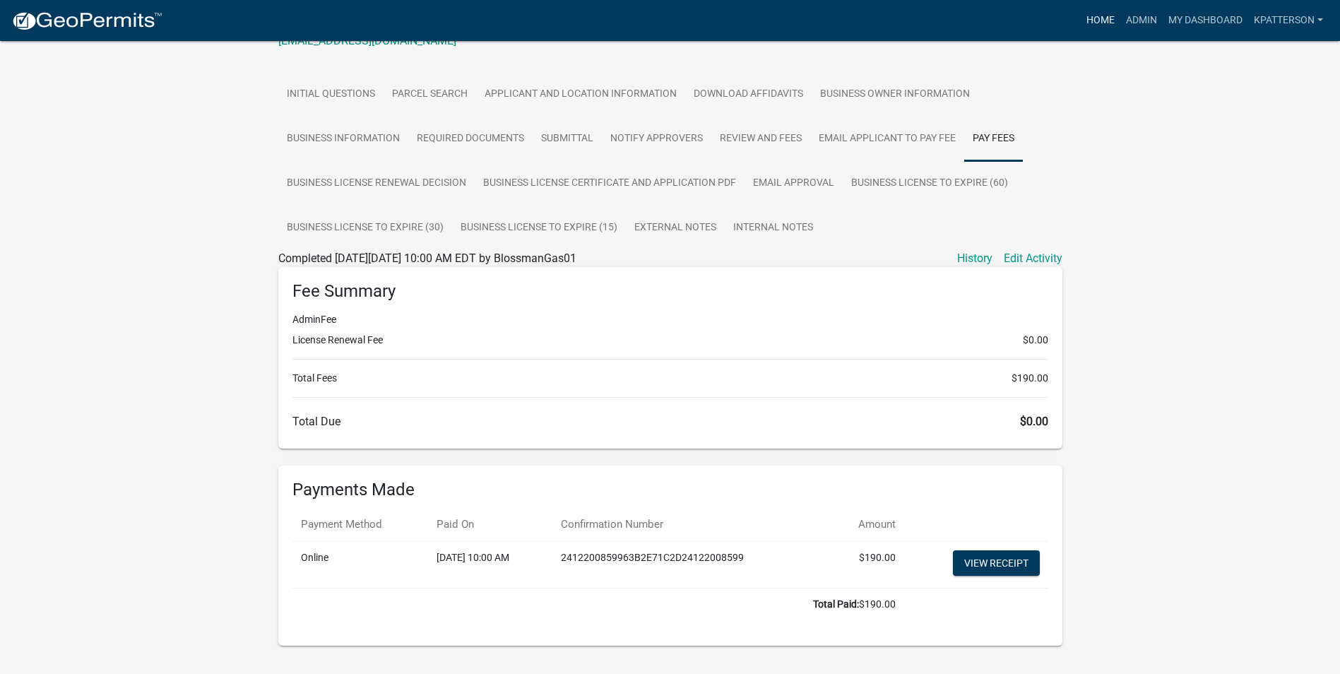
click at [1085, 18] on link "Home" at bounding box center [1101, 20] width 40 height 27
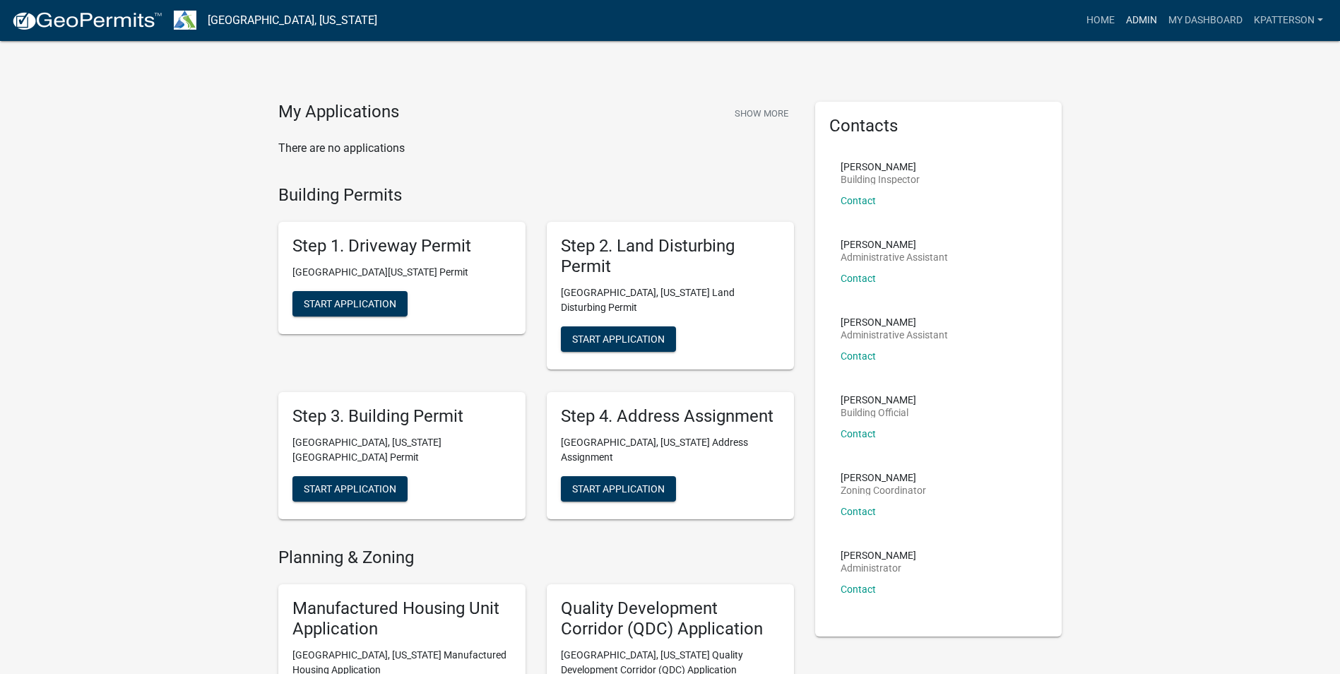
click at [1133, 16] on link "Admin" at bounding box center [1142, 20] width 42 height 27
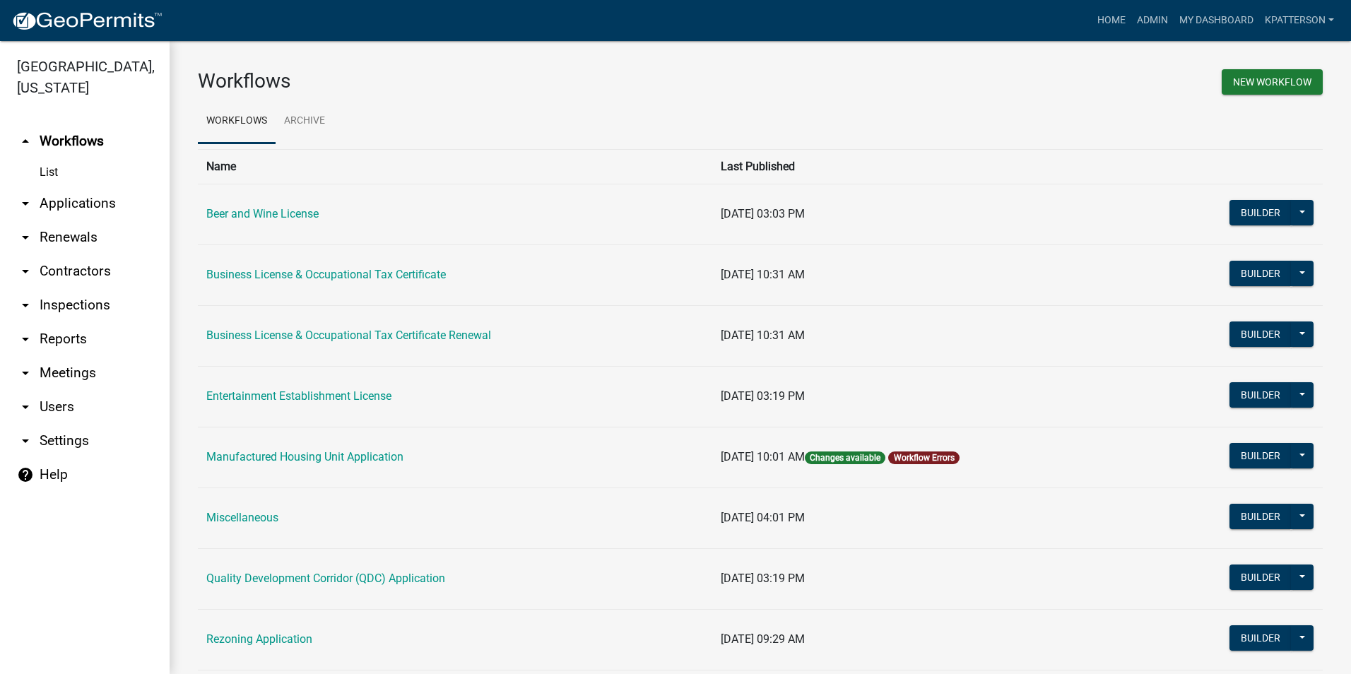
click at [74, 187] on link "arrow_drop_down Applications" at bounding box center [85, 204] width 170 height 34
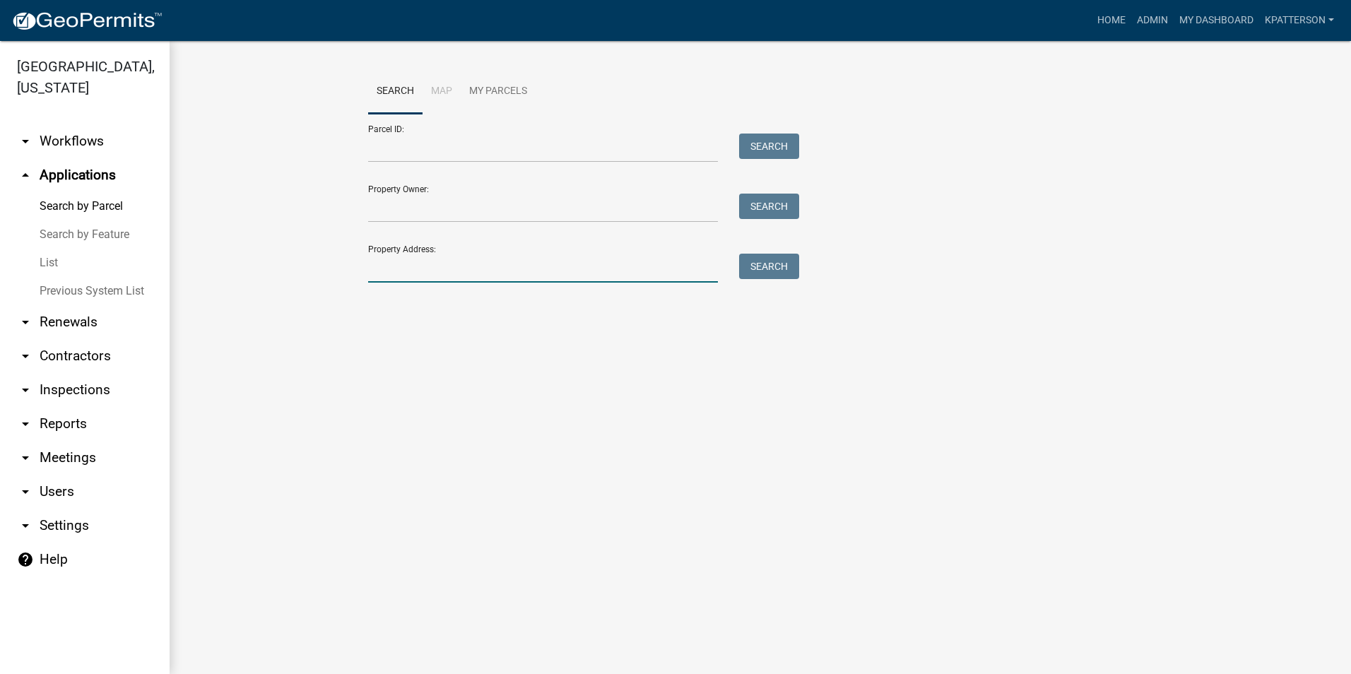
click at [466, 278] on input "Property Address:" at bounding box center [543, 268] width 350 height 29
type input "2795 [PERSON_NAME]"
drag, startPoint x: 480, startPoint y: 266, endPoint x: 235, endPoint y: 311, distance: 248.5
click at [235, 311] on wm-workflow-application-search-view "Search Map My Parcels Parcel ID: Search Property Owner: Search Property Address…" at bounding box center [760, 204] width 1125 height 271
type input "2"
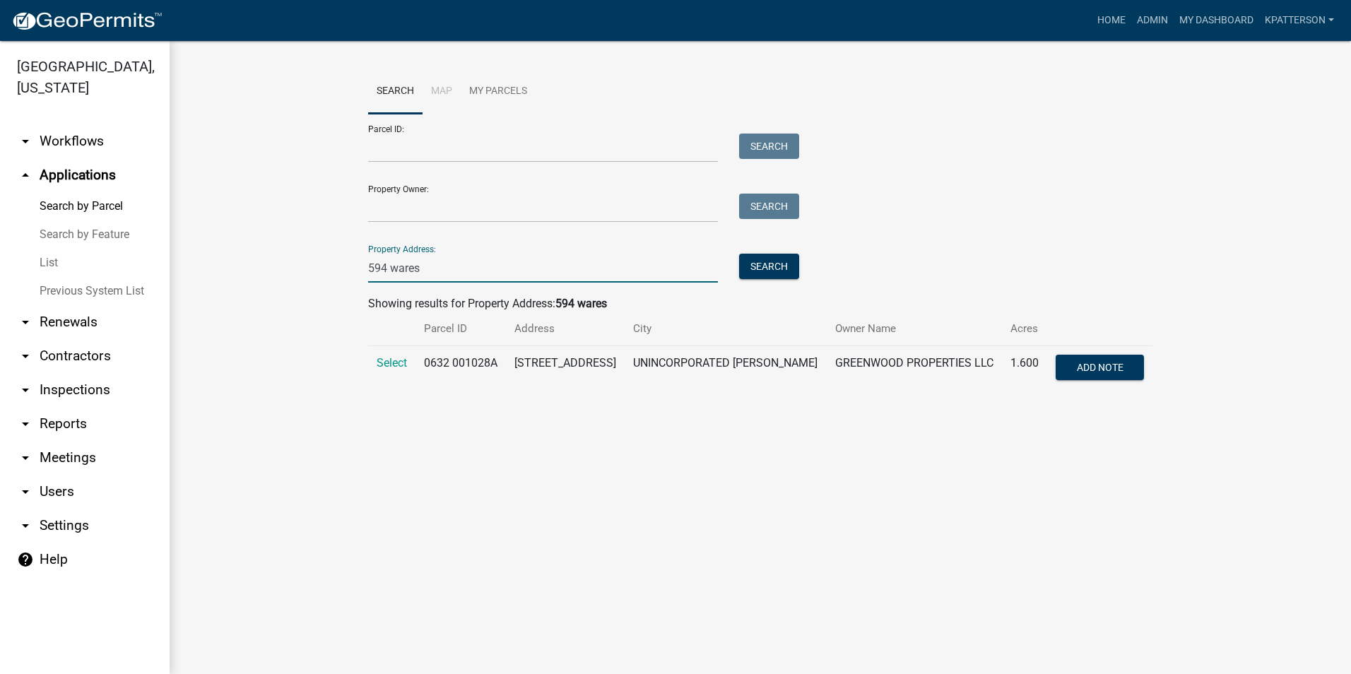
type input "594 wares"
click at [410, 360] on td "Select" at bounding box center [391, 369] width 47 height 47
click at [406, 365] on span "Select" at bounding box center [392, 362] width 30 height 13
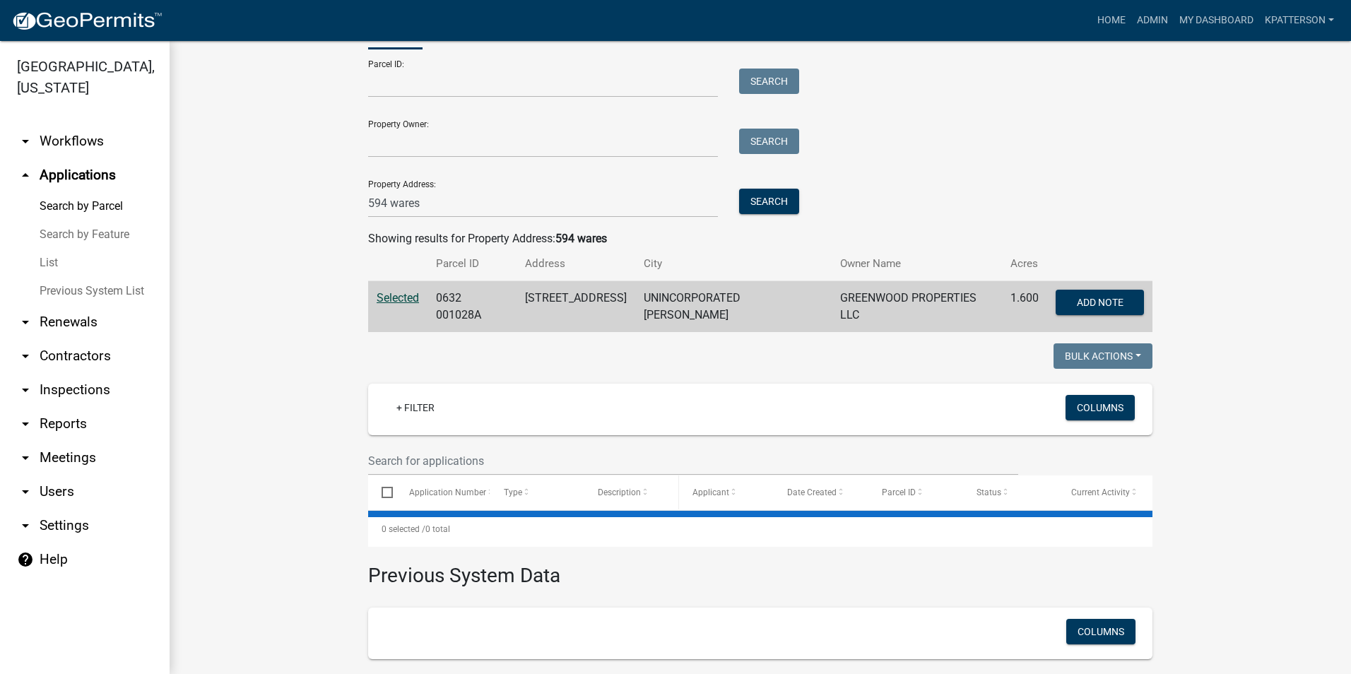
scroll to position [184, 0]
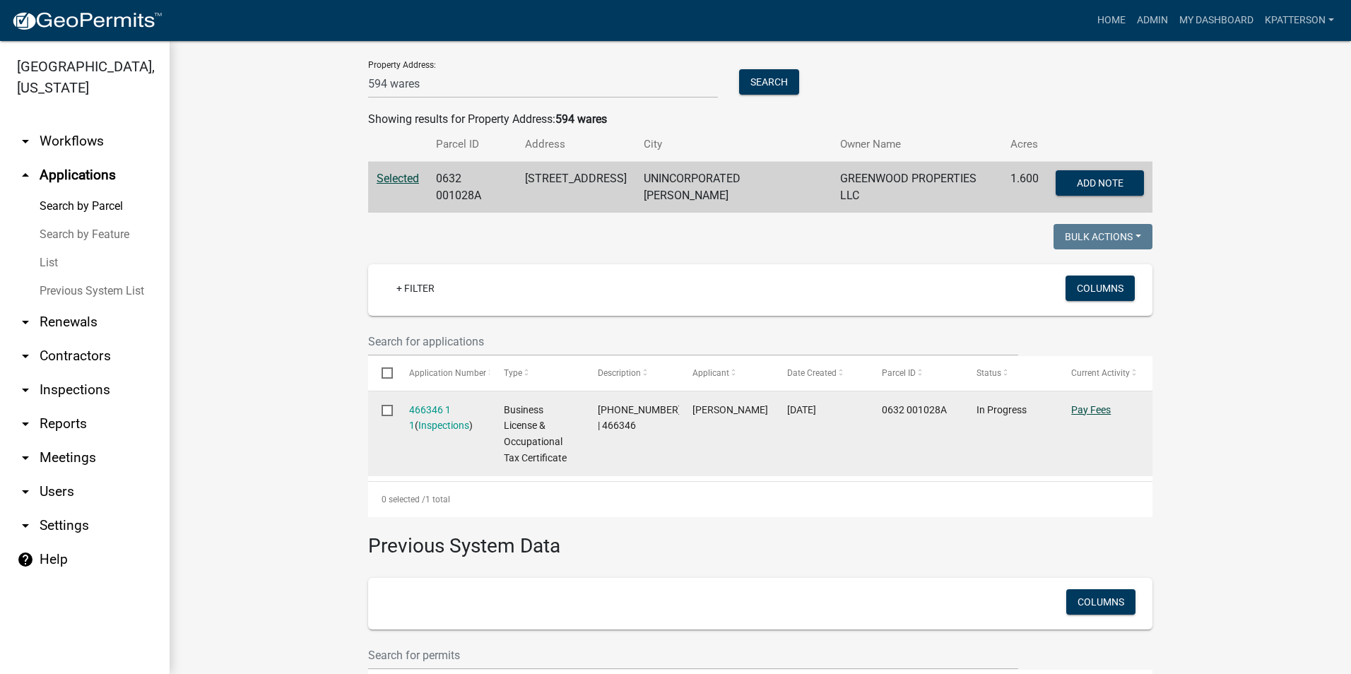
click at [1094, 404] on link "Pay Fees" at bounding box center [1091, 409] width 40 height 11
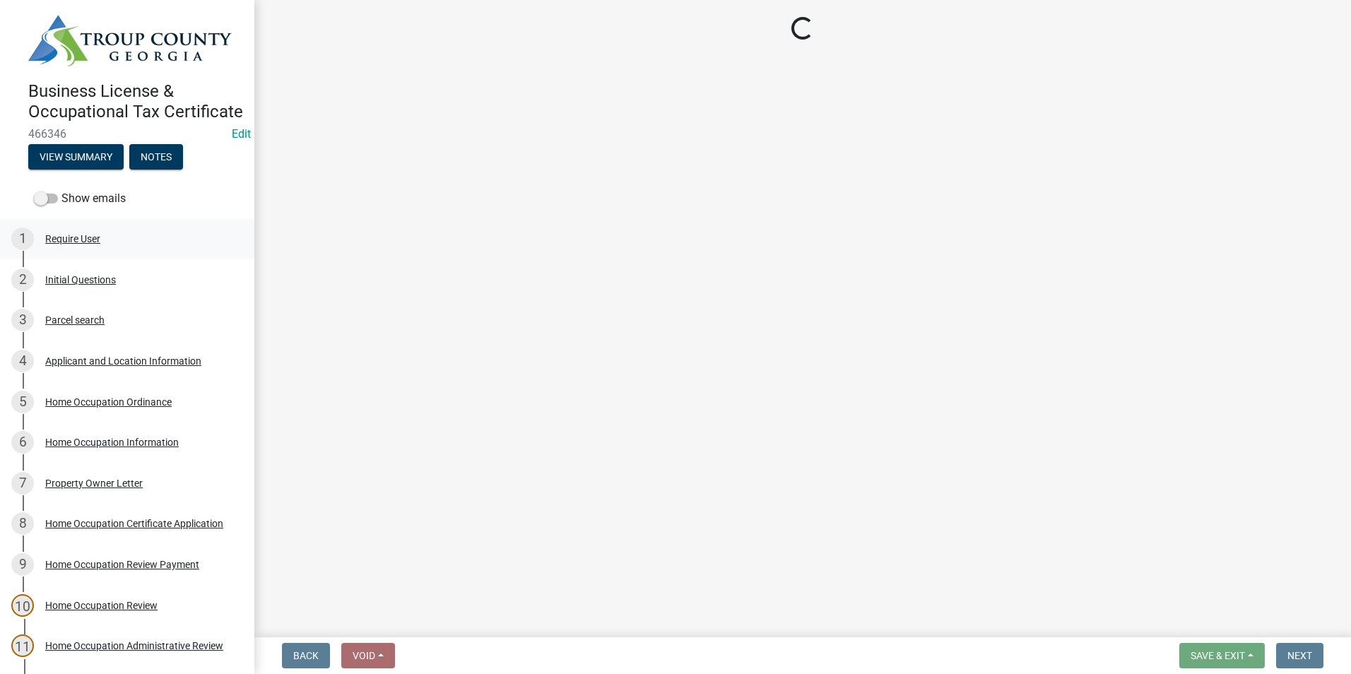
select select "3: 3"
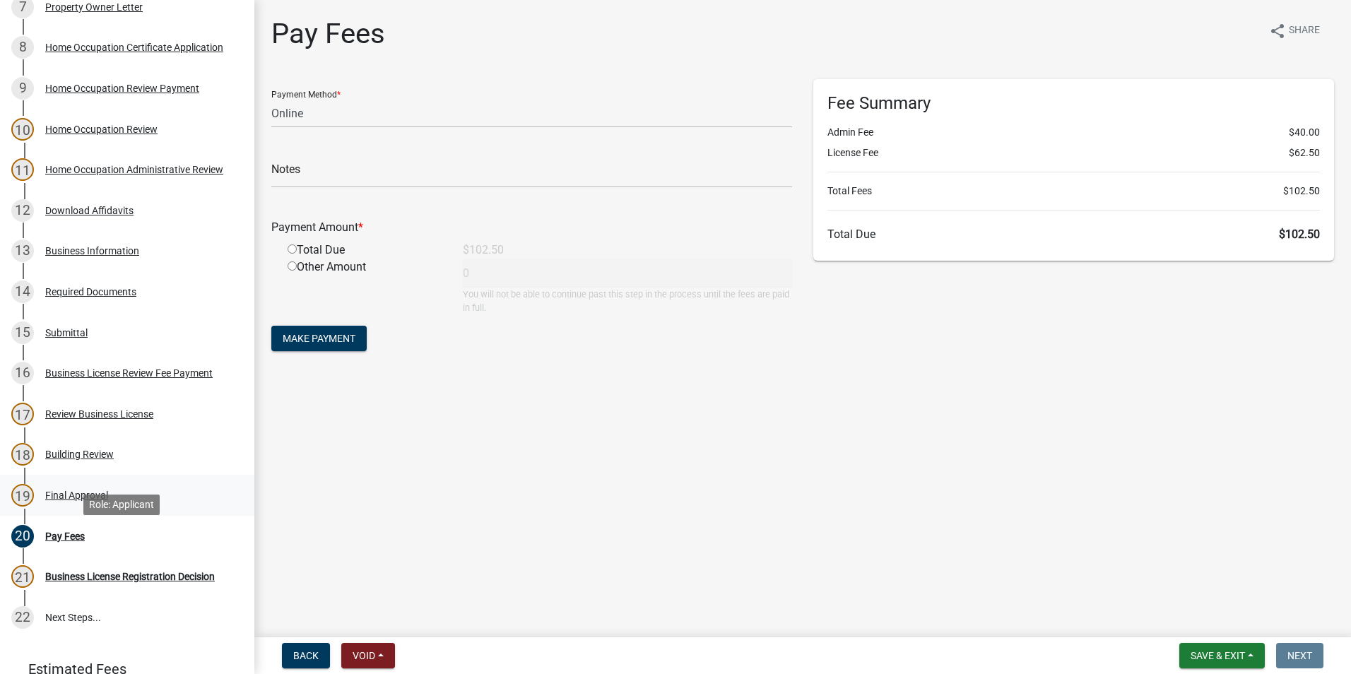
scroll to position [495, 0]
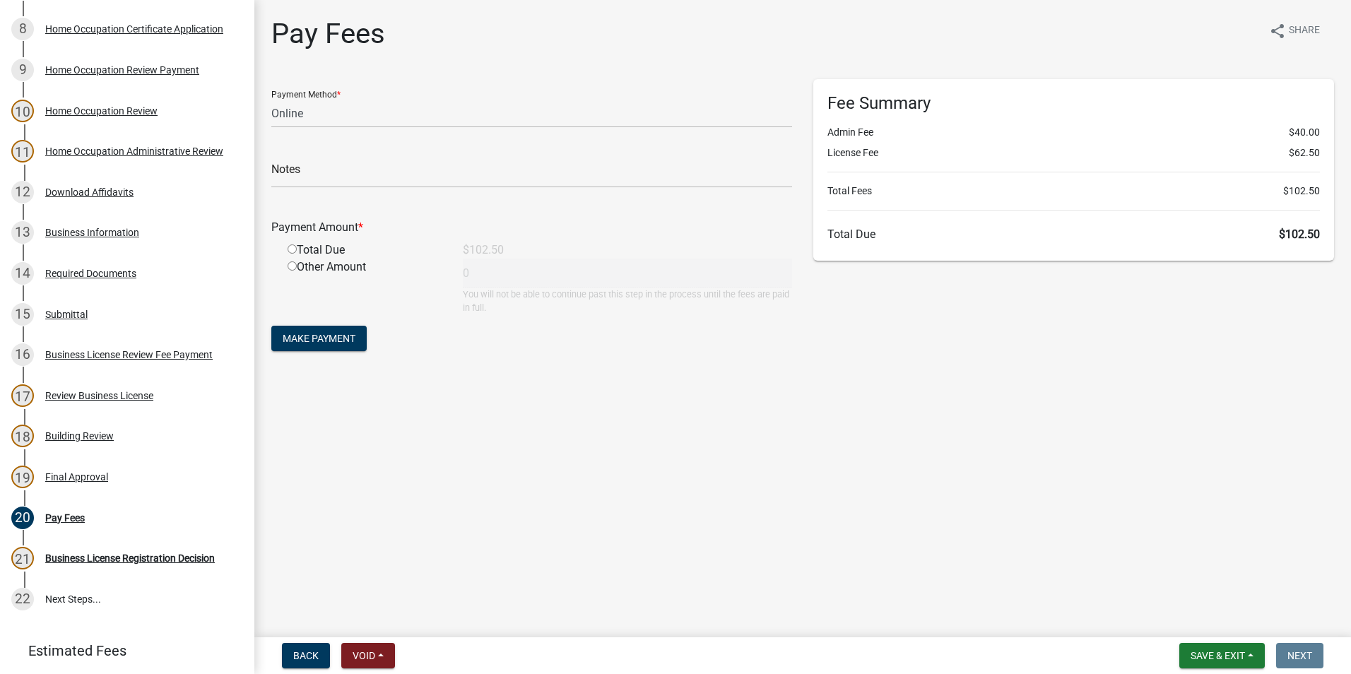
click at [290, 252] on input "radio" at bounding box center [292, 248] width 9 height 9
radio input "true"
type input "102.5"
drag, startPoint x: 324, startPoint y: 341, endPoint x: 324, endPoint y: 351, distance: 9.9
click at [324, 351] on form "Payment Method * Credit Card POS Check Cash Online Notes Payment Amount * Total…" at bounding box center [531, 217] width 521 height 276
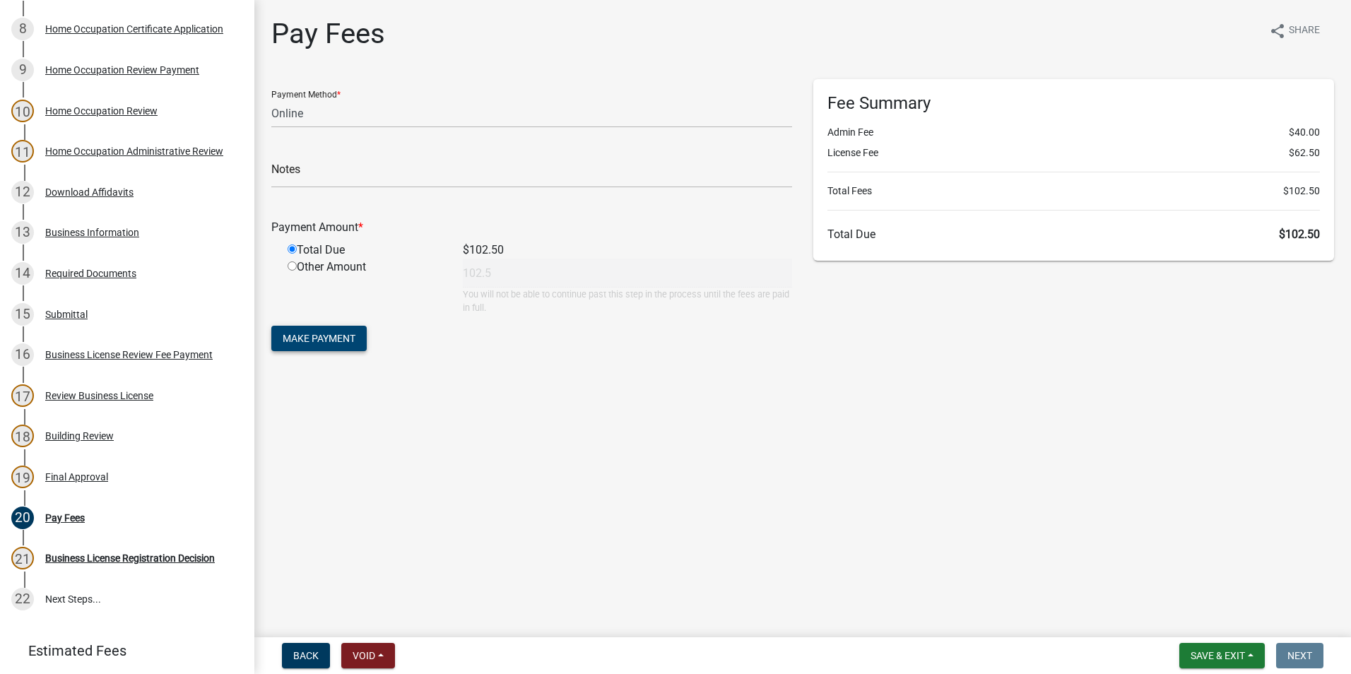
click at [321, 343] on span "Make Payment" at bounding box center [319, 338] width 73 height 11
